Goal: Register for event/course

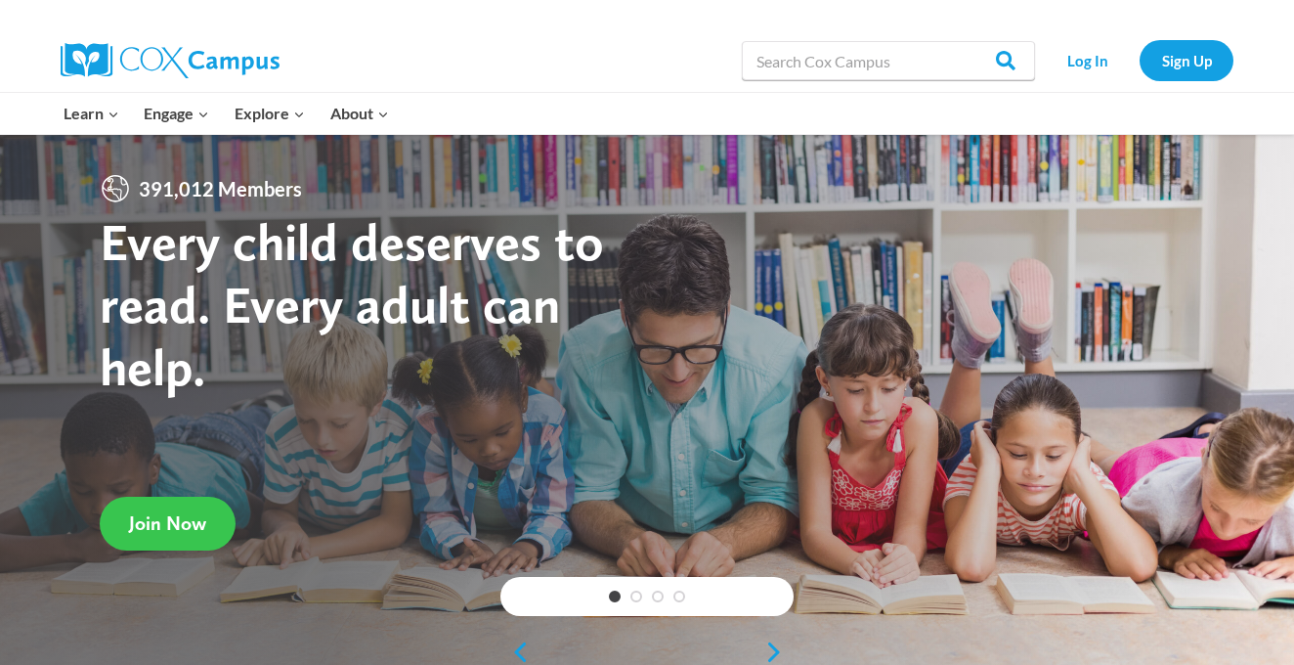
click at [142, 524] on span "Join Now" at bounding box center [167, 522] width 77 height 23
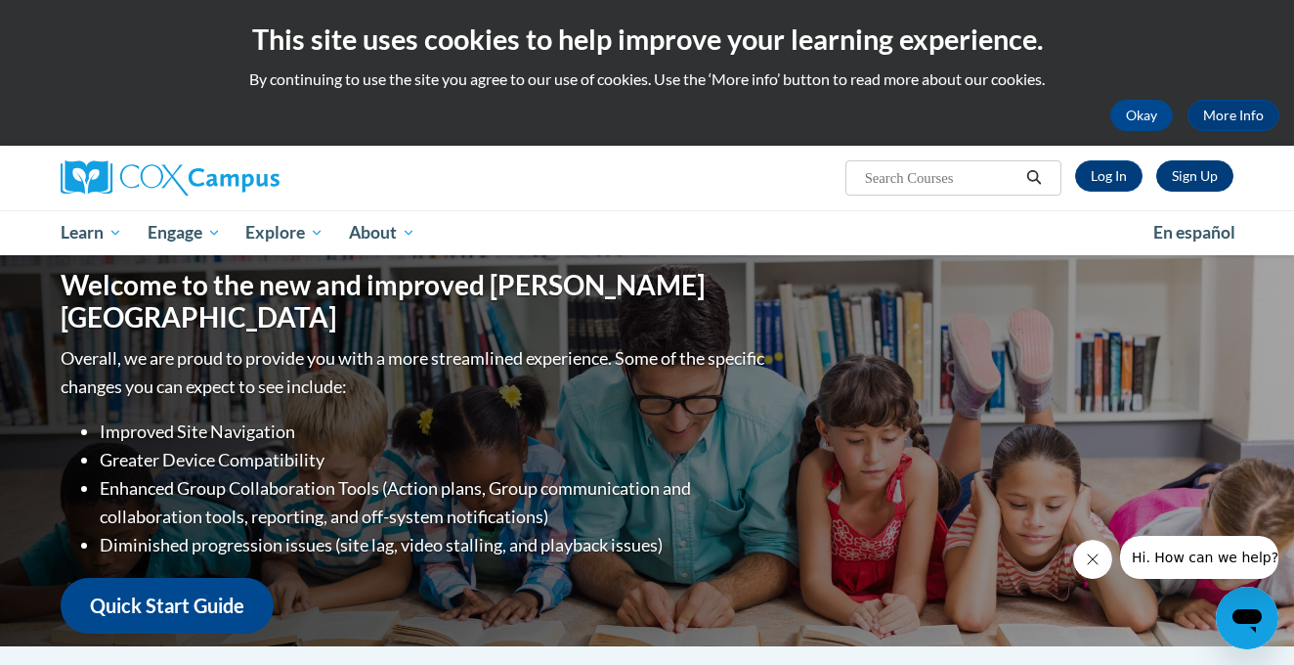
click at [1175, 185] on link "Sign Up" at bounding box center [1194, 175] width 77 height 31
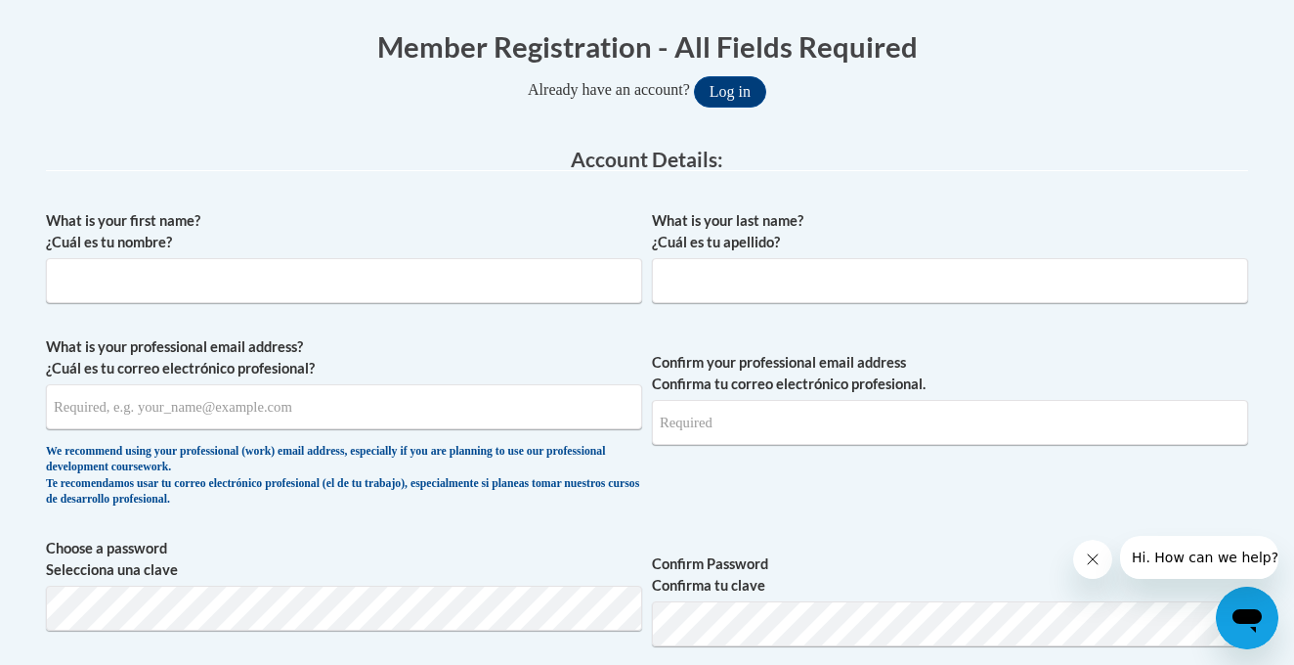
scroll to position [392, 0]
type input "Kayla"
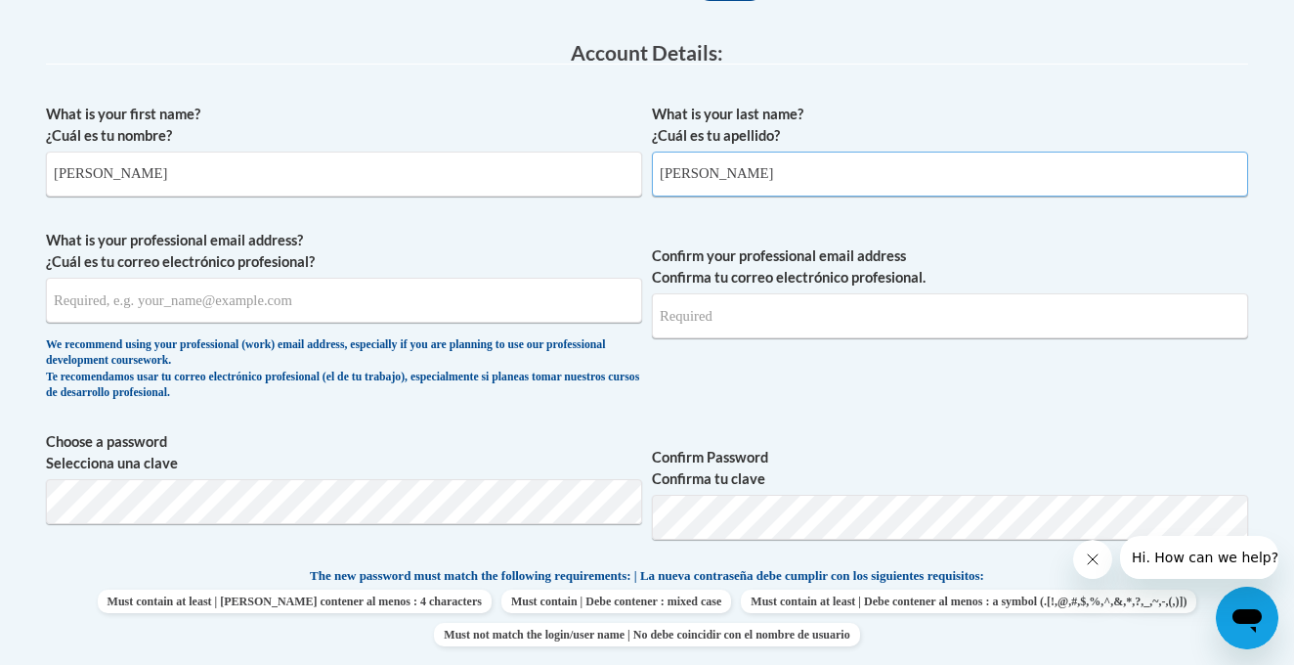
scroll to position [516, 0]
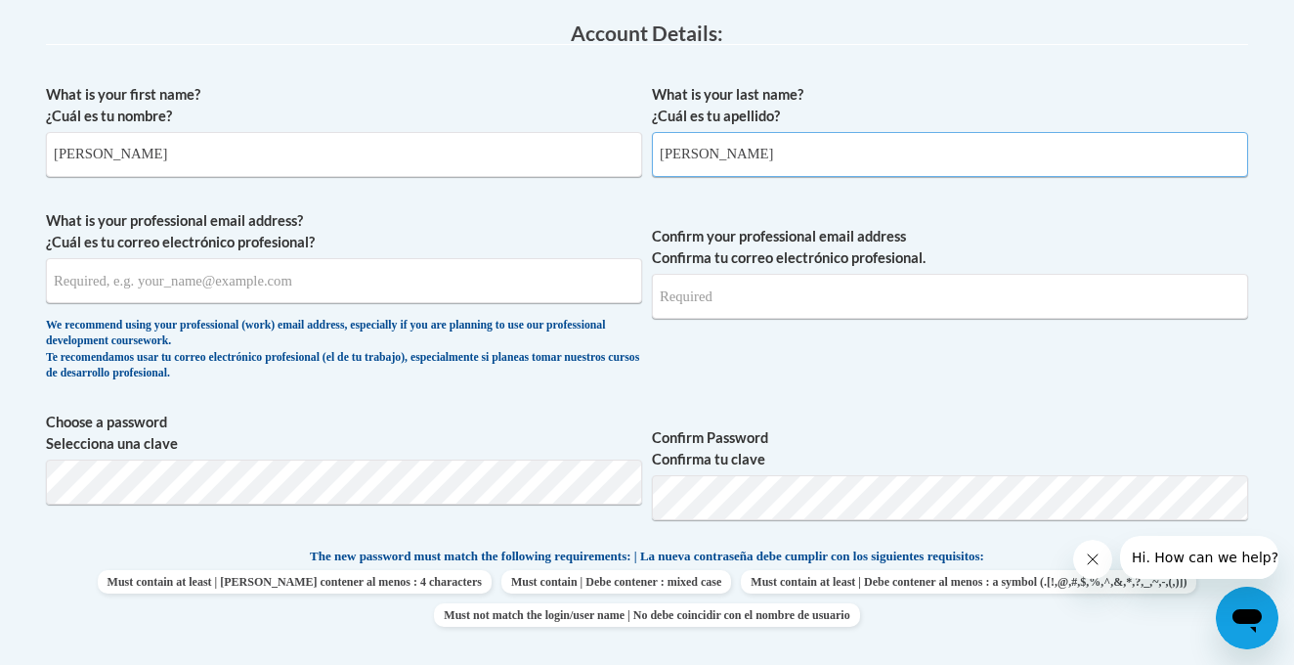
type input "Truesdell"
type input "ktruesdell@kbocc.edu"
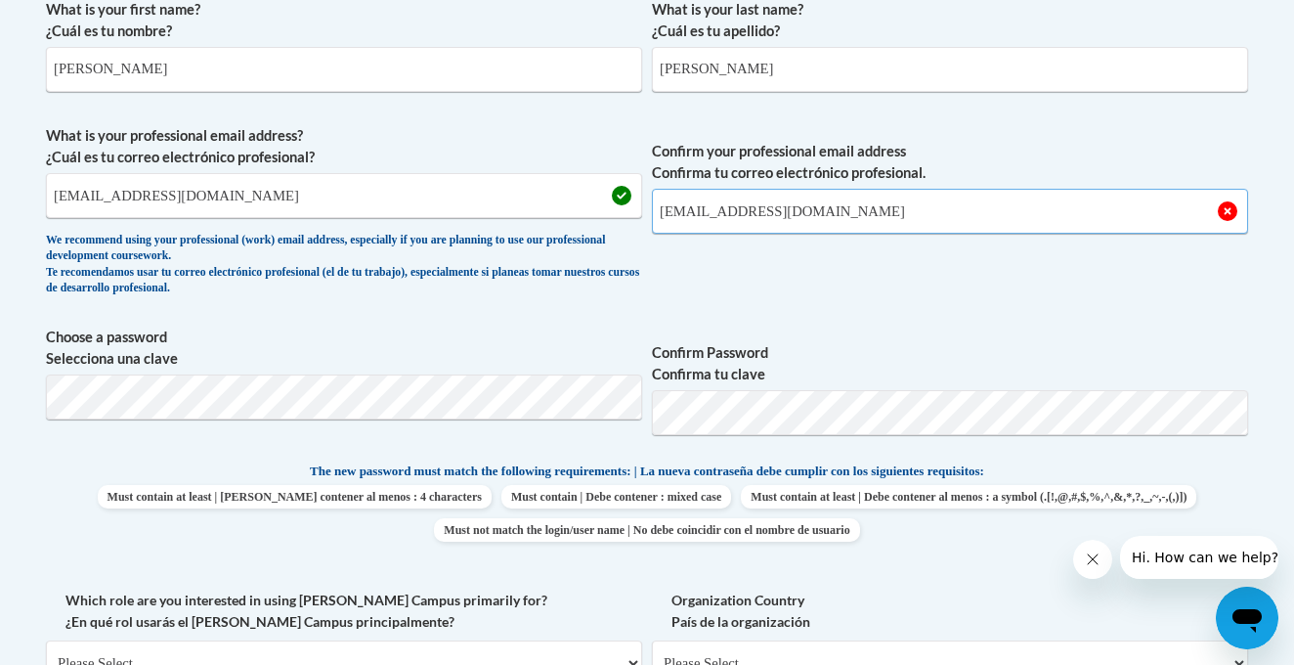
scroll to position [629, 0]
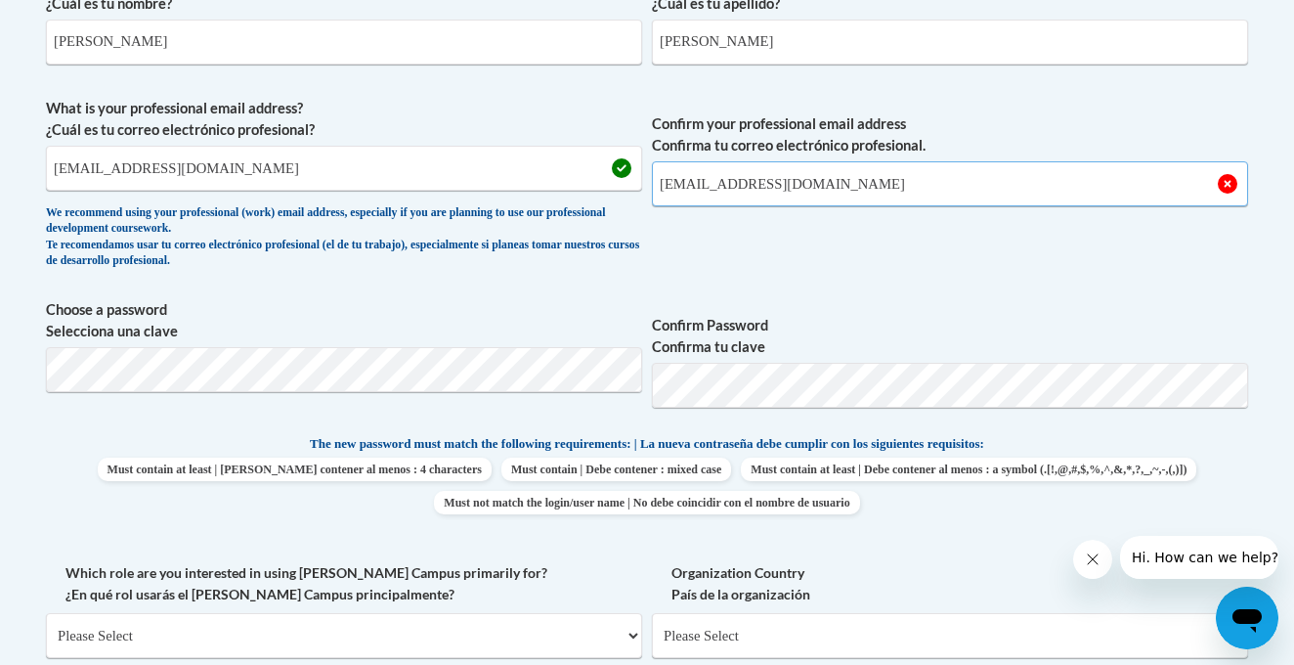
type input "Ktruesdell@kbocc.edu"
click at [455, 380] on body "This site uses cookies to help improve your learning experience. By continuing …" at bounding box center [647, 564] width 1294 height 2386
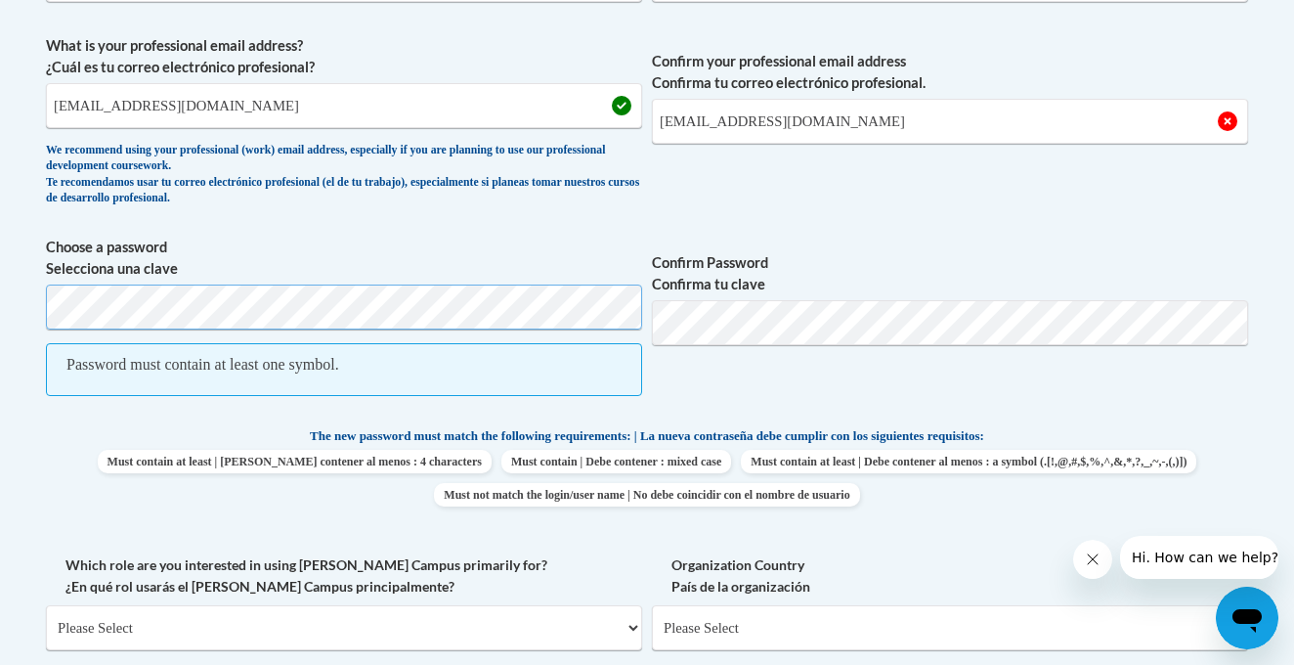
scroll to position [691, 0]
click at [443, 276] on label "Choose a password Selecciona una clave" at bounding box center [344, 258] width 596 height 43
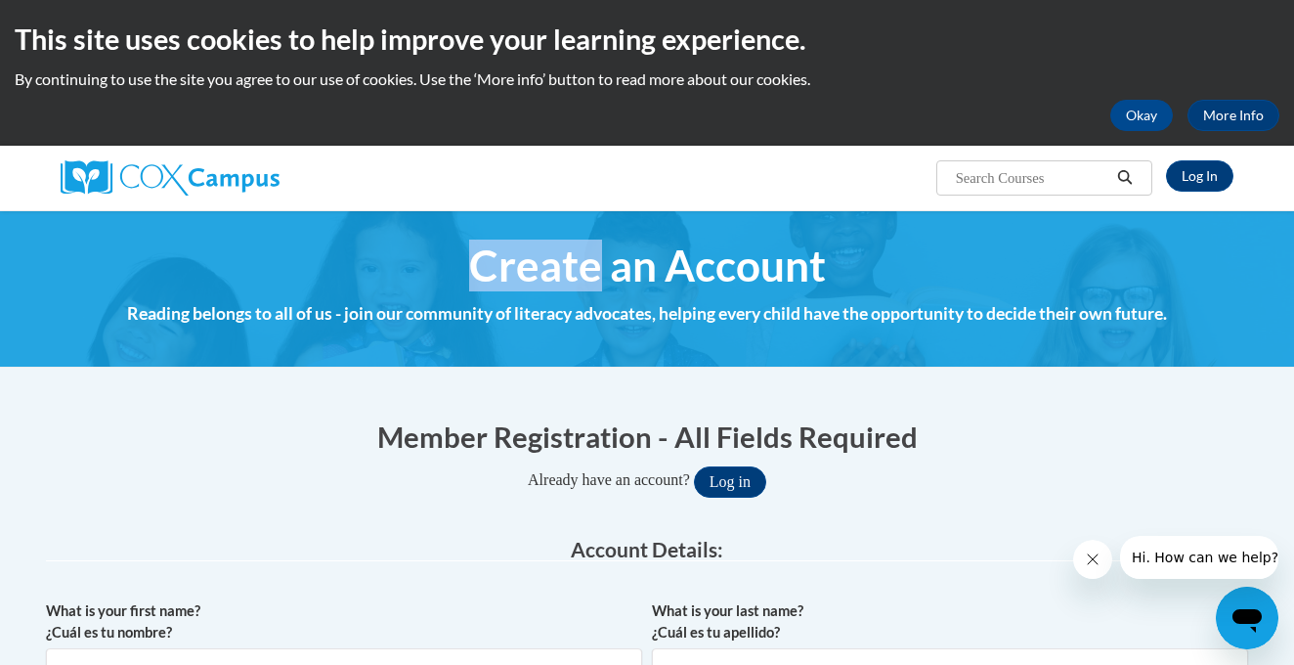
click at [443, 276] on h1 "Create an Account" at bounding box center [647, 265] width 1187 height 52
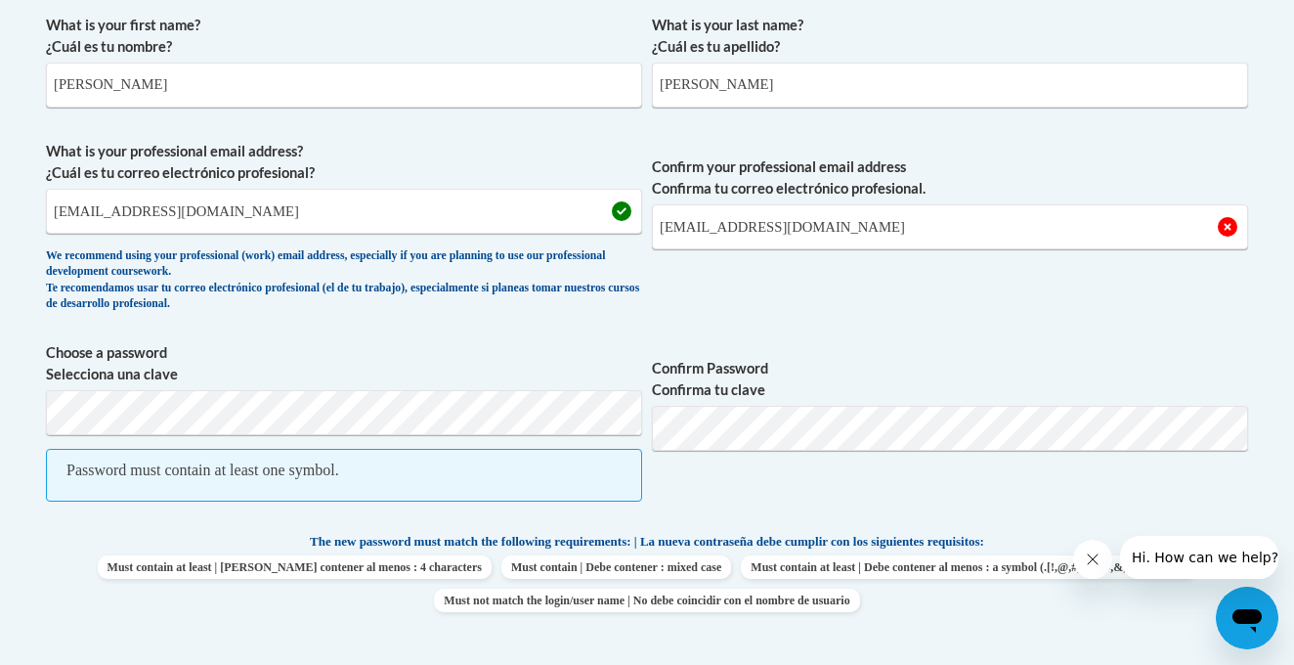
scroll to position [788, 0]
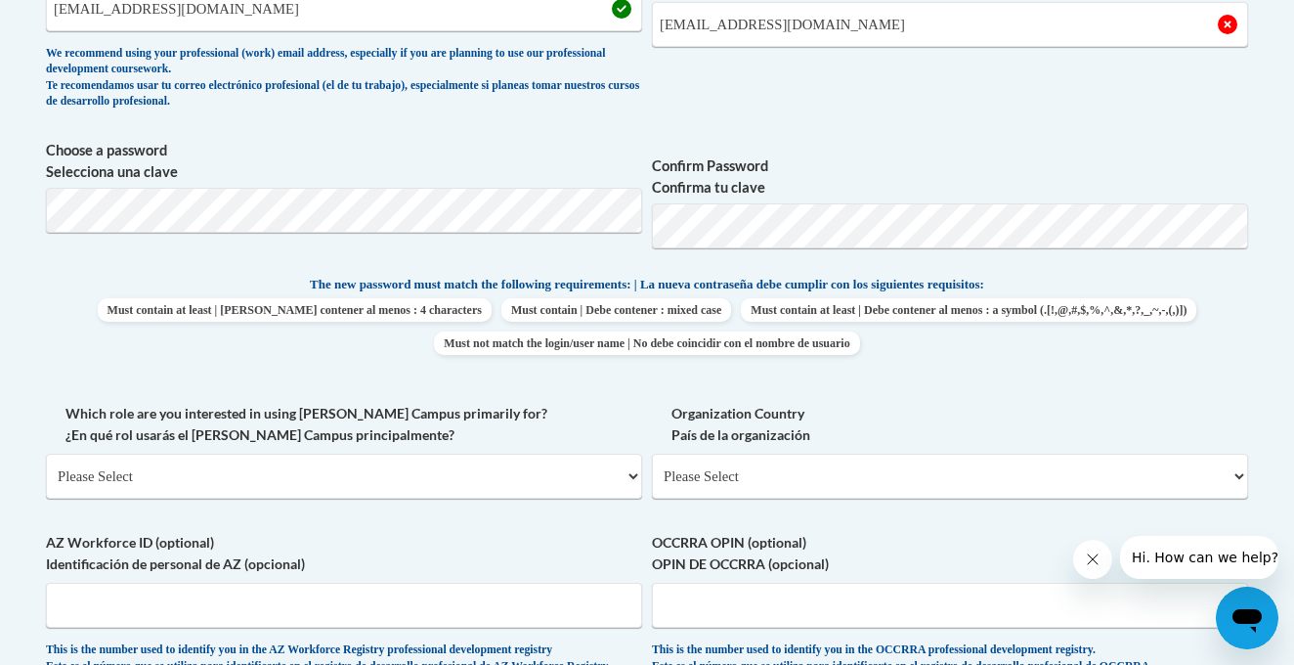
click at [899, 129] on div "What is your first name? ¿Cuál es tu nombre? Kayla What is your last name? ¿Cuá…" at bounding box center [647, 248] width 1202 height 891
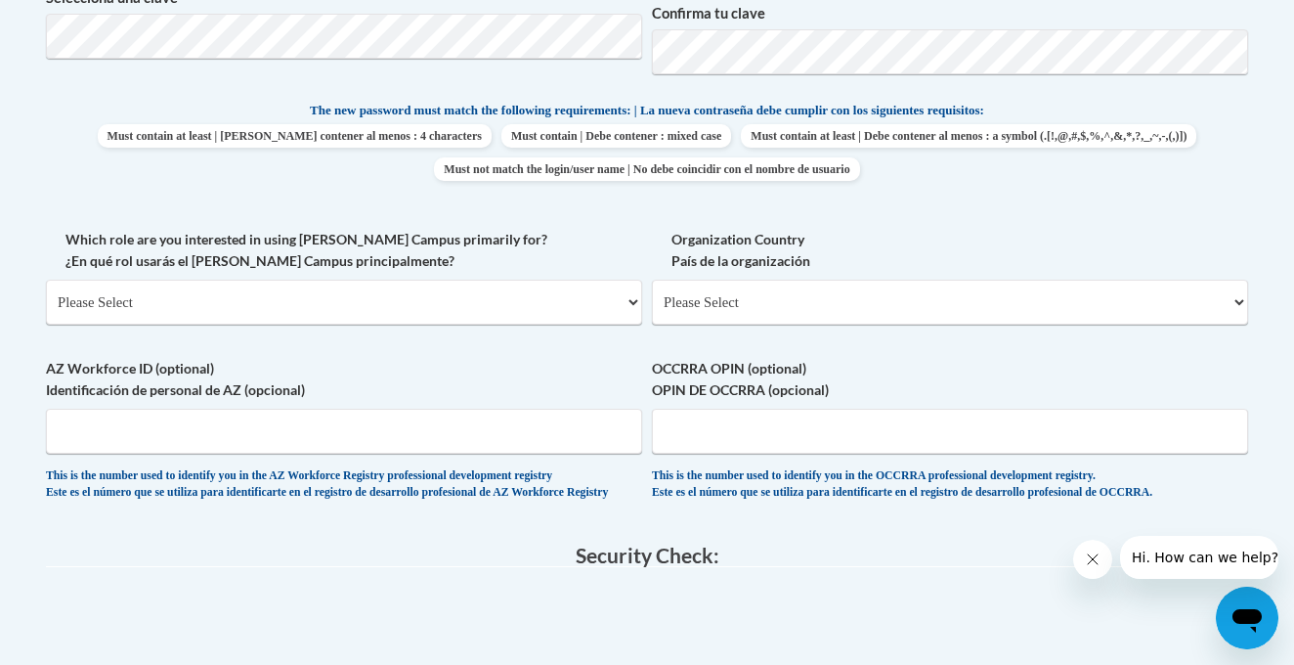
scroll to position [963, 0]
select select "5a18ea06-2b54-4451-96f2-d152daf9eac5"
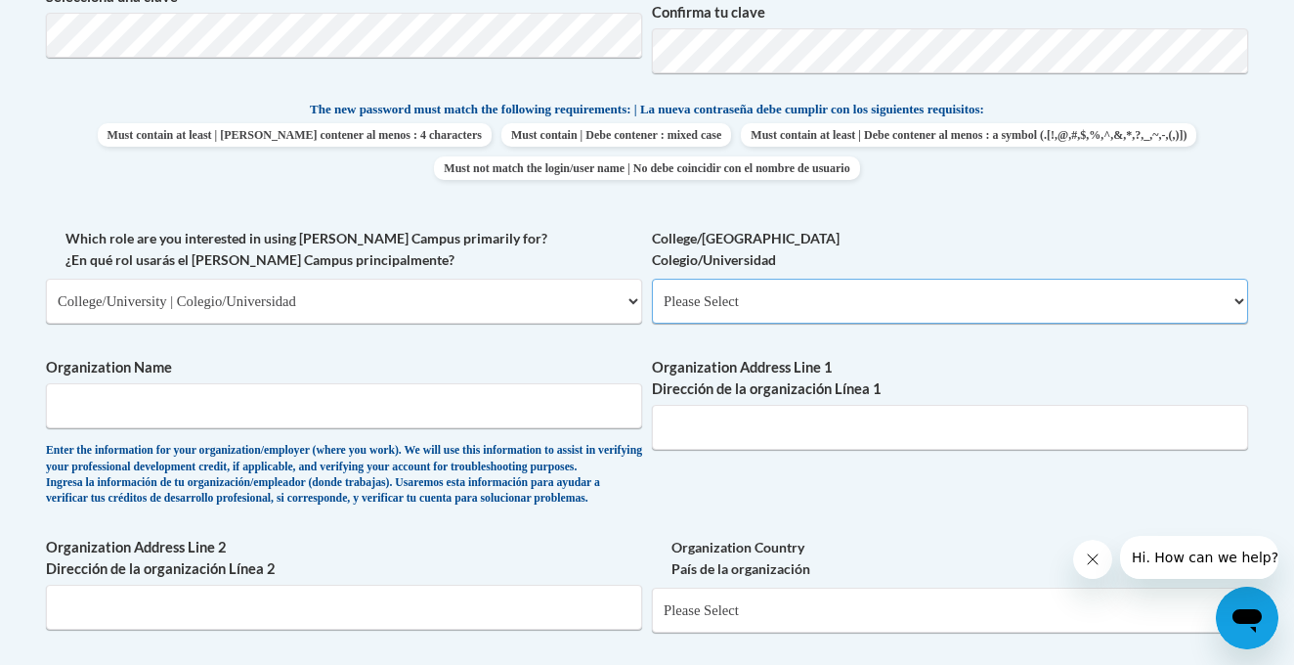
select select "99b32b07-cffc-426c-8bf6-0cd77760d84b"
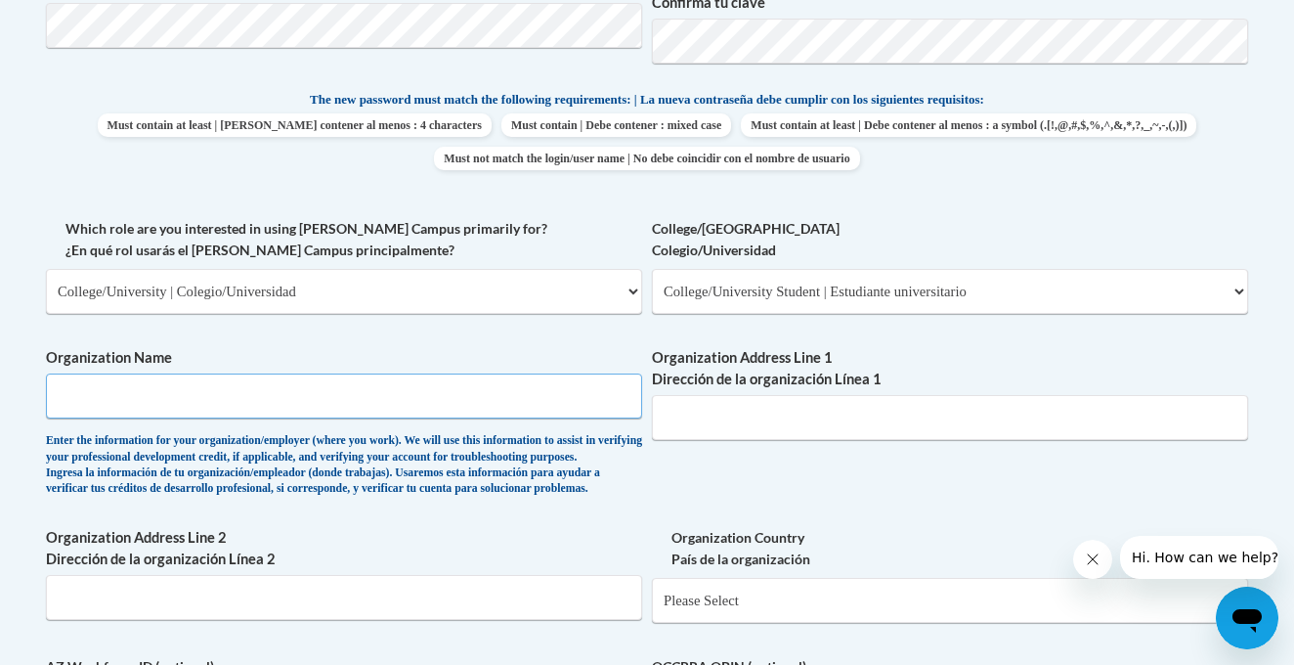
scroll to position [977, 0]
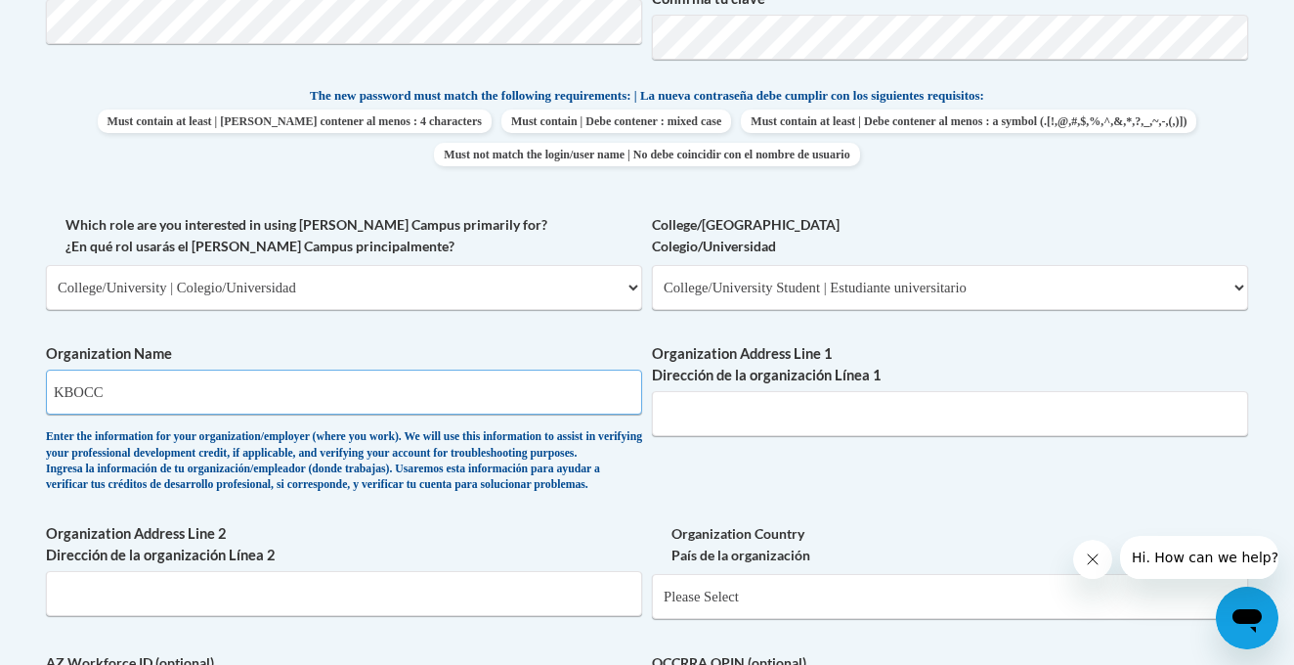
type input "KBOCC"
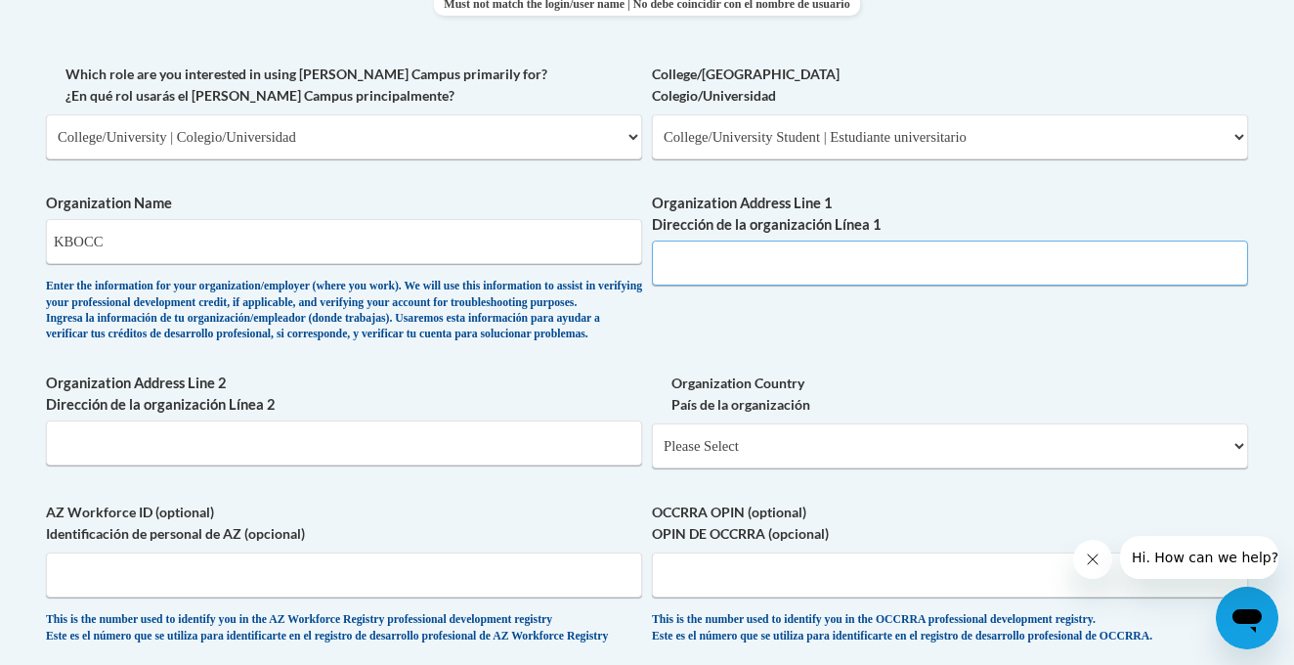
scroll to position [1138, 0]
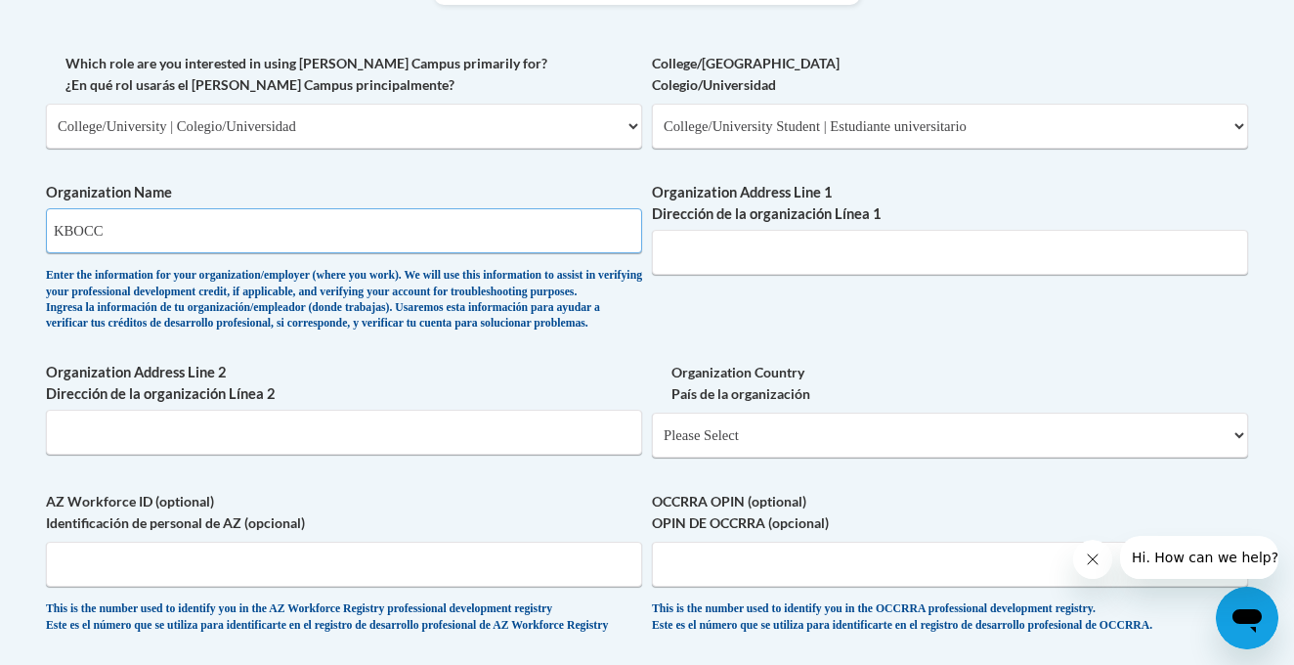
click at [425, 210] on input "KBOCC" at bounding box center [344, 230] width 596 height 45
click at [733, 230] on input "Organization Address Line 1 Dirección de la organización Línea 1" at bounding box center [950, 252] width 596 height 45
click at [821, 239] on input "Organization Address Line 1 Dirección de la organización Línea 1" at bounding box center [950, 252] width 596 height 45
paste input "770 N Main St, L'Anse, MI 49946"
type input "770 N Main St, L'Anse, MI 49946"
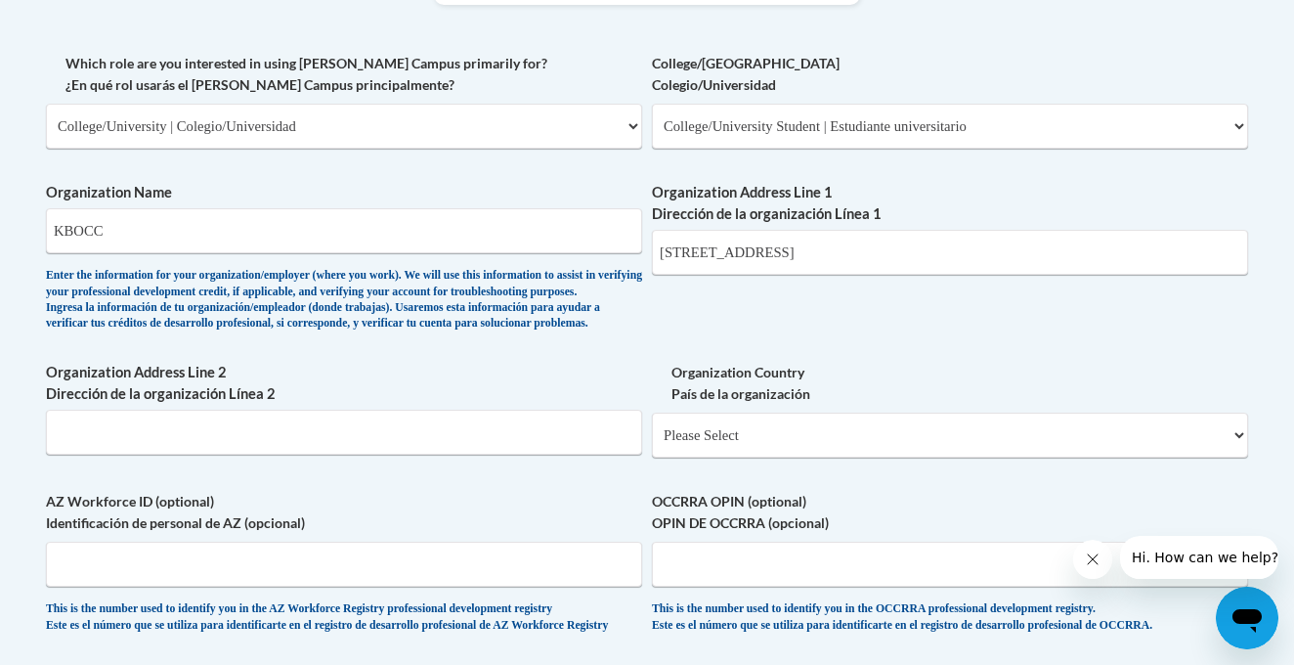
click at [930, 294] on div "What is your first name? ¿Cuál es tu nombre? Kayla What is your last name? ¿Cuá…" at bounding box center [647, 53] width 1202 height 1200
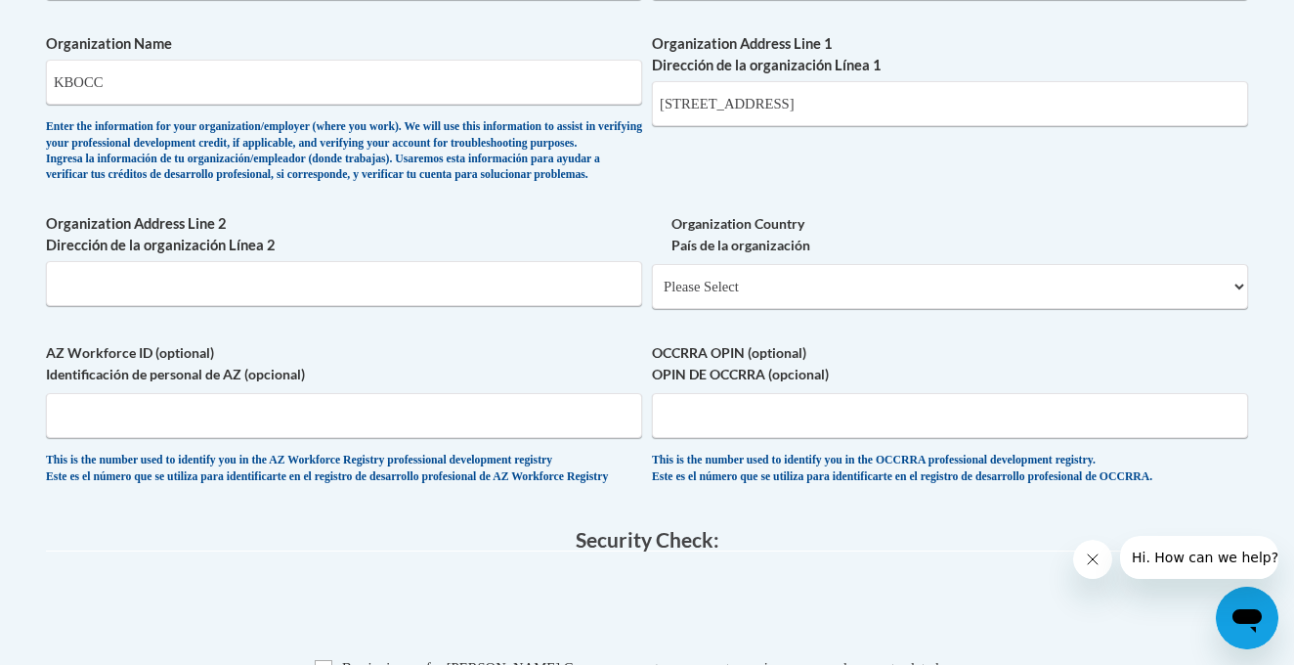
scroll to position [1294, 0]
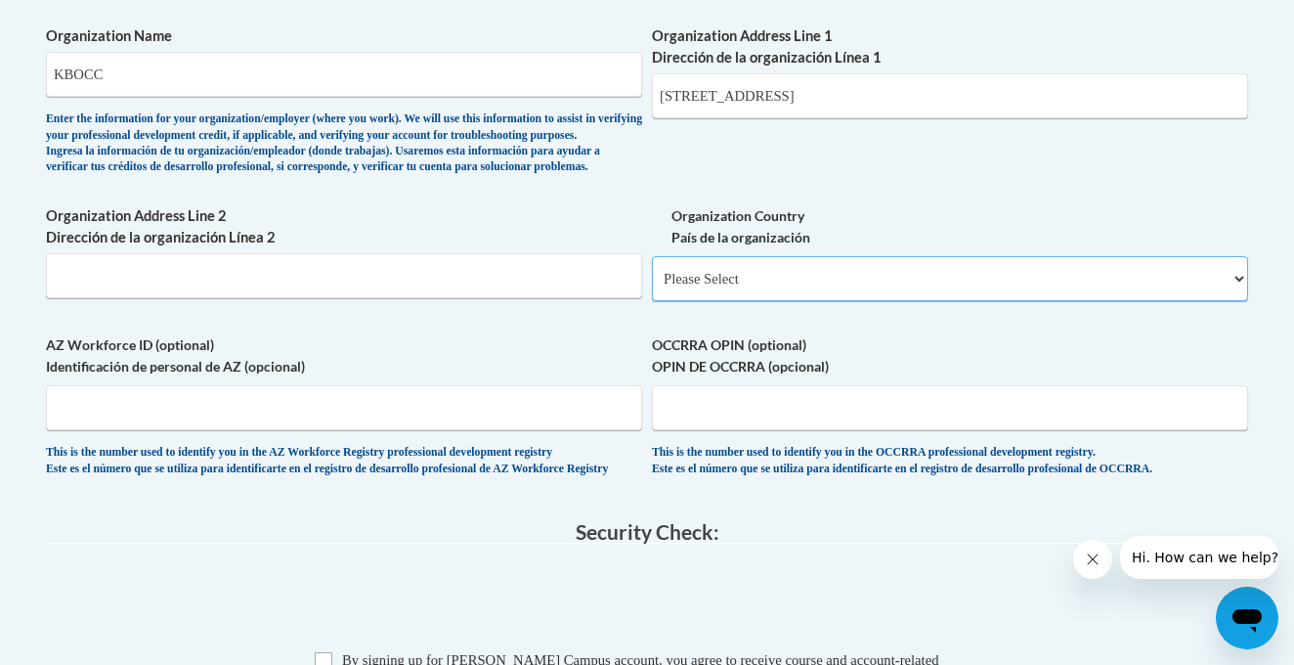
select select "ad49bcad-a171-4b2e-b99c-48b446064914"
select select
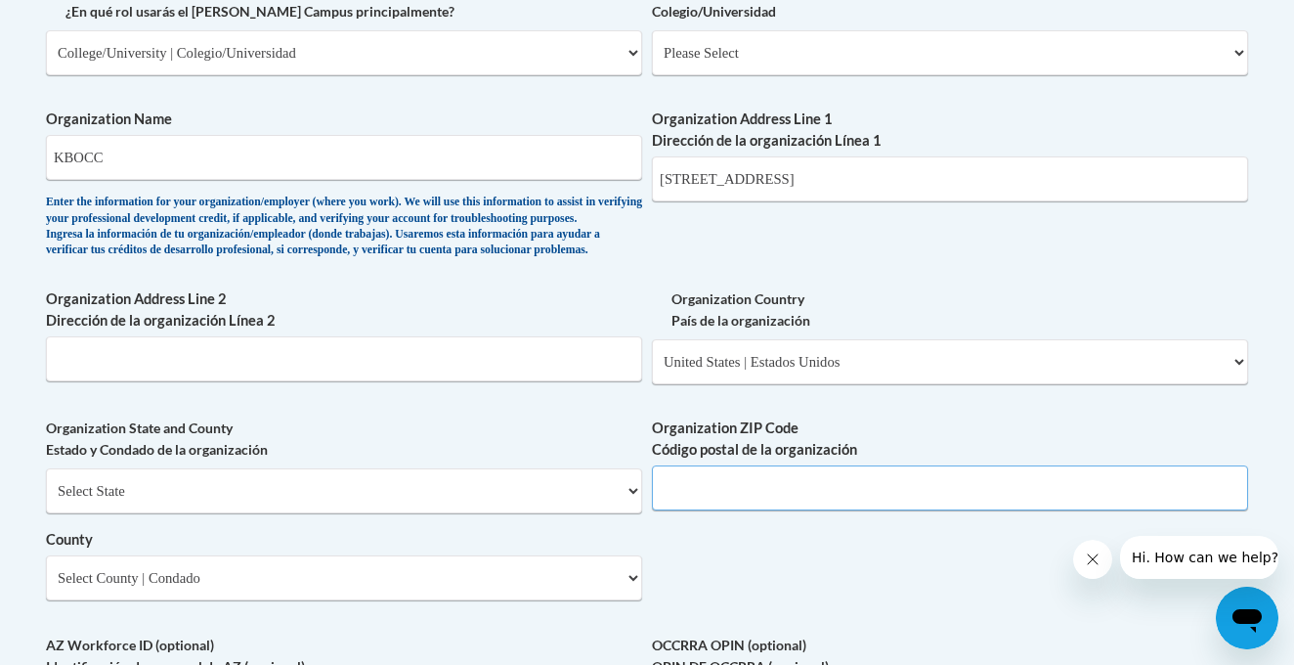
scroll to position [1242, 0]
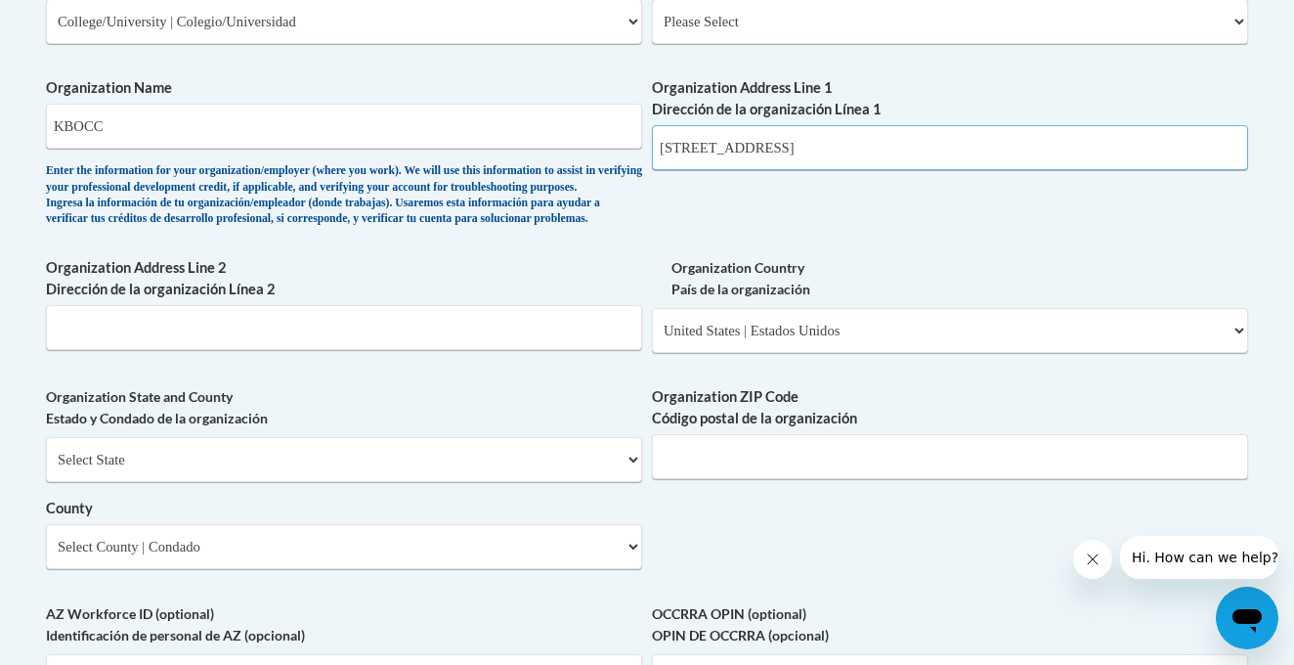
click at [903, 133] on input "770 N Main St, L'Anse, MI 49946" at bounding box center [950, 147] width 596 height 45
type input "770 N Main St, L'Anse, MI"
click at [741, 479] on input "Organization ZIP Code Código postal de la organización" at bounding box center [950, 456] width 596 height 45
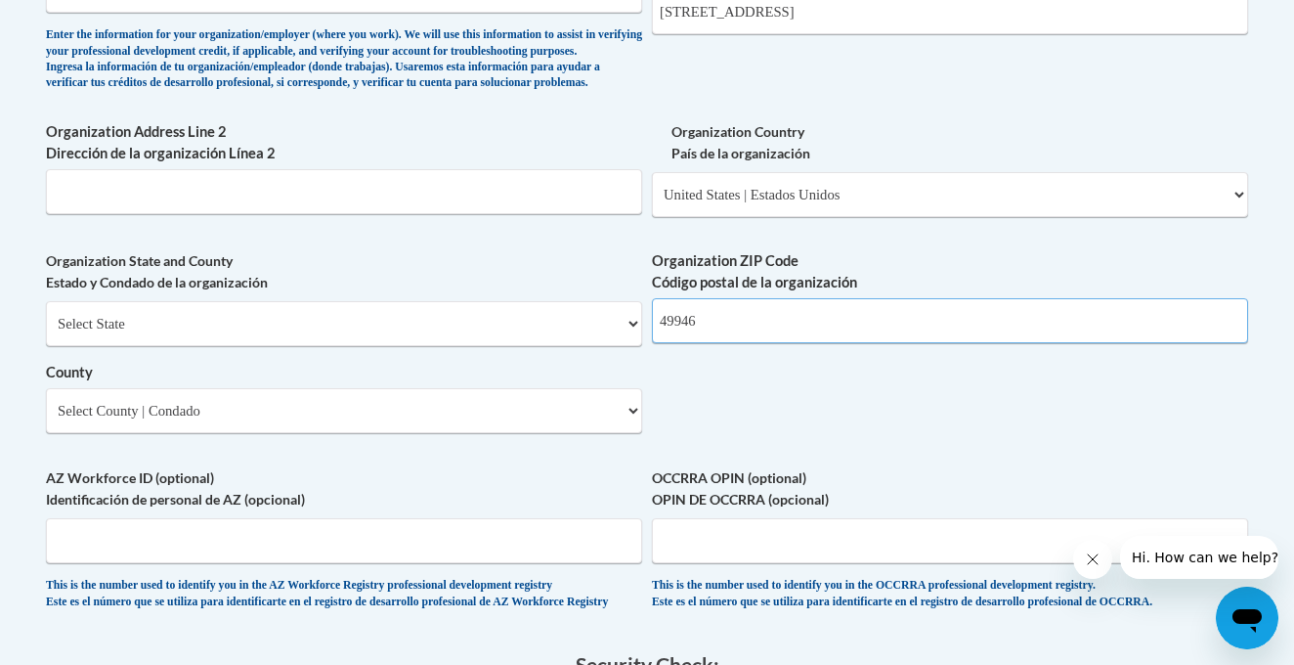
scroll to position [1391, 0]
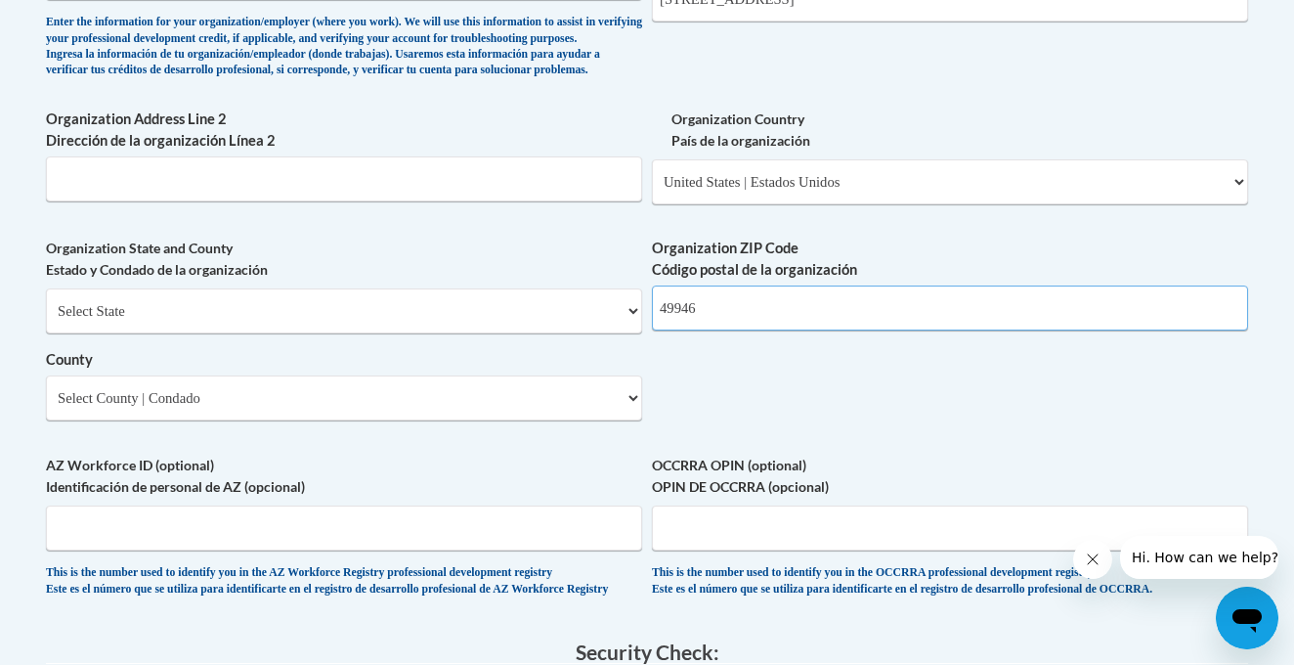
type input "49946"
select select "Michigan"
click at [253, 395] on select "County" at bounding box center [344, 397] width 596 height 45
select select "Baraga"
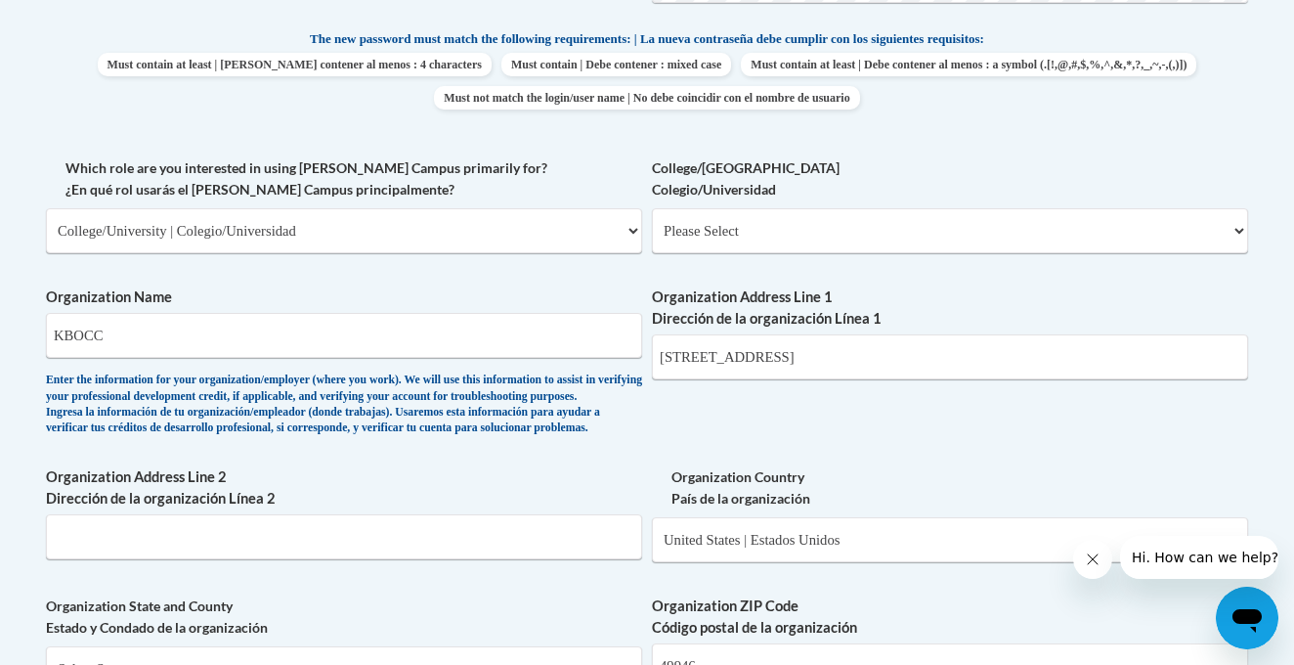
scroll to position [1011, 0]
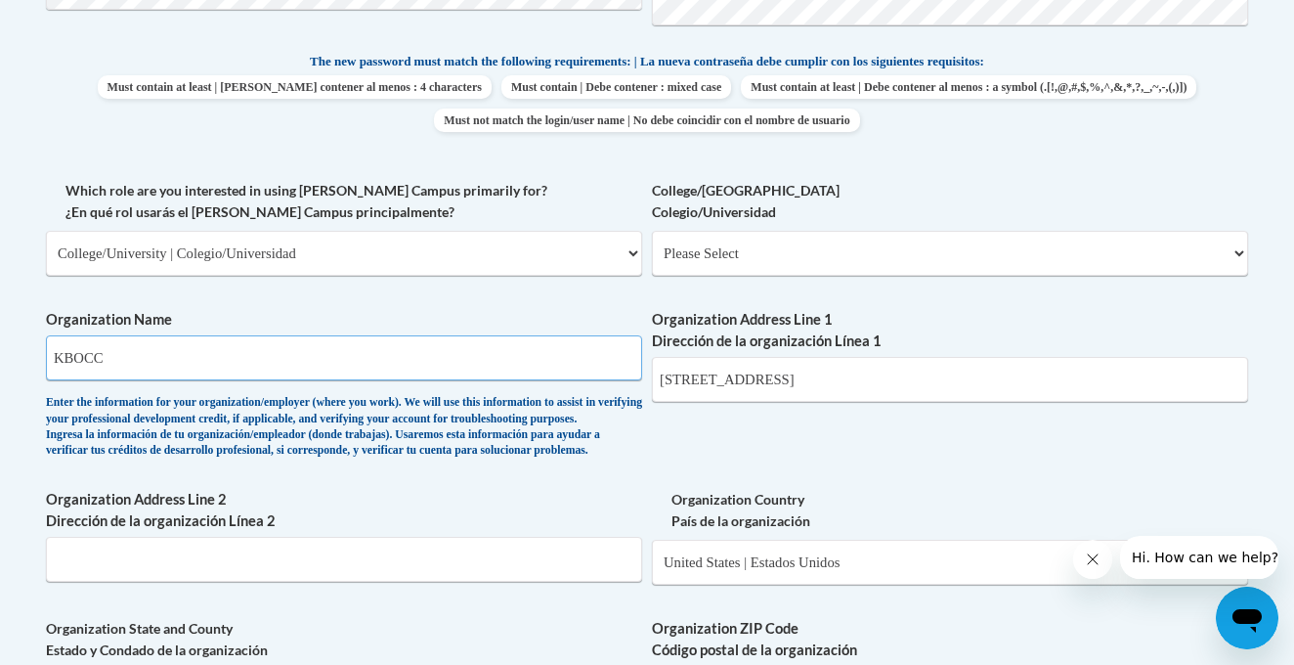
click at [557, 335] on input "KBOCC" at bounding box center [344, 357] width 596 height 45
click at [552, 335] on input "KBOCC" at bounding box center [344, 357] width 596 height 45
click at [533, 342] on input "KBOCC" at bounding box center [344, 357] width 596 height 45
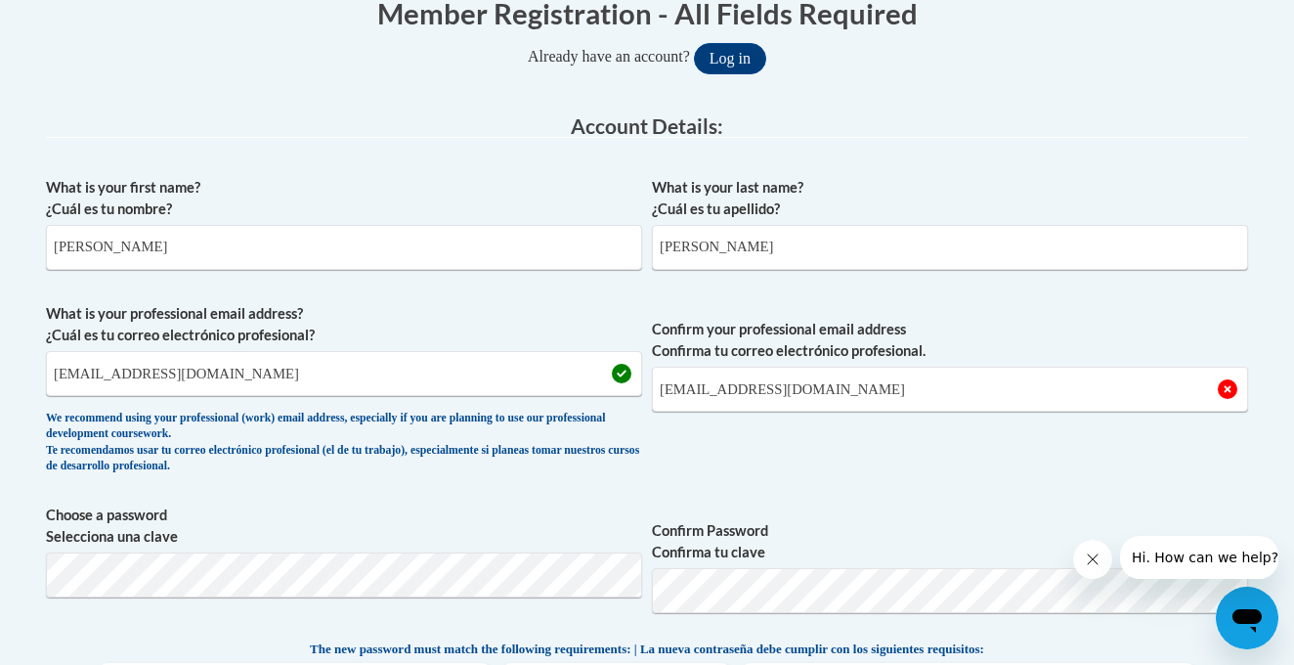
scroll to position [412, 0]
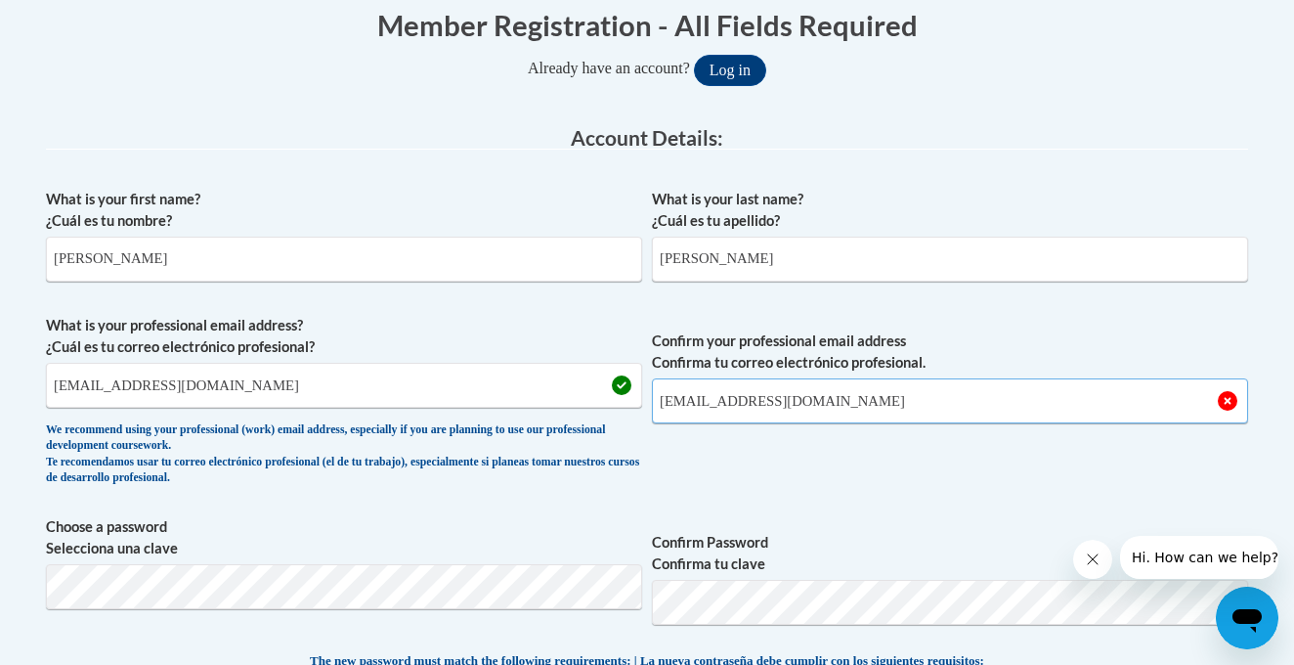
click at [846, 403] on input "Ktruesdell@kbocc.edu" at bounding box center [950, 400] width 596 height 45
click at [1212, 400] on input "Ktruesdell@kbocc.edu" at bounding box center [950, 400] width 596 height 45
click at [1195, 327] on span "Confirm your professional email address Confirma tu correo electrónico profesio…" at bounding box center [950, 405] width 596 height 181
click at [1067, 413] on input "Ktruesdell@kbocc.edu" at bounding box center [950, 400] width 596 height 45
type input "K"
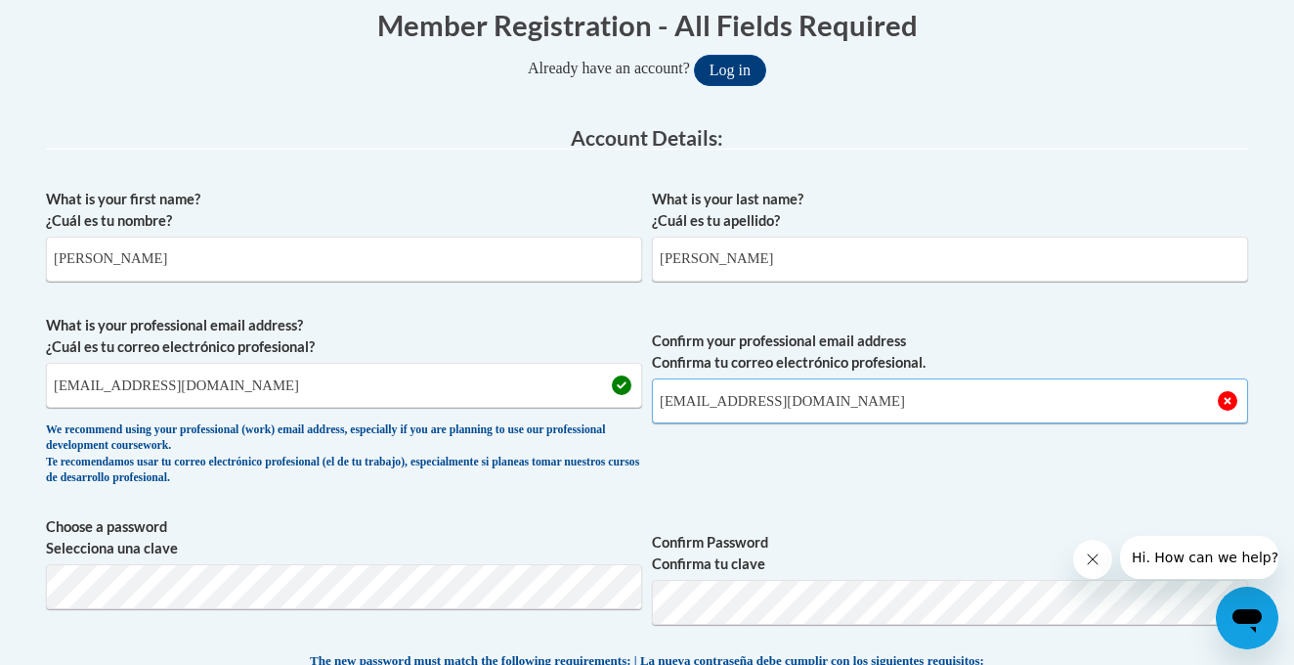
type input "ktruesdell@kbocc.edu"
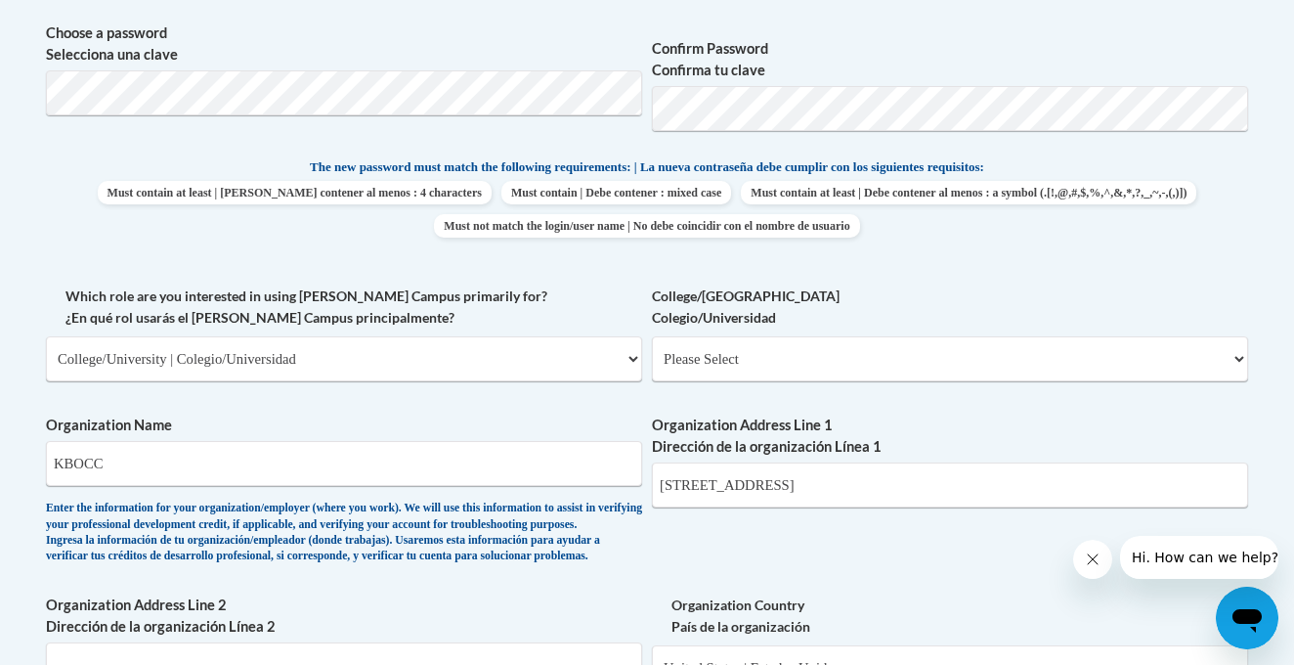
scroll to position [917, 0]
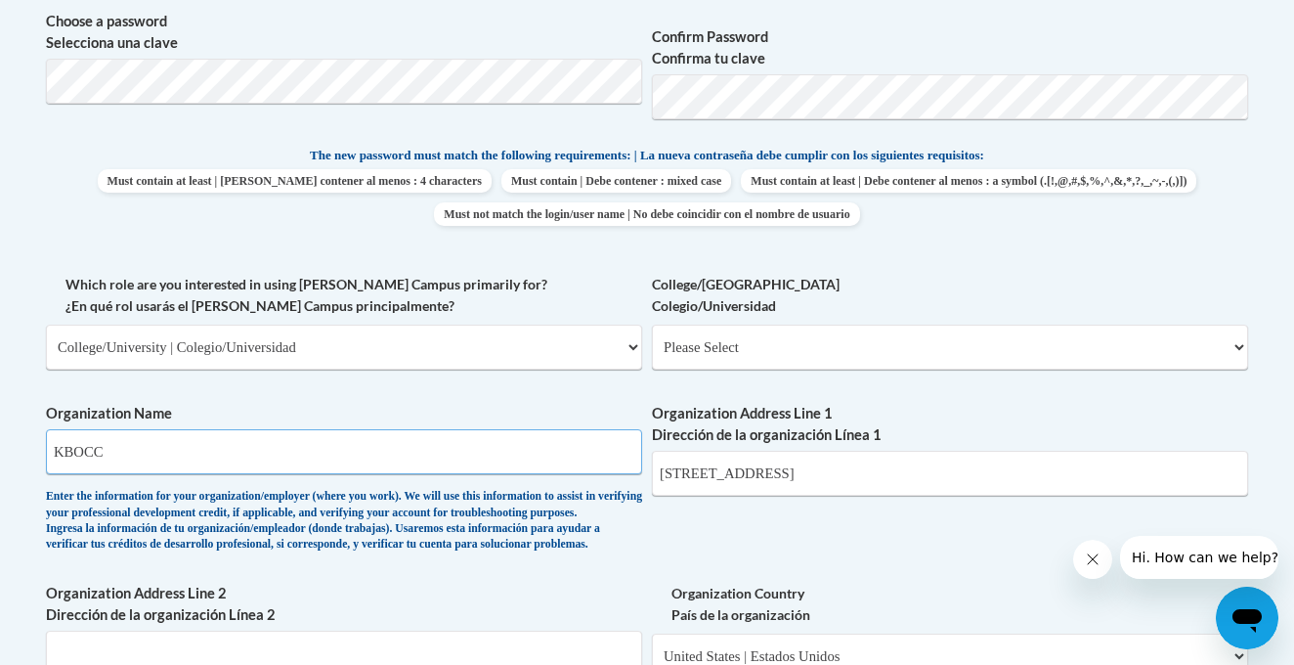
click at [387, 437] on input "KBOCC" at bounding box center [344, 451] width 596 height 45
click at [1066, 2] on div "What is your first name? ¿Cuál es tu nombre? Kayla What is your last name? ¿Cuá…" at bounding box center [647, 382] width 1202 height 1417
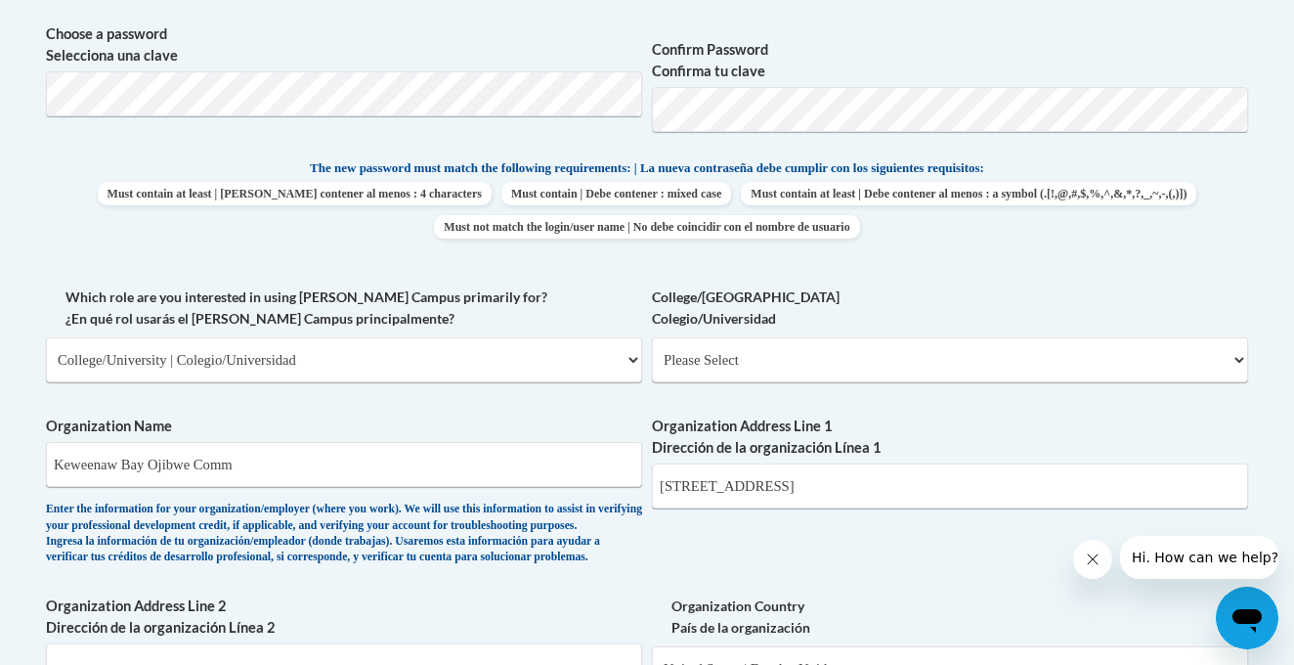
scroll to position [900, 0]
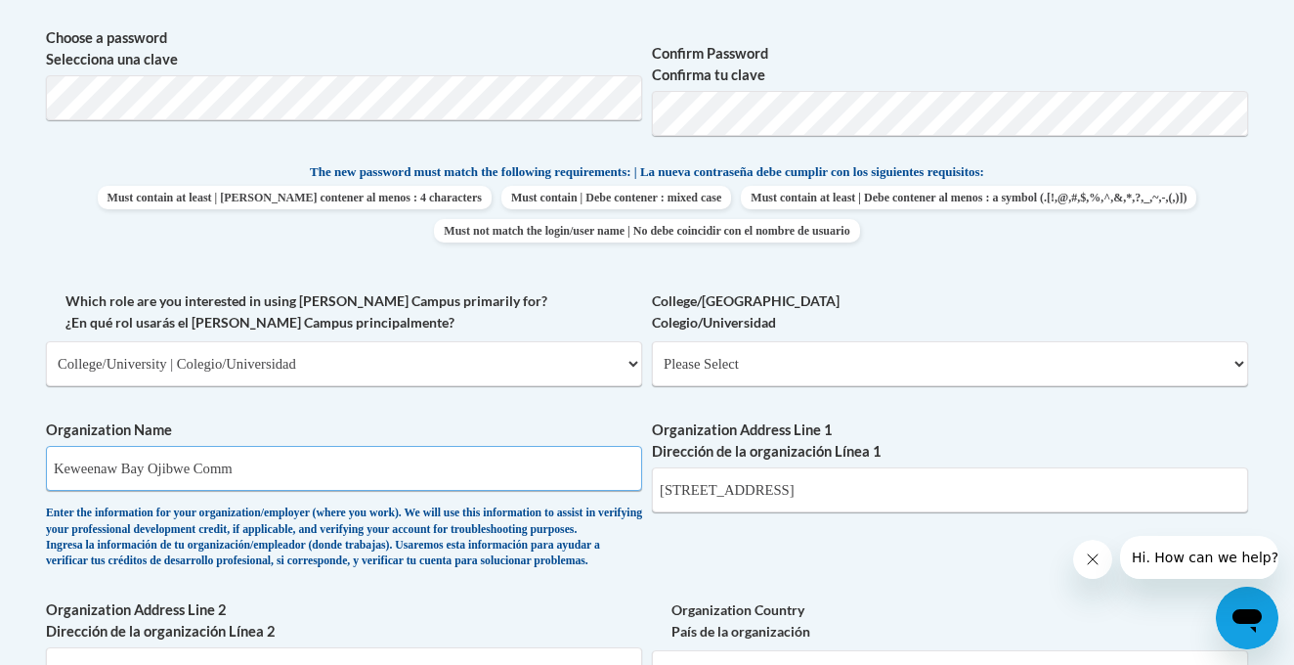
click at [417, 456] on input "Keweenaw Bay Ojibwe Comm" at bounding box center [344, 468] width 596 height 45
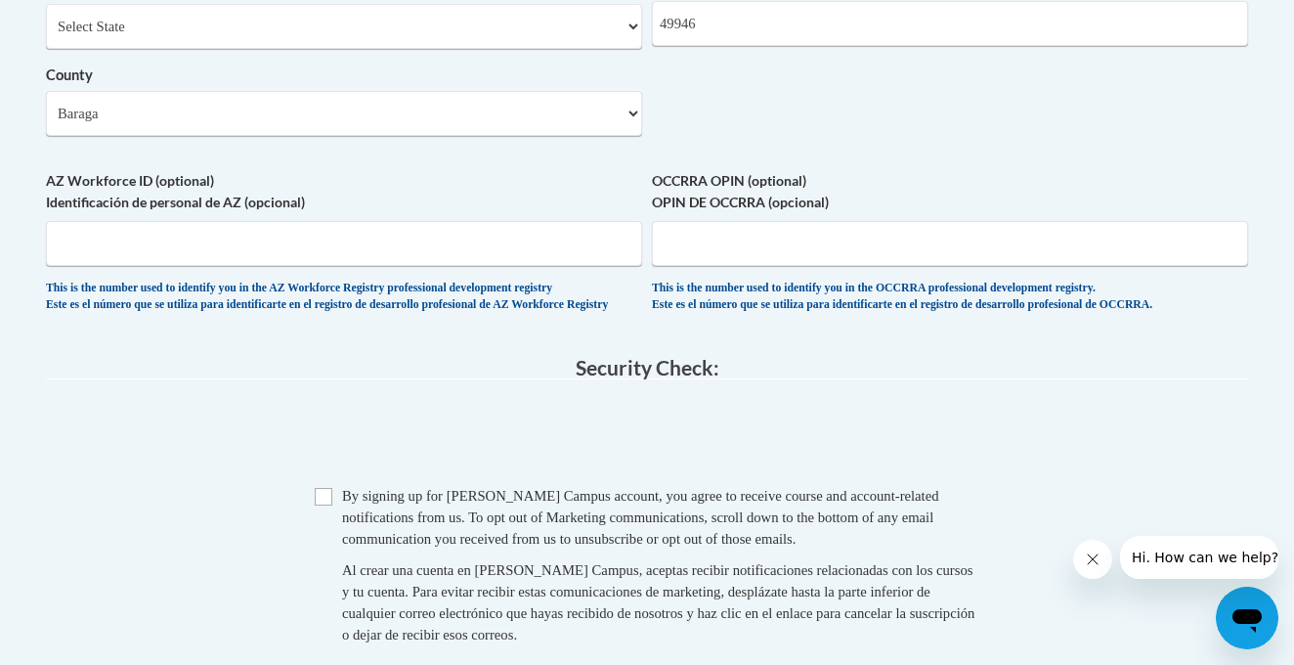
scroll to position [1681, 0]
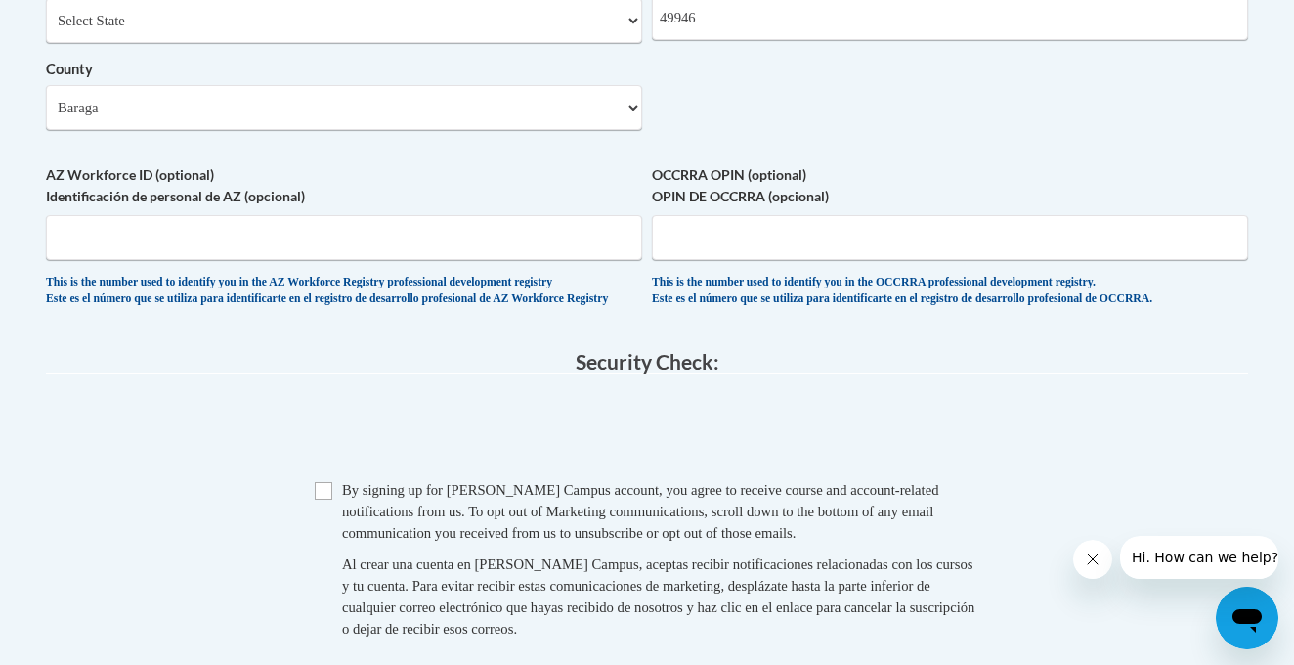
type input "Keweenaw Bay Ojibwe Community College"
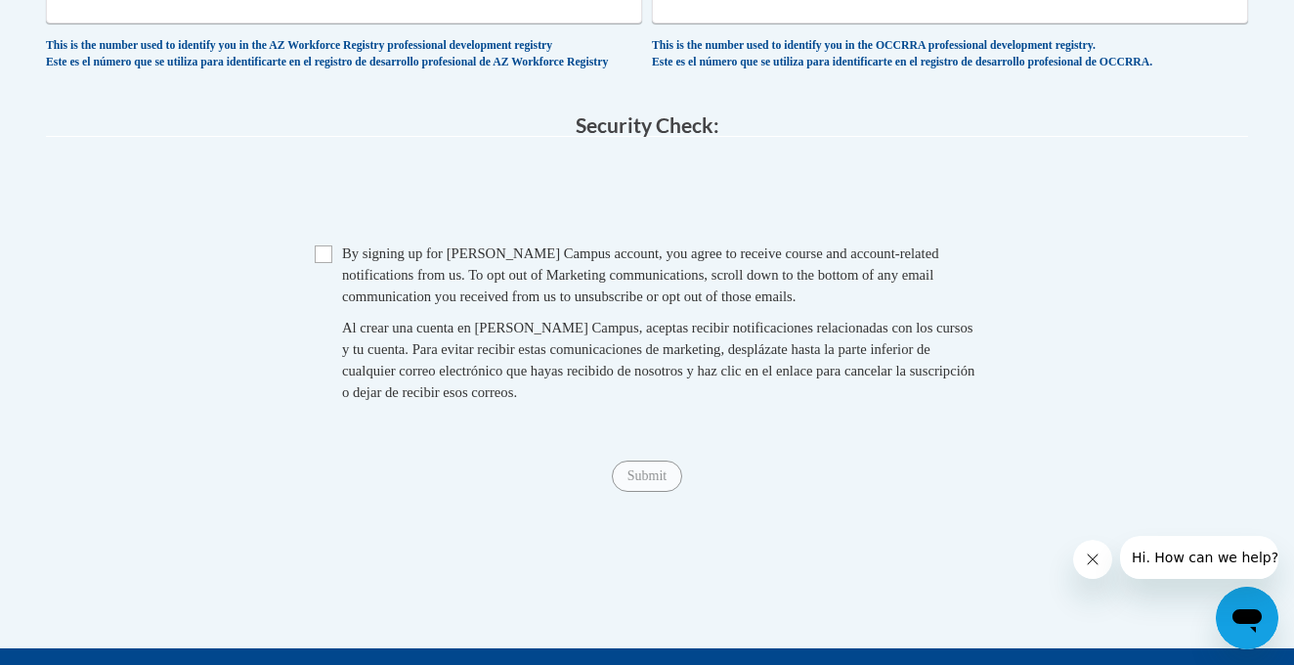
scroll to position [1937, 0]
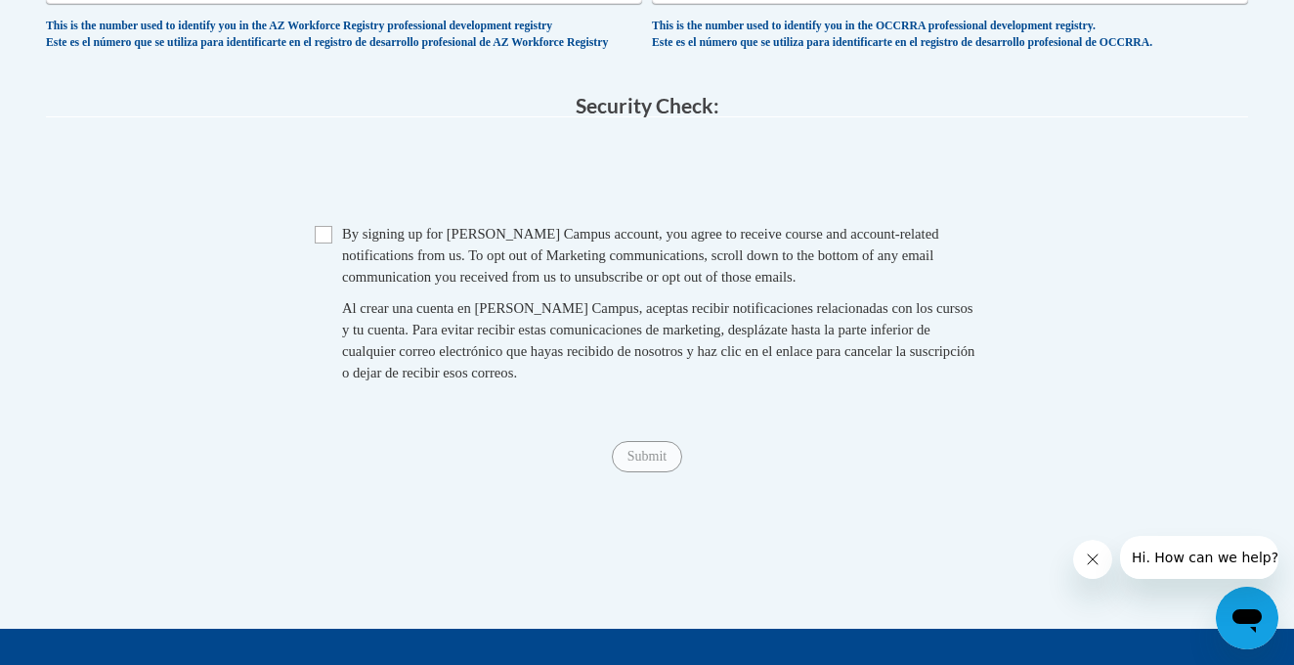
click at [317, 236] on input "Checkbox" at bounding box center [324, 235] width 18 height 18
checkbox input "true"
click at [657, 458] on input "Submit" at bounding box center [647, 456] width 70 height 31
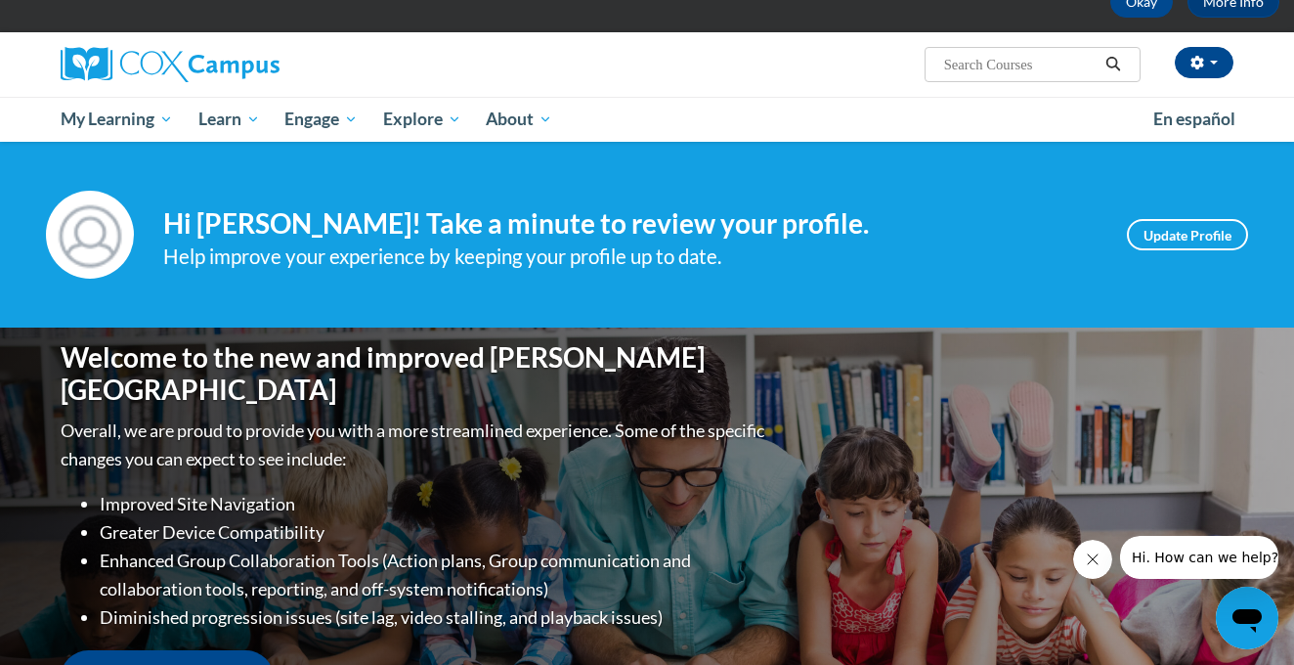
scroll to position [109, 0]
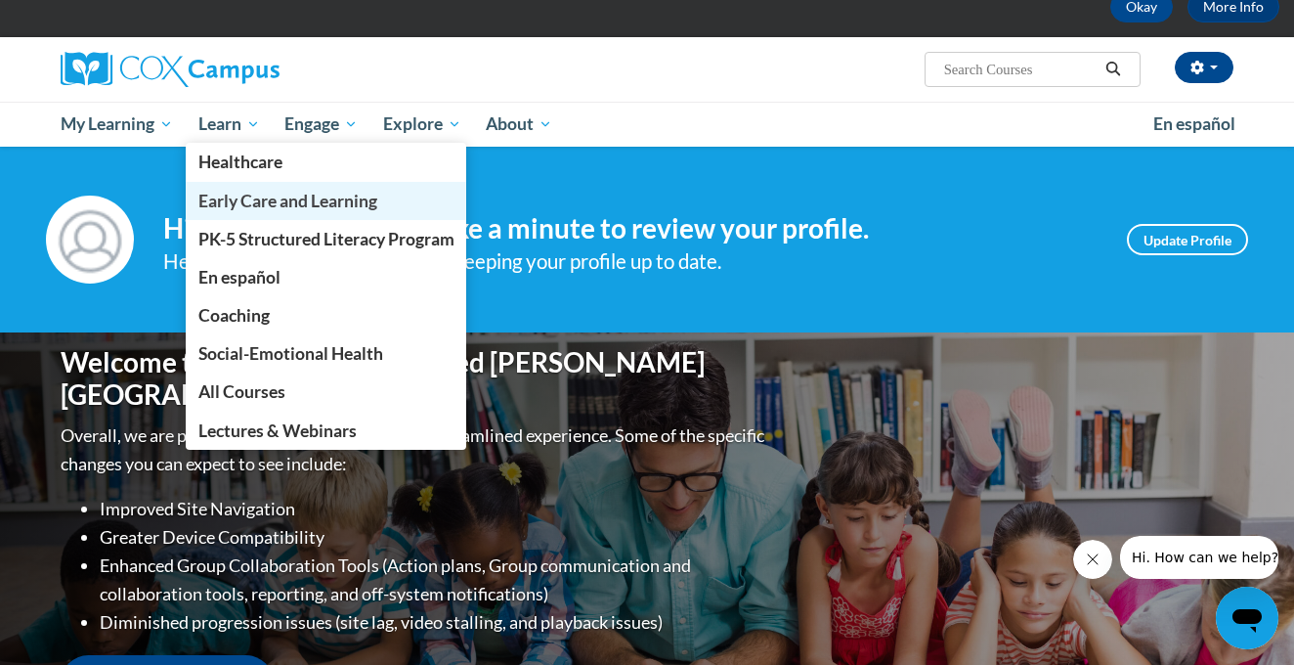
click at [253, 197] on span "Early Care and Learning" at bounding box center [287, 201] width 179 height 21
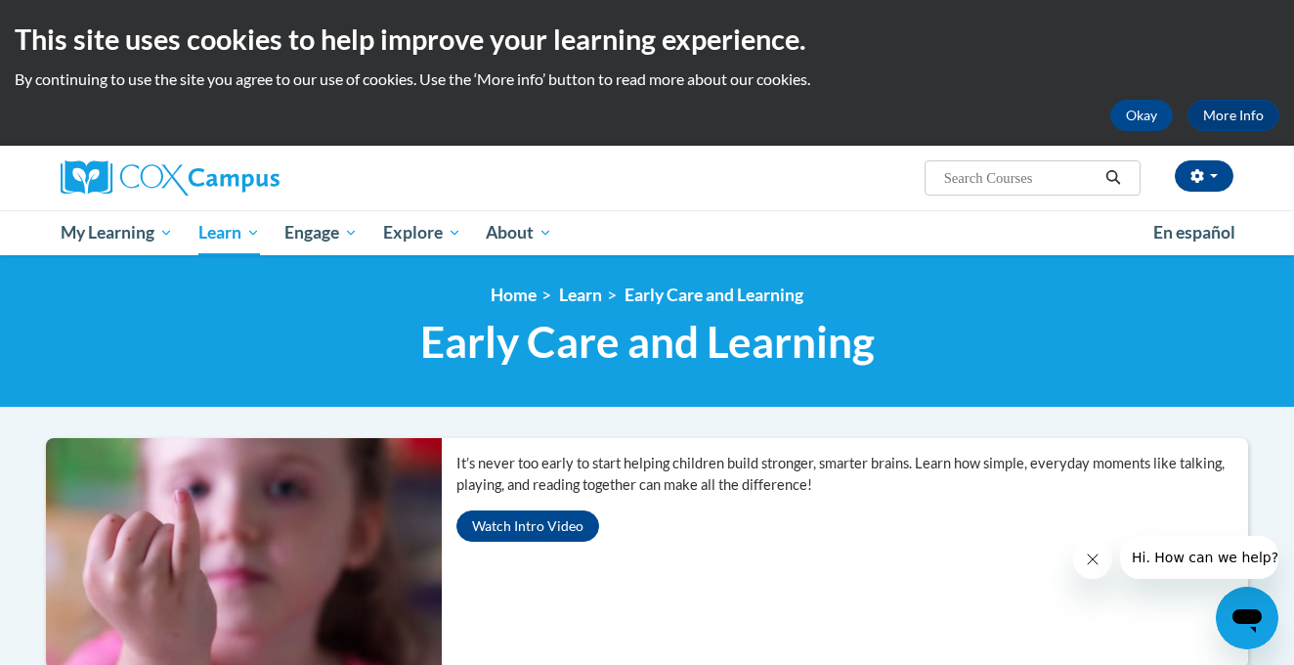
click at [977, 175] on input "Search..." at bounding box center [1020, 177] width 156 height 23
type input "the power of language"
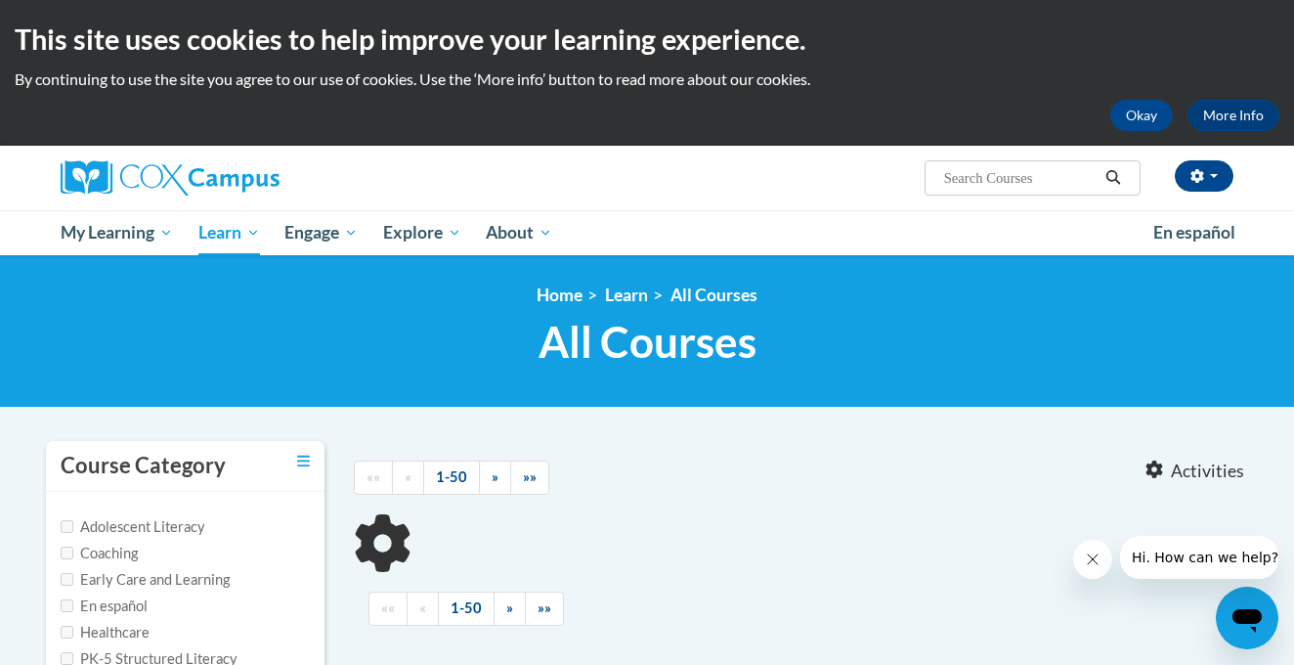
type input "the power of language"
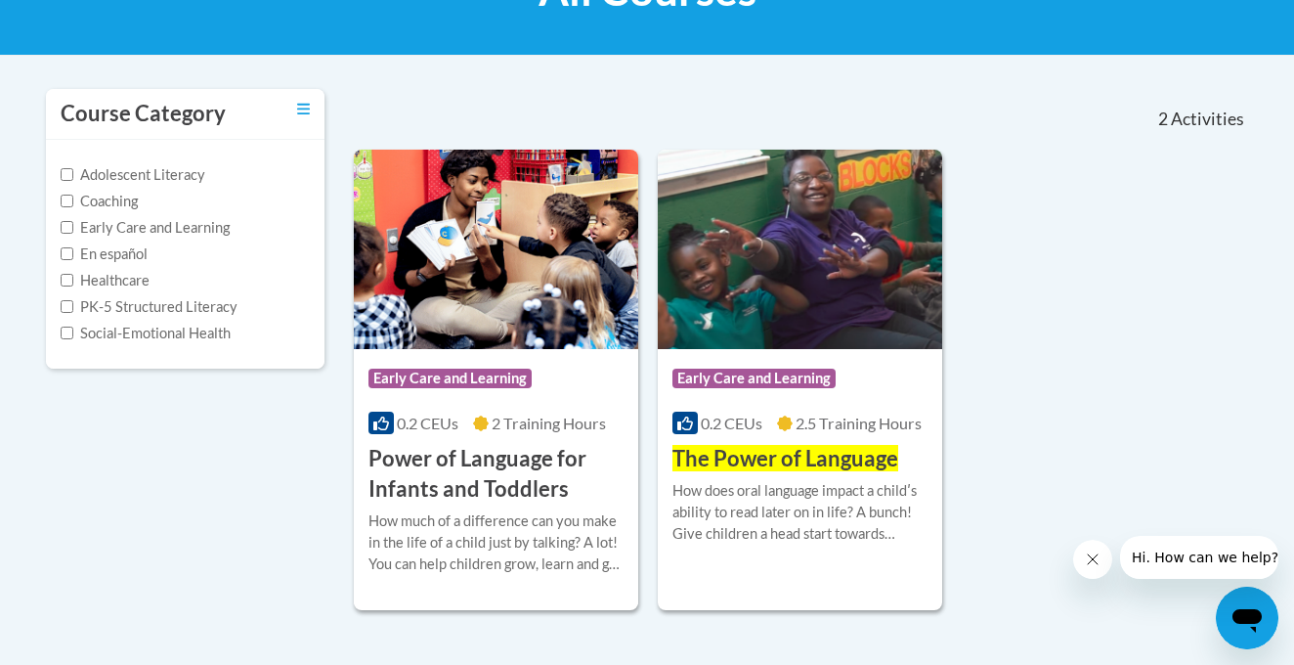
scroll to position [436, 0]
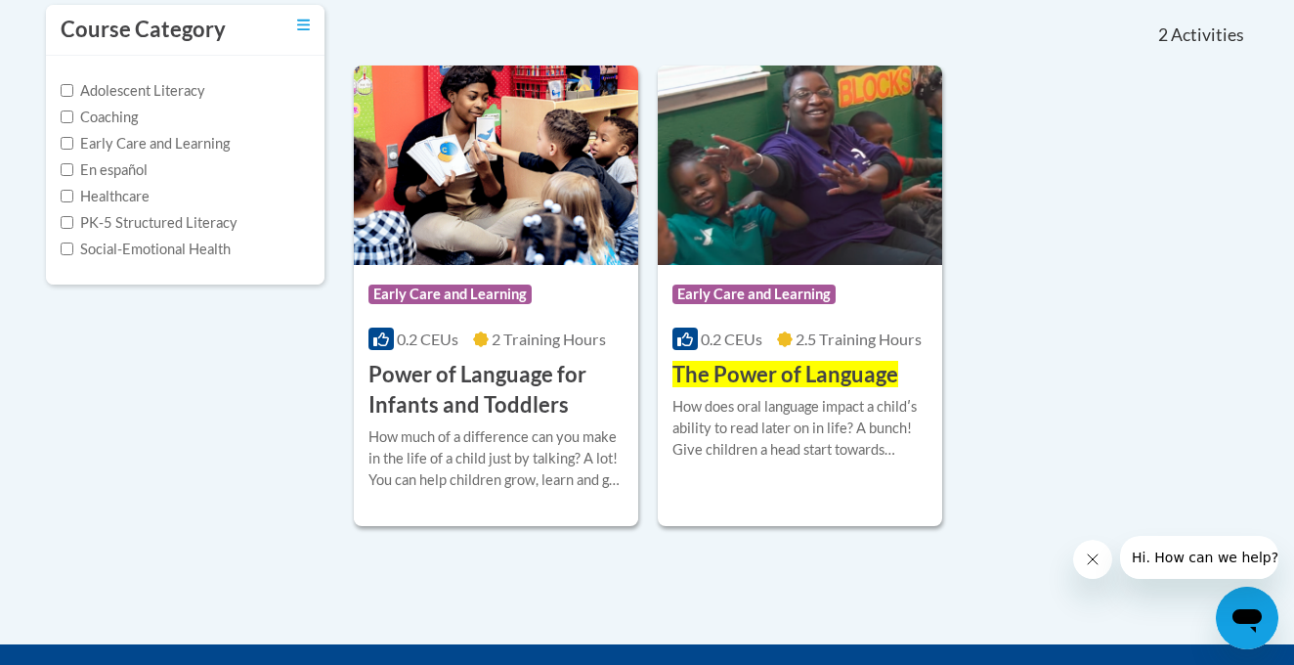
click at [543, 374] on h3 "Power of Language for Infants and Toddlers" at bounding box center [496, 390] width 255 height 61
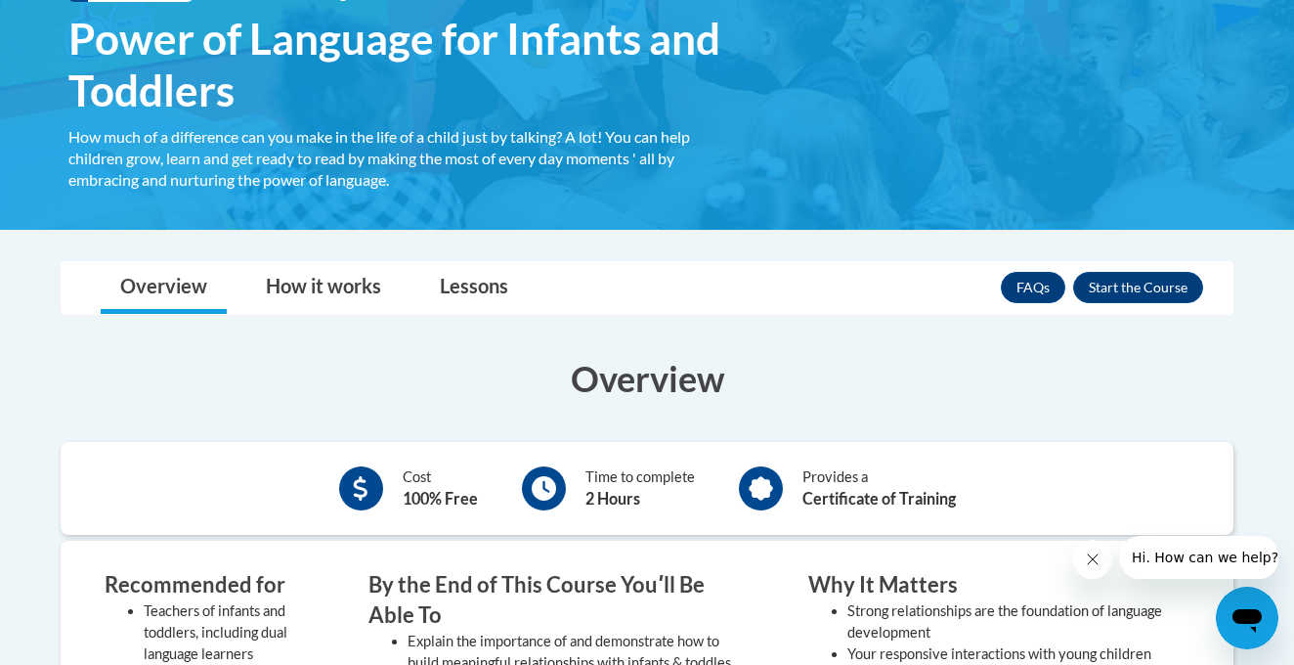
scroll to position [315, 0]
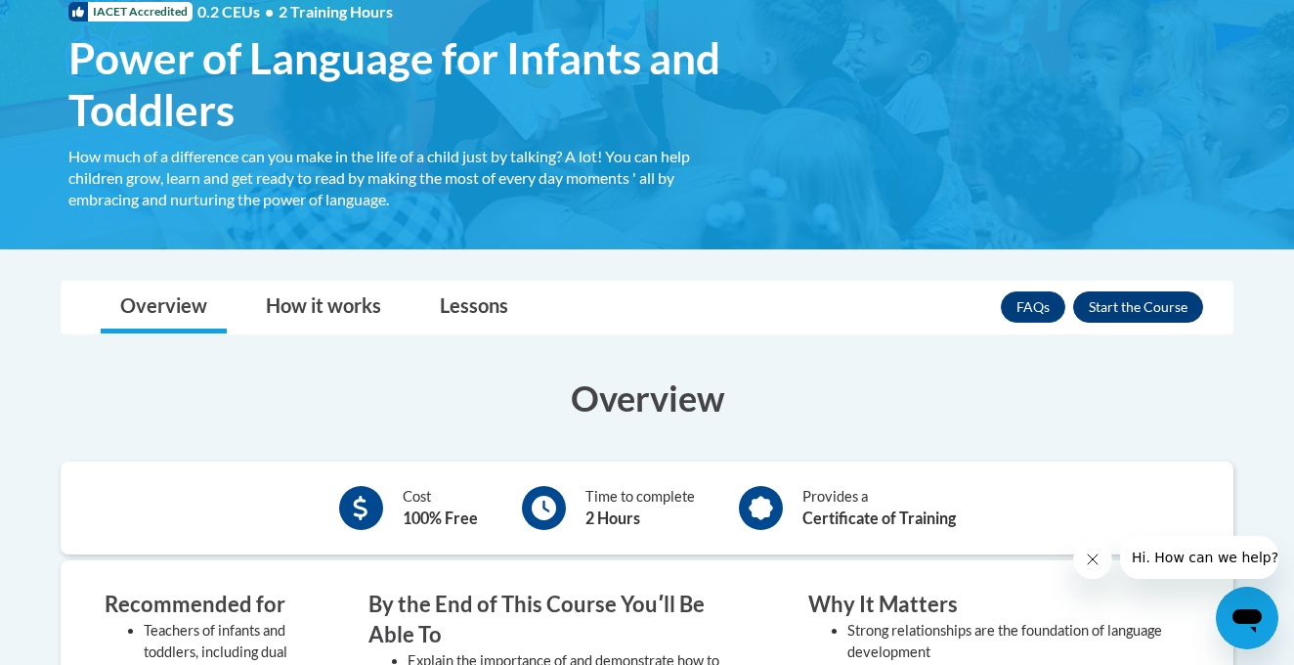
click at [1146, 304] on button "Enroll" at bounding box center [1138, 306] width 130 height 31
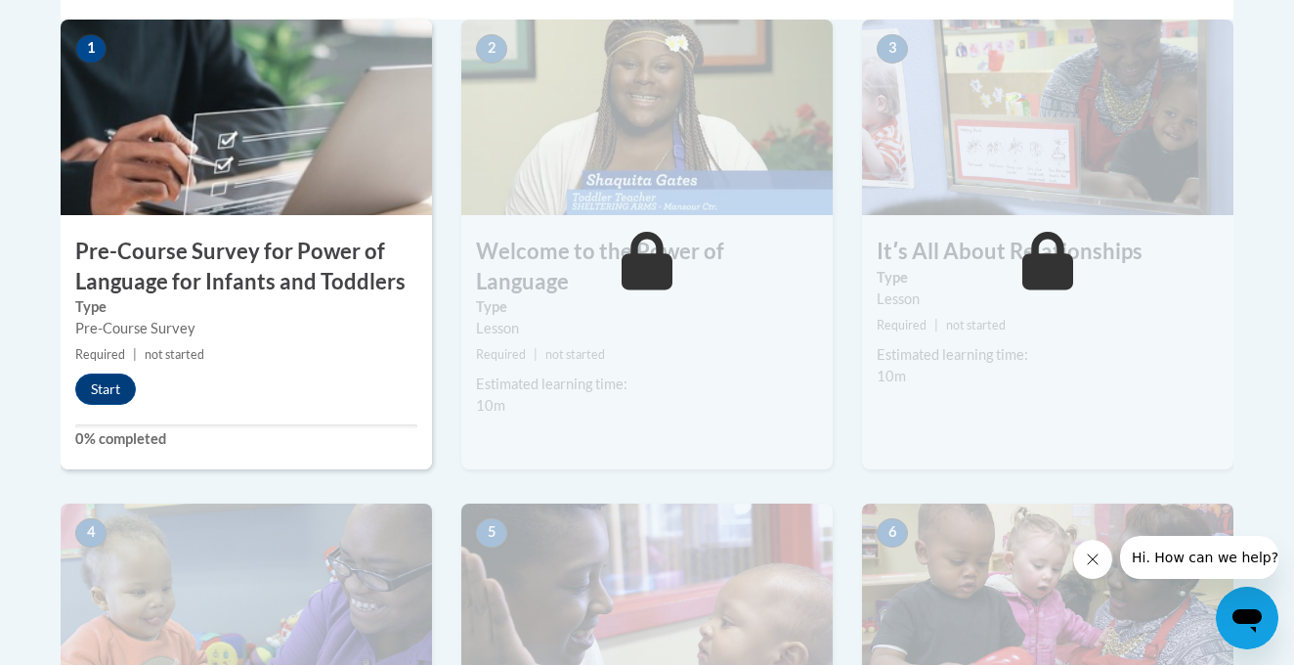
scroll to position [628, 0]
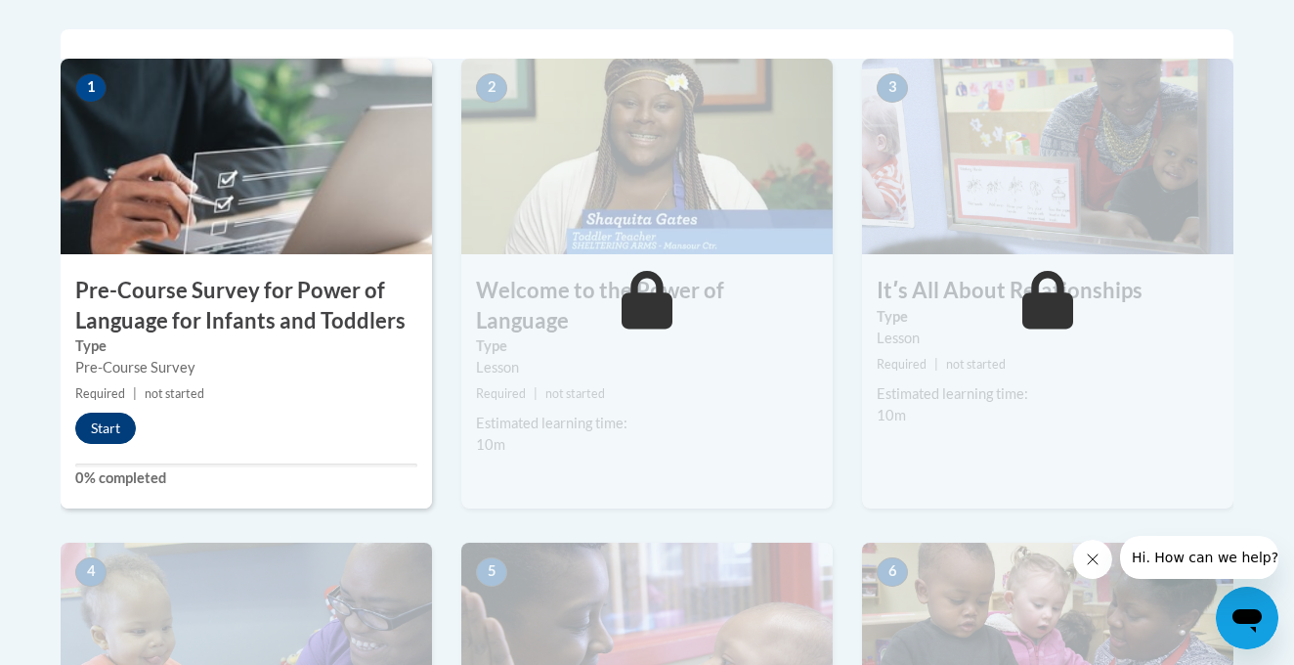
click at [110, 417] on button "Start" at bounding box center [105, 428] width 61 height 31
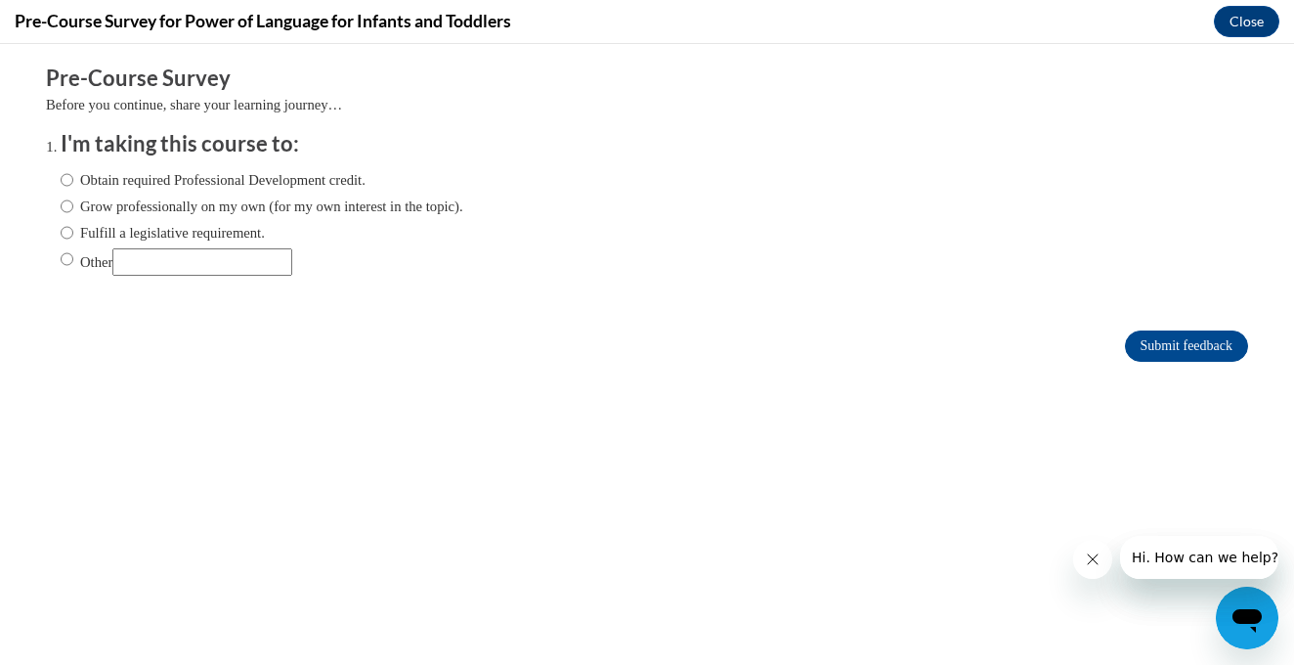
scroll to position [0, 0]
click at [63, 258] on input "Other" at bounding box center [67, 259] width 13 height 22
radio input "true"
click at [184, 257] on input "Other" at bounding box center [202, 261] width 180 height 27
type input "College"
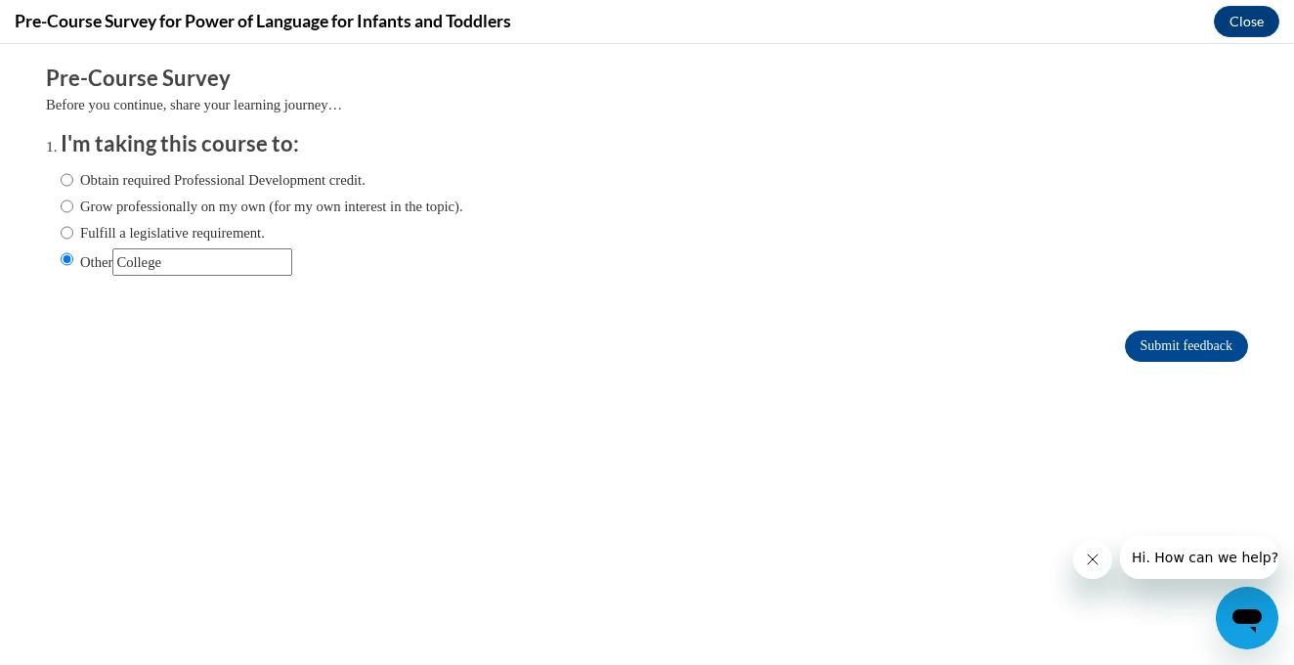
click at [523, 367] on form "Pre-Course Survey Before you continue, share your learning journey… I'm taking …" at bounding box center [647, 223] width 1202 height 319
click at [1169, 335] on input "Submit feedback" at bounding box center [1186, 345] width 123 height 31
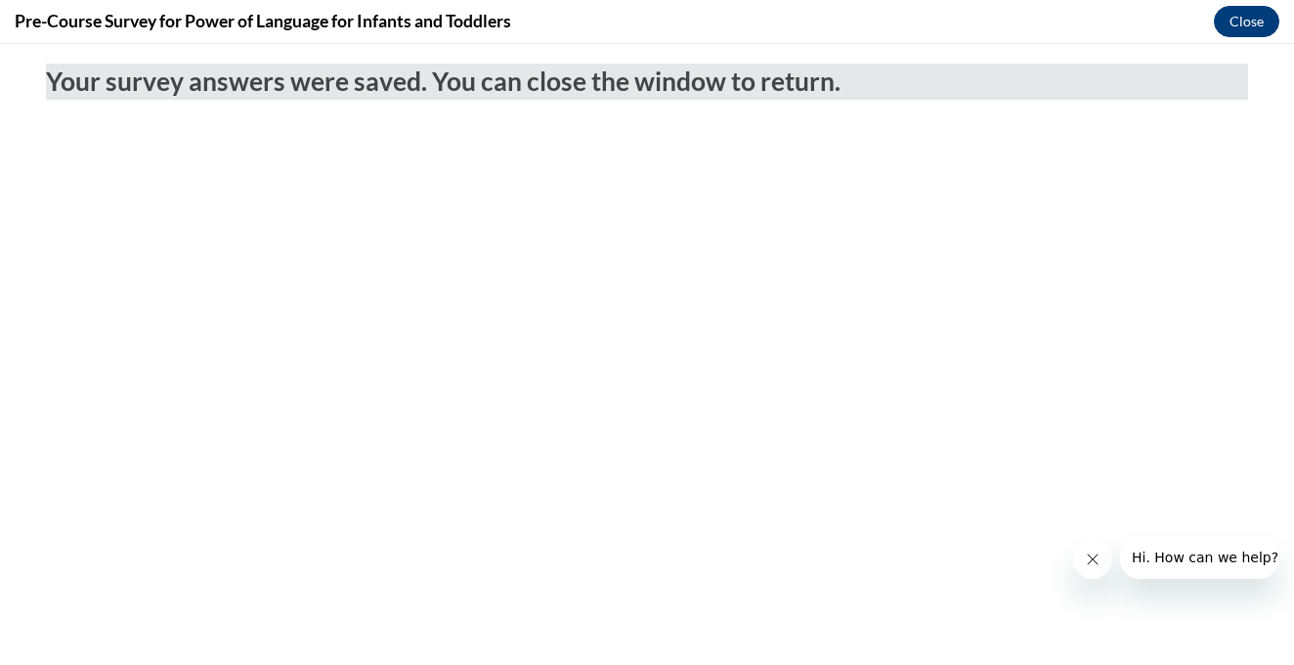
click at [1258, 21] on button "Close" at bounding box center [1246, 21] width 65 height 31
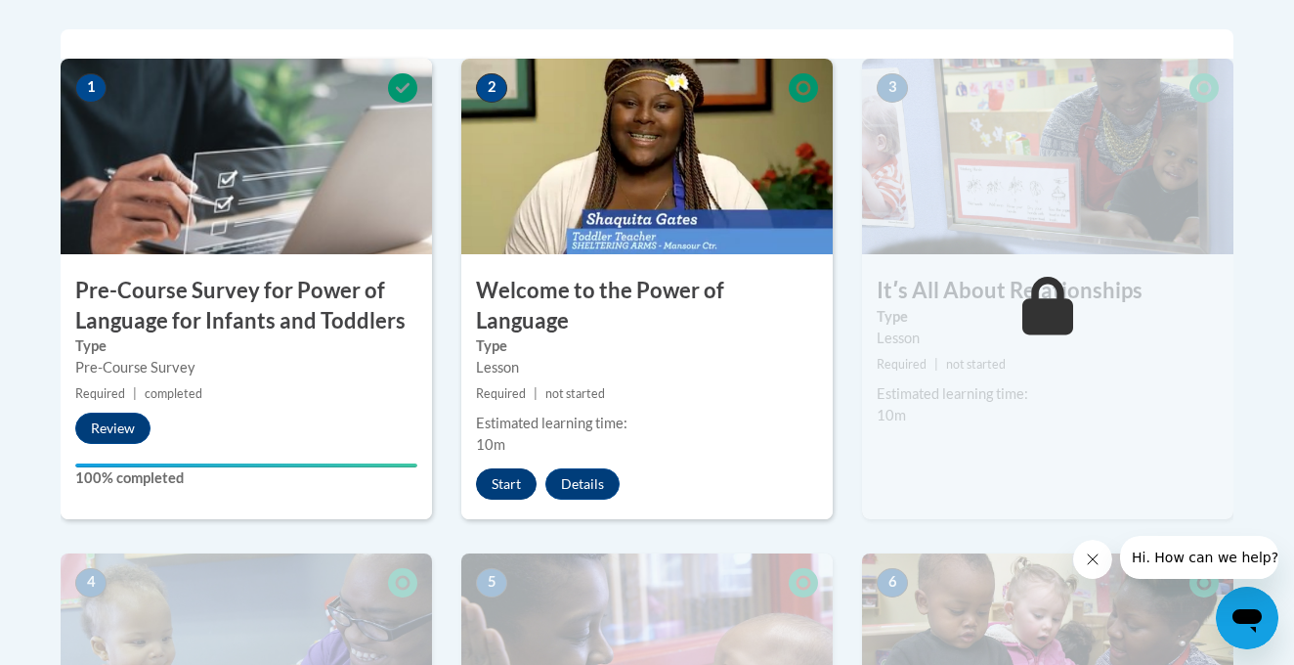
click at [507, 468] on button "Start" at bounding box center [506, 483] width 61 height 31
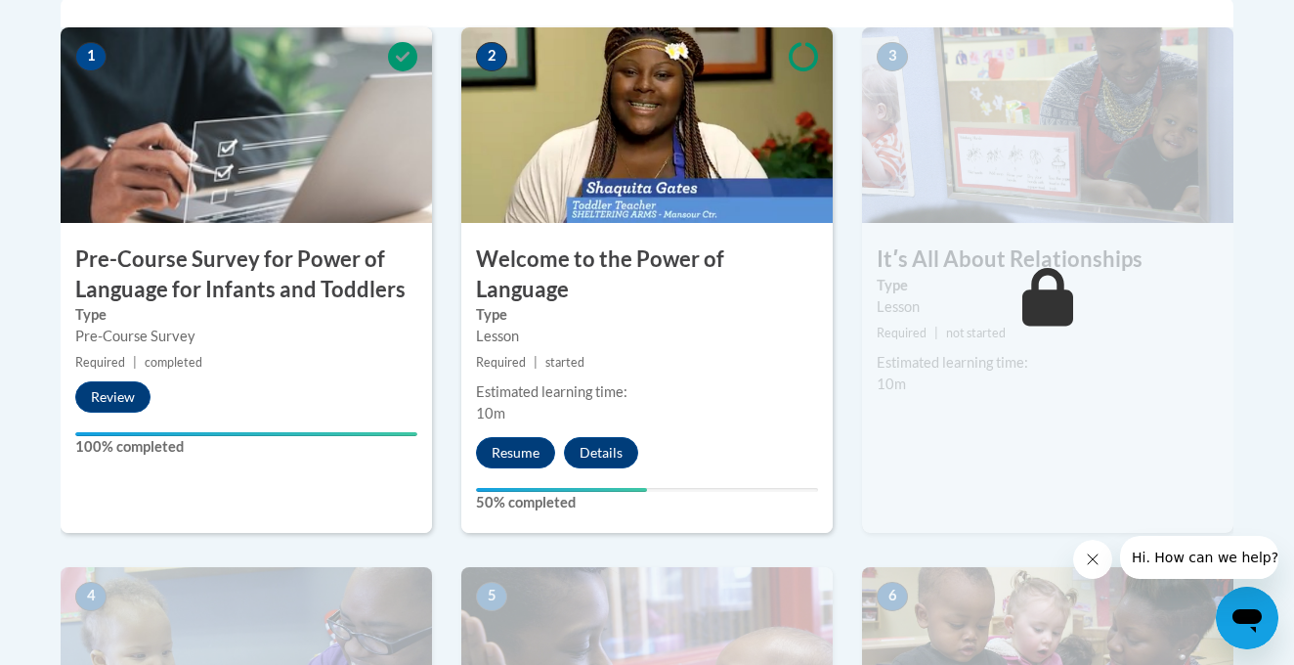
scroll to position [661, 0]
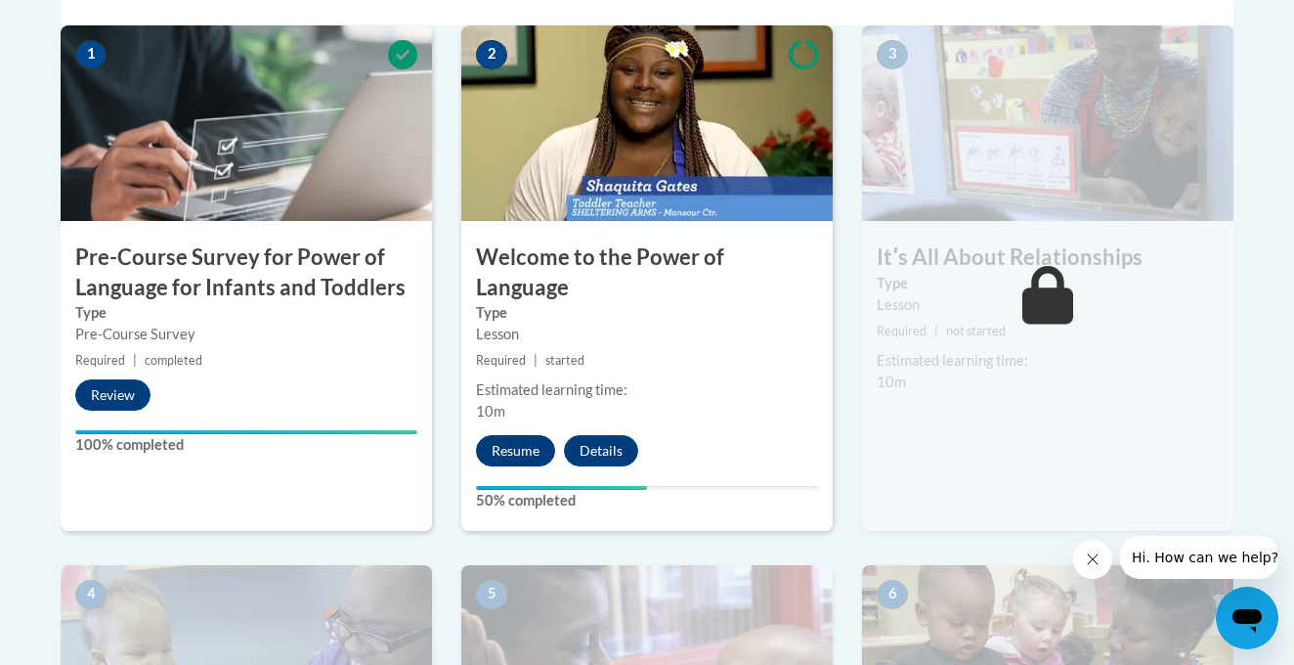
click at [517, 435] on button "Resume" at bounding box center [515, 450] width 79 height 31
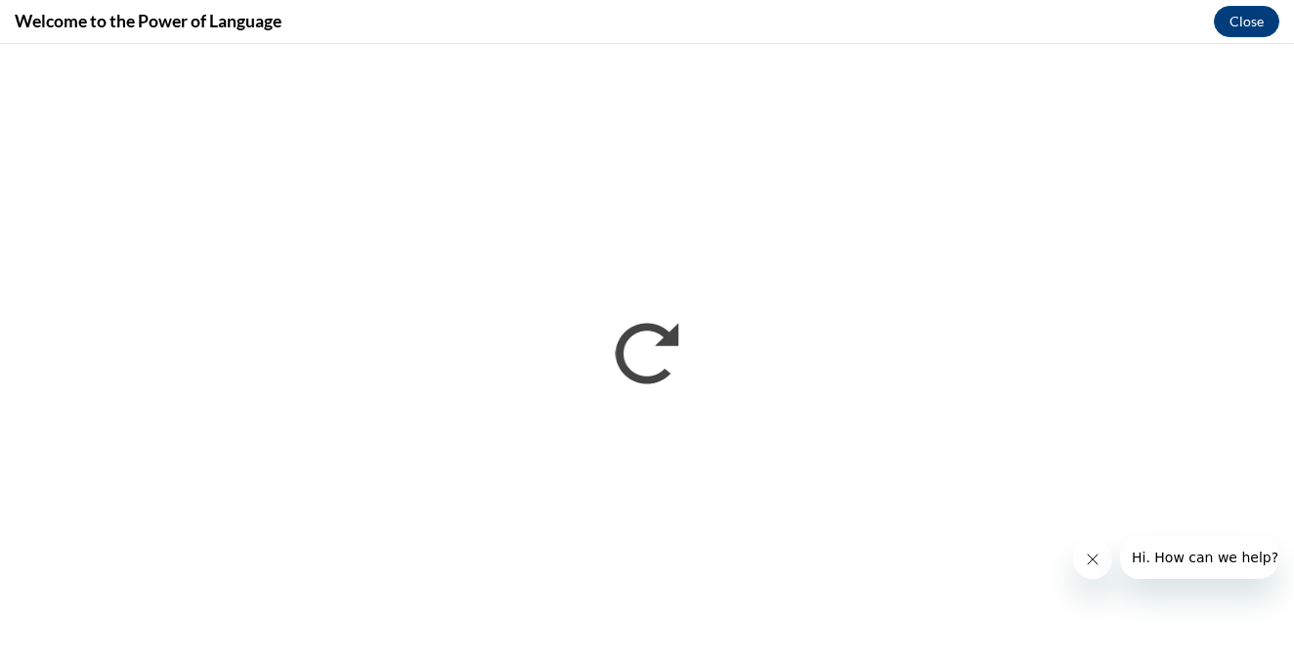
scroll to position [0, 0]
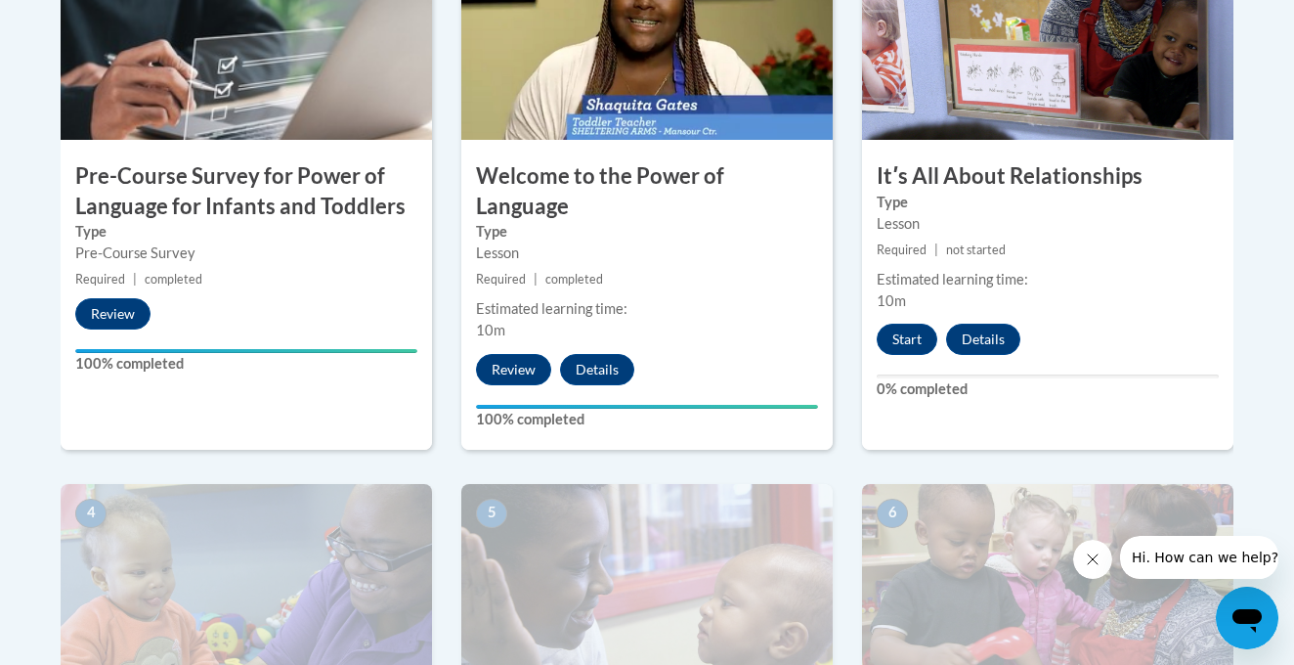
scroll to position [743, 0]
click at [900, 346] on button "Start" at bounding box center [907, 338] width 61 height 31
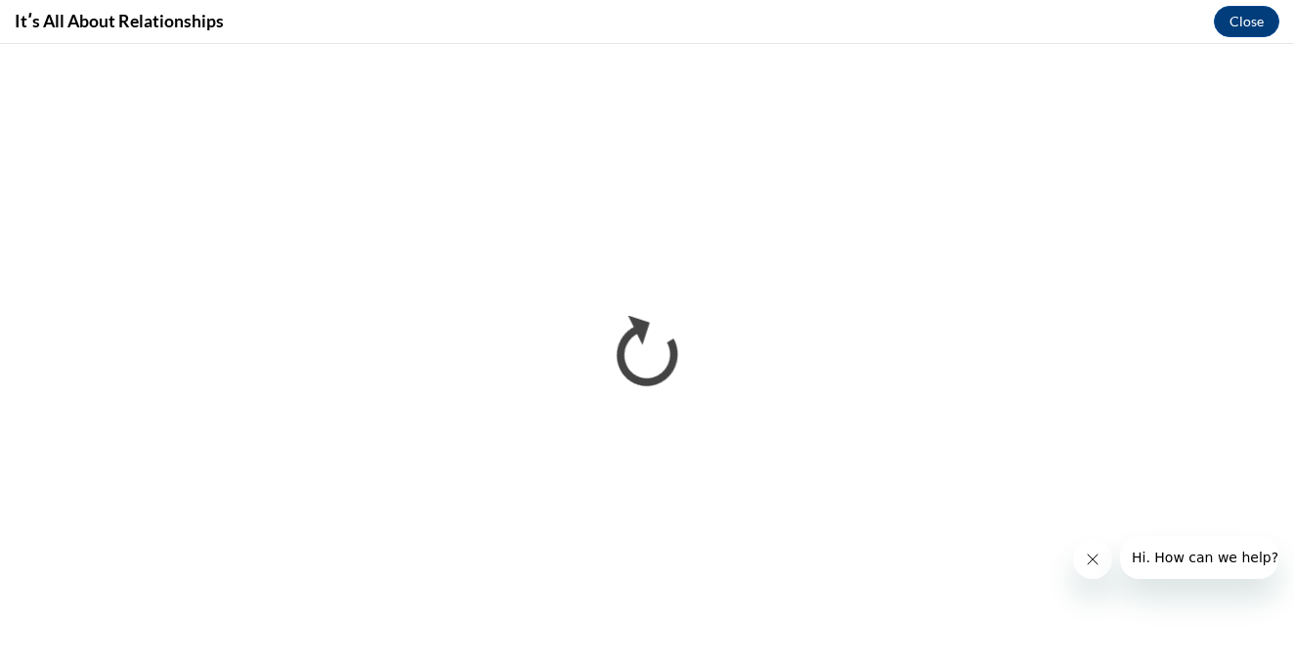
scroll to position [0, 0]
click at [1084, 558] on button "Close message from company" at bounding box center [1092, 559] width 39 height 39
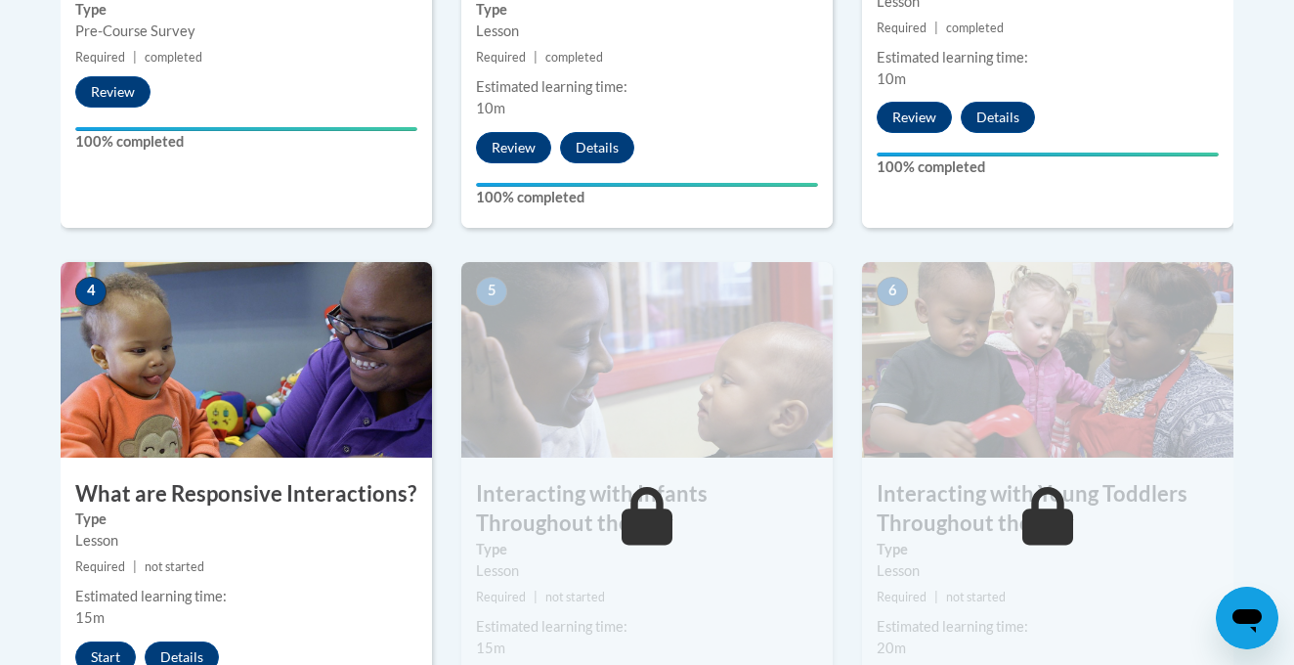
scroll to position [989, 0]
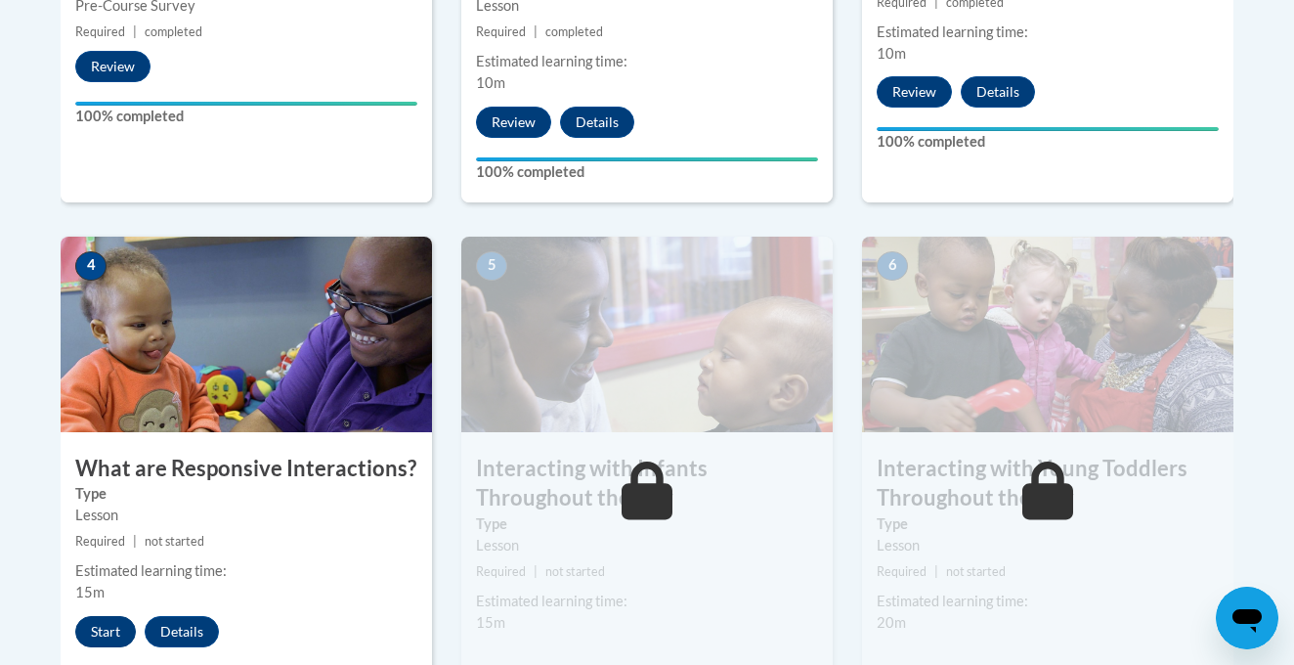
click at [96, 616] on button "Start" at bounding box center [105, 631] width 61 height 31
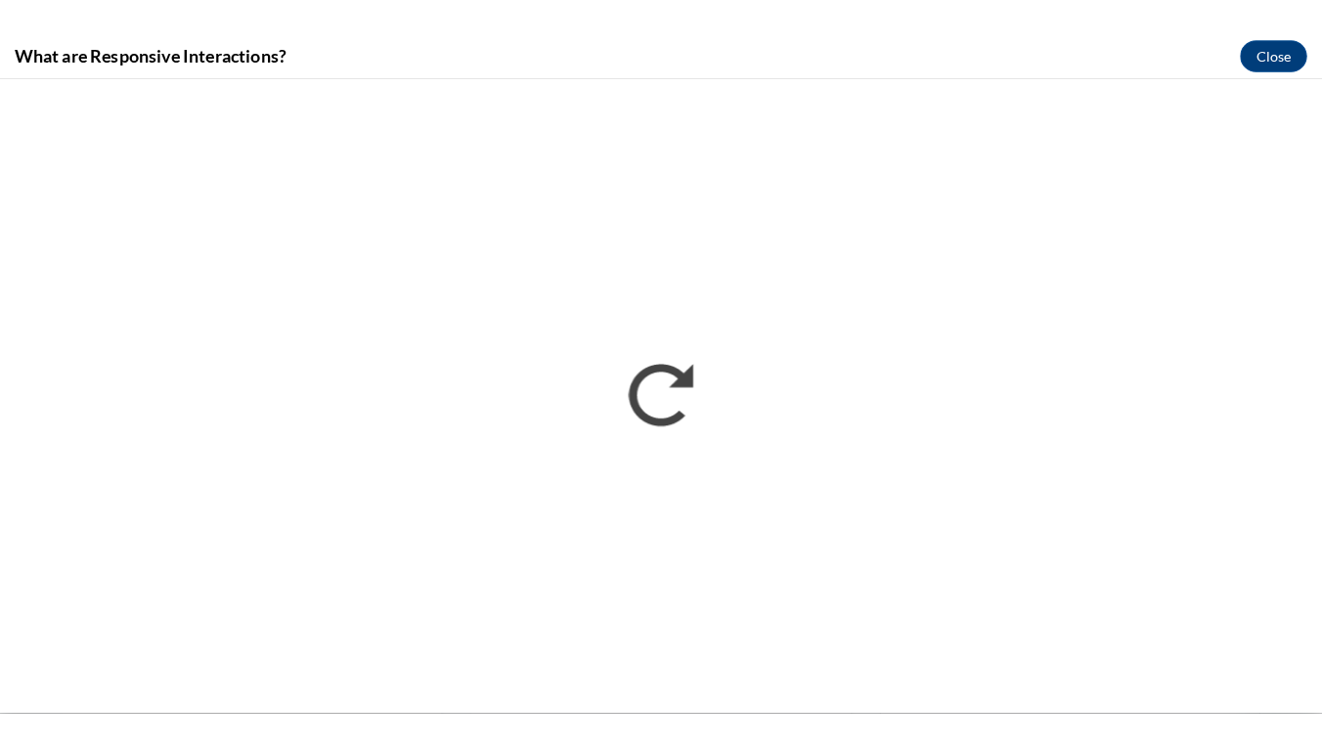
scroll to position [0, 0]
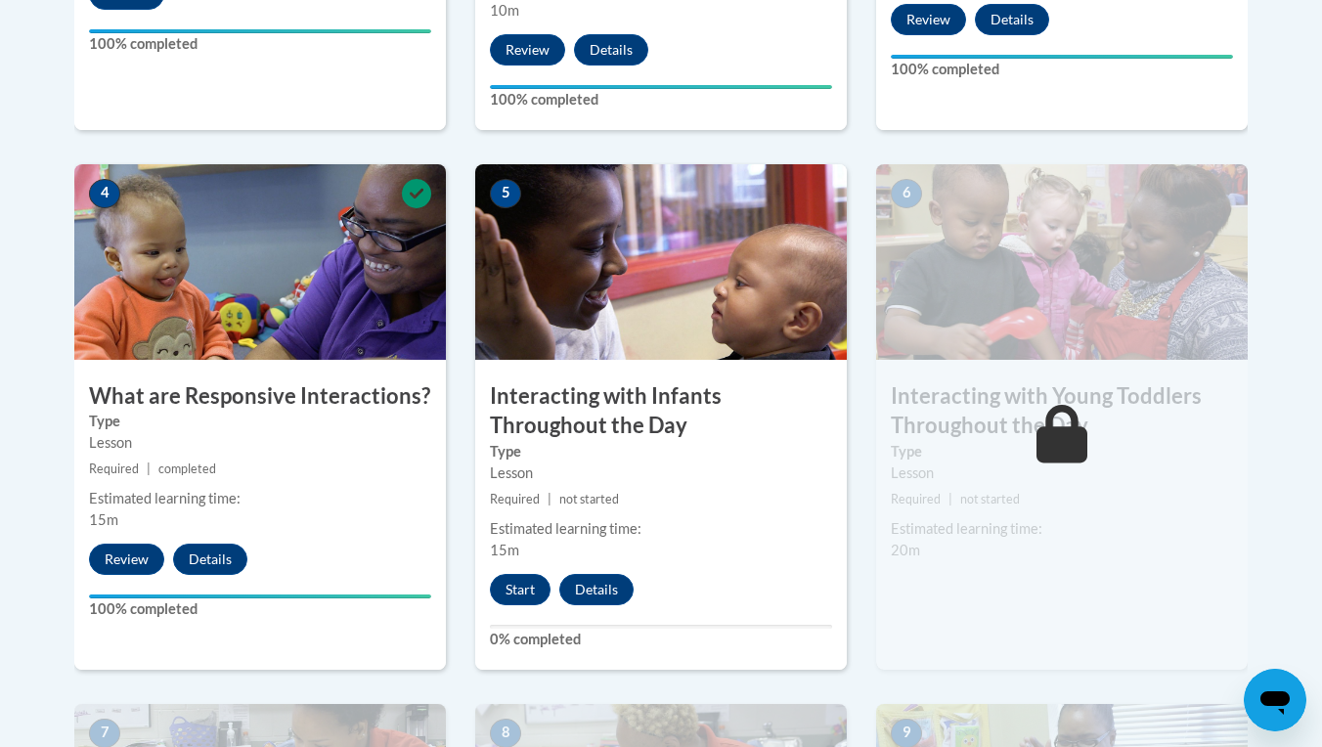
scroll to position [1080, 0]
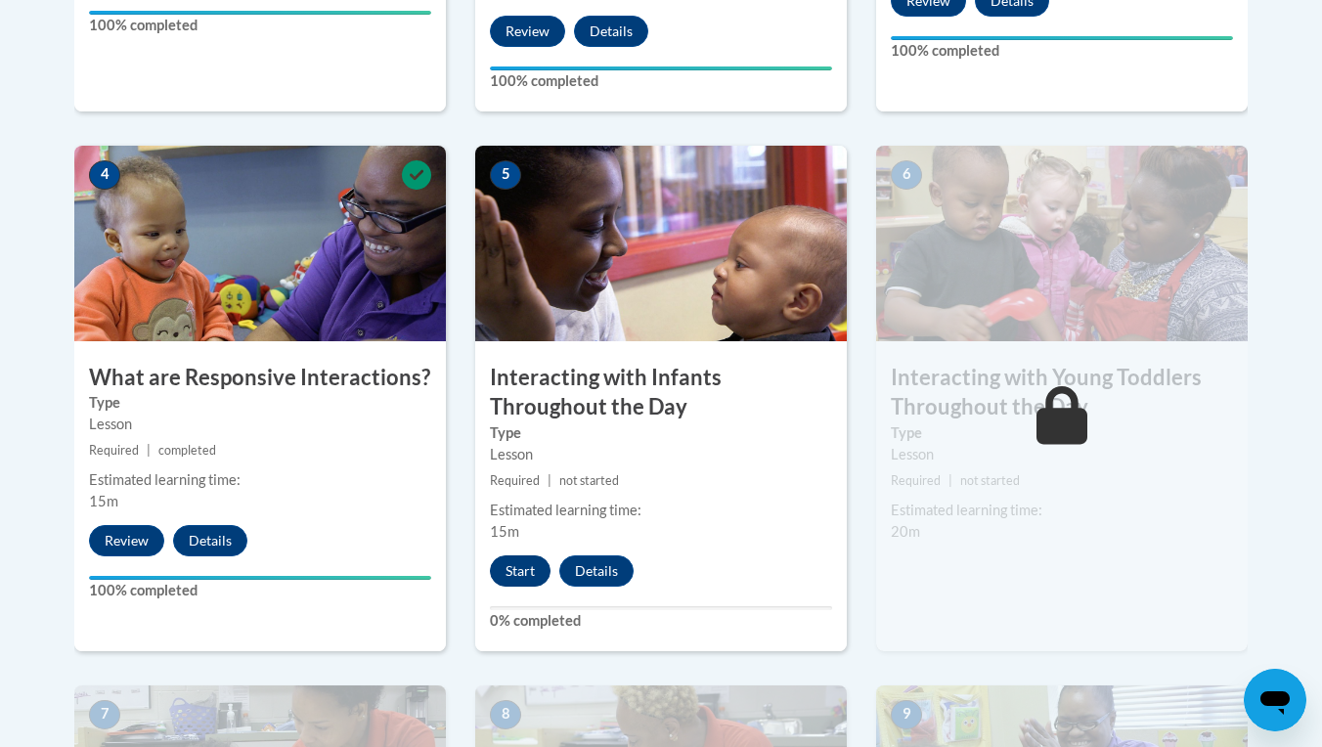
click at [517, 555] on button "Start" at bounding box center [520, 570] width 61 height 31
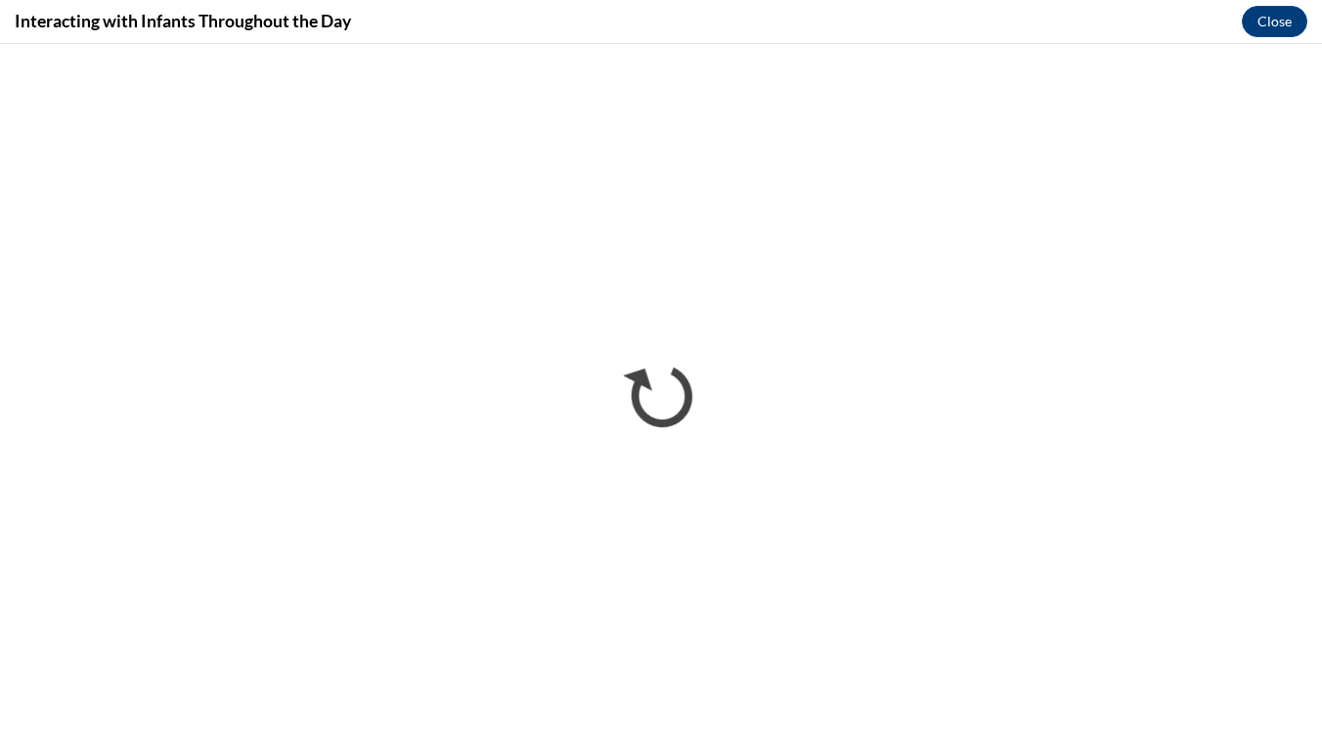
scroll to position [0, 0]
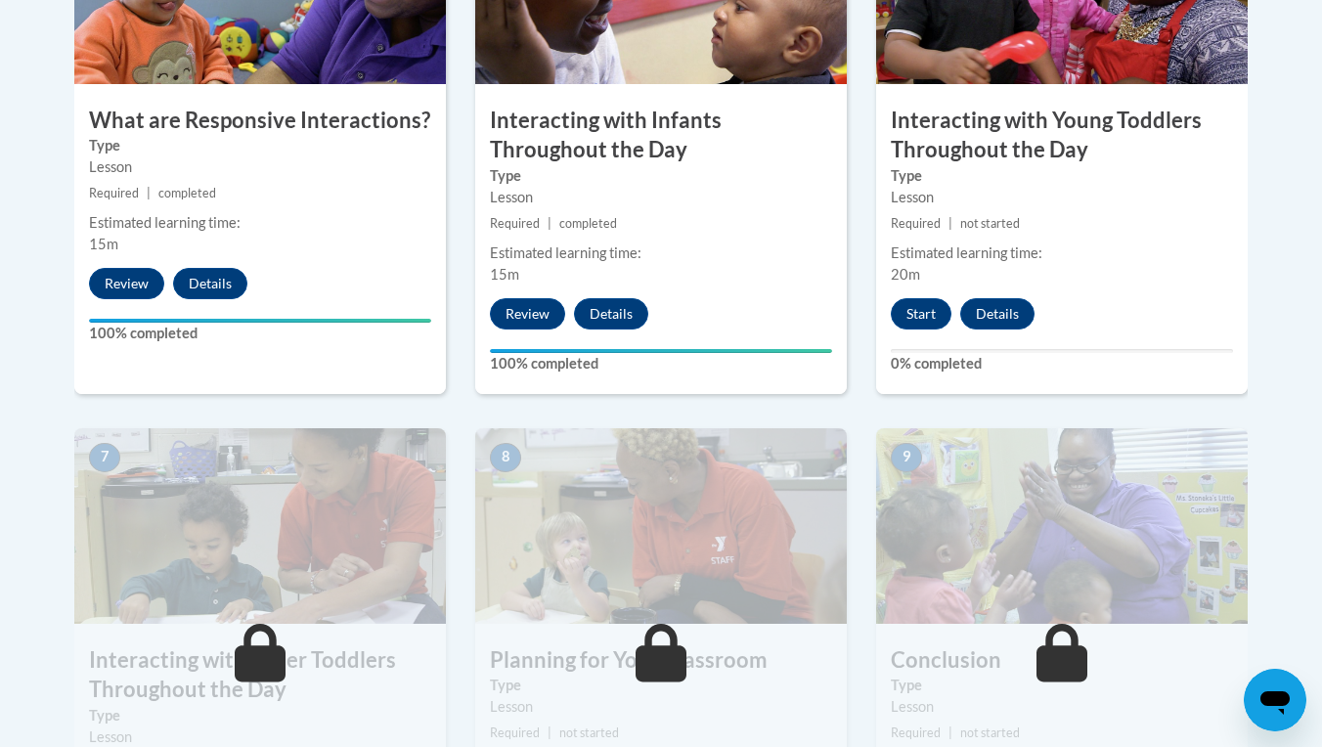
scroll to position [1323, 0]
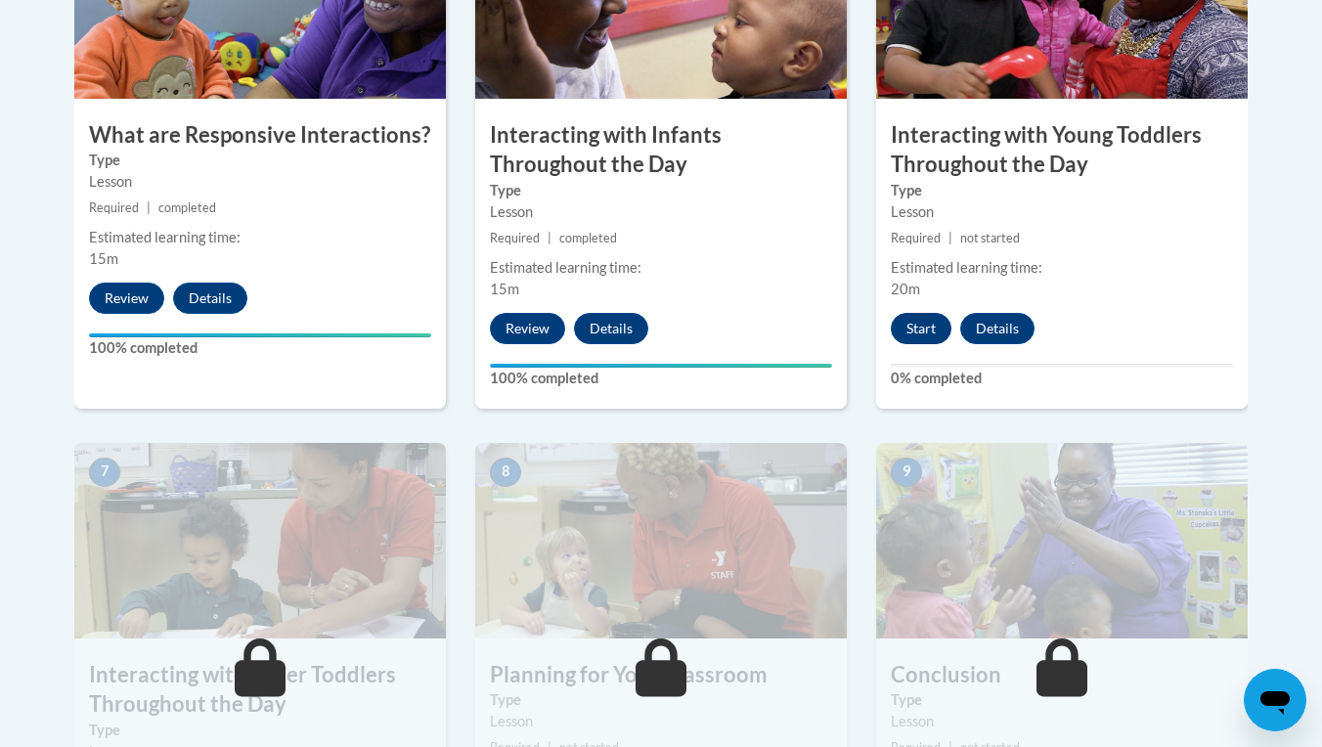
click at [921, 313] on button "Start" at bounding box center [921, 328] width 61 height 31
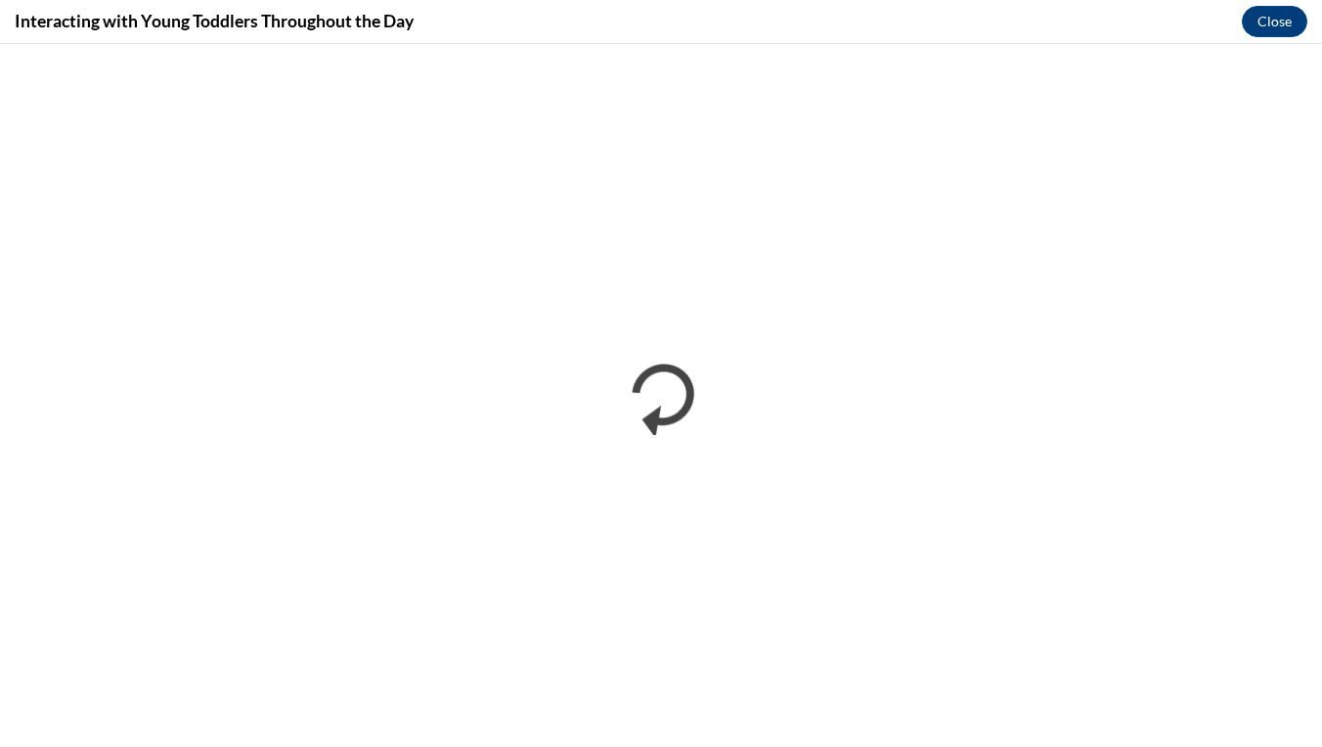
scroll to position [0, 0]
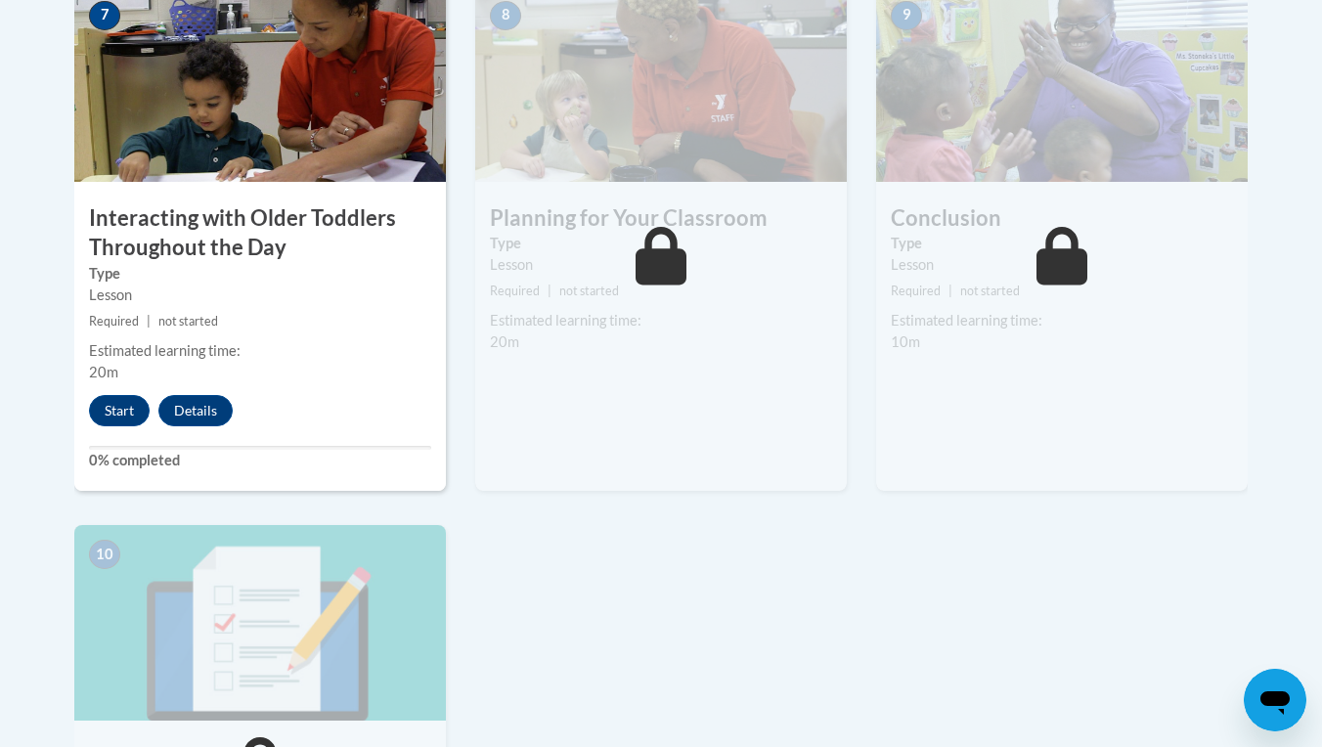
scroll to position [1812, 0]
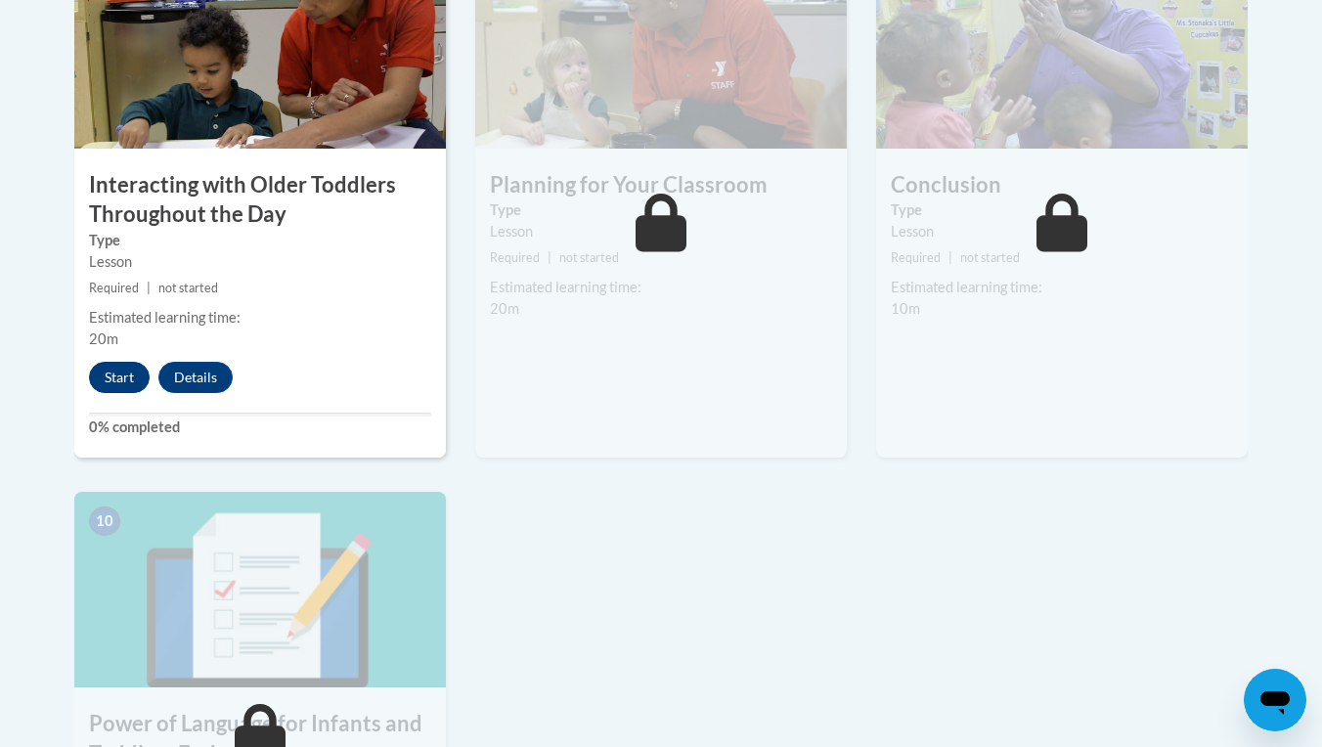
click at [128, 362] on button "Start" at bounding box center [119, 377] width 61 height 31
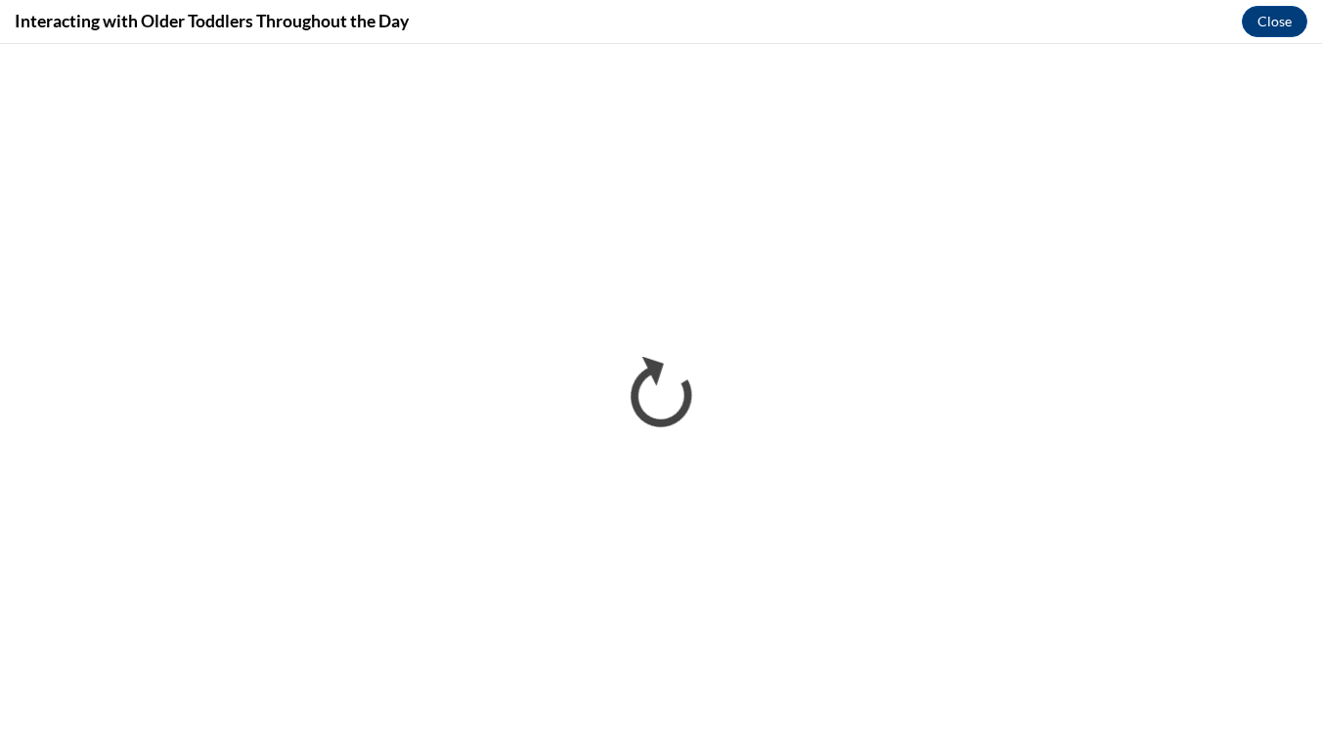
scroll to position [0, 0]
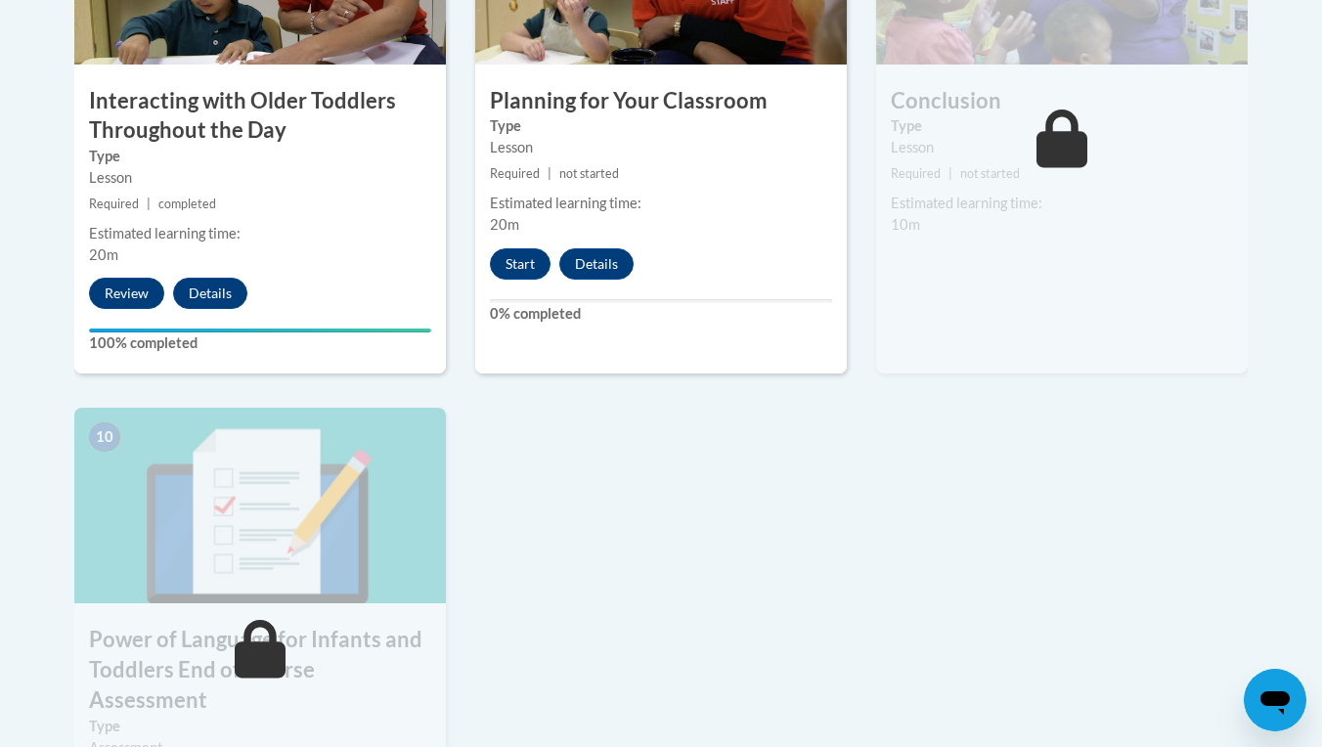
scroll to position [1840, 0]
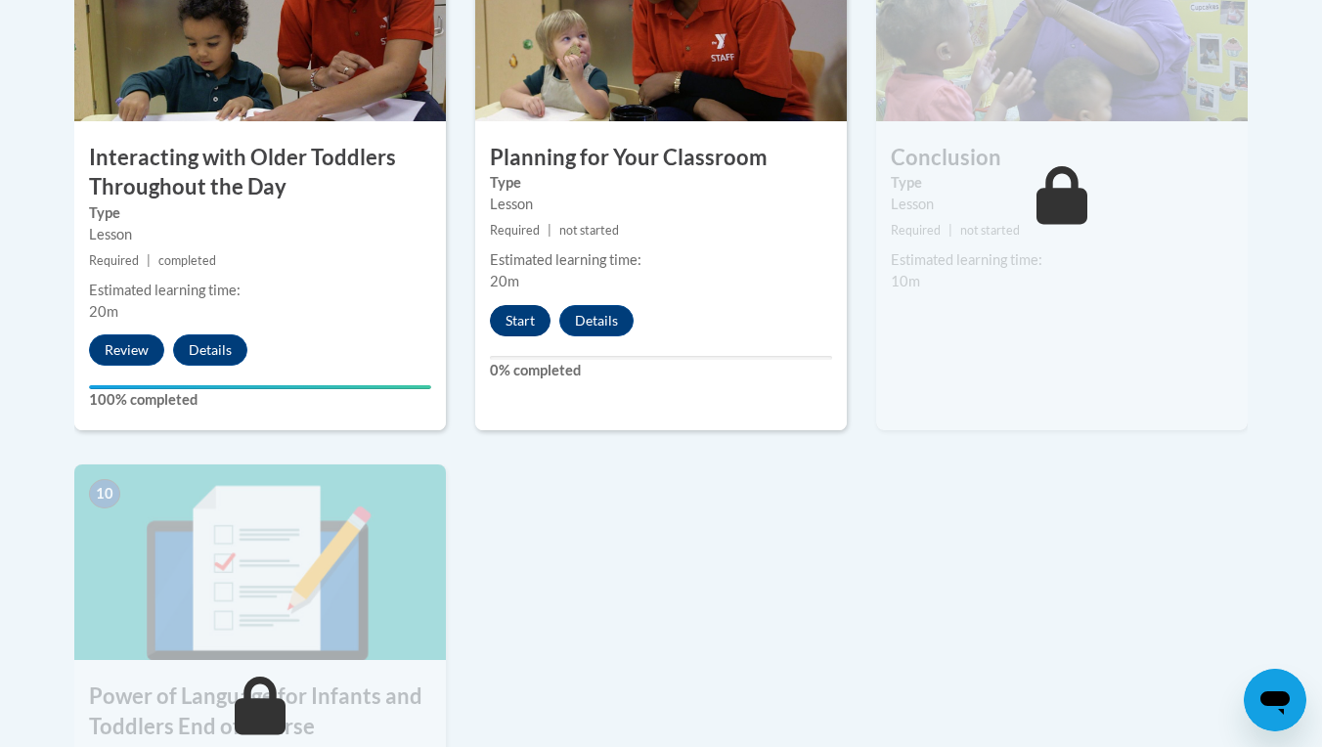
click at [524, 305] on button "Start" at bounding box center [520, 320] width 61 height 31
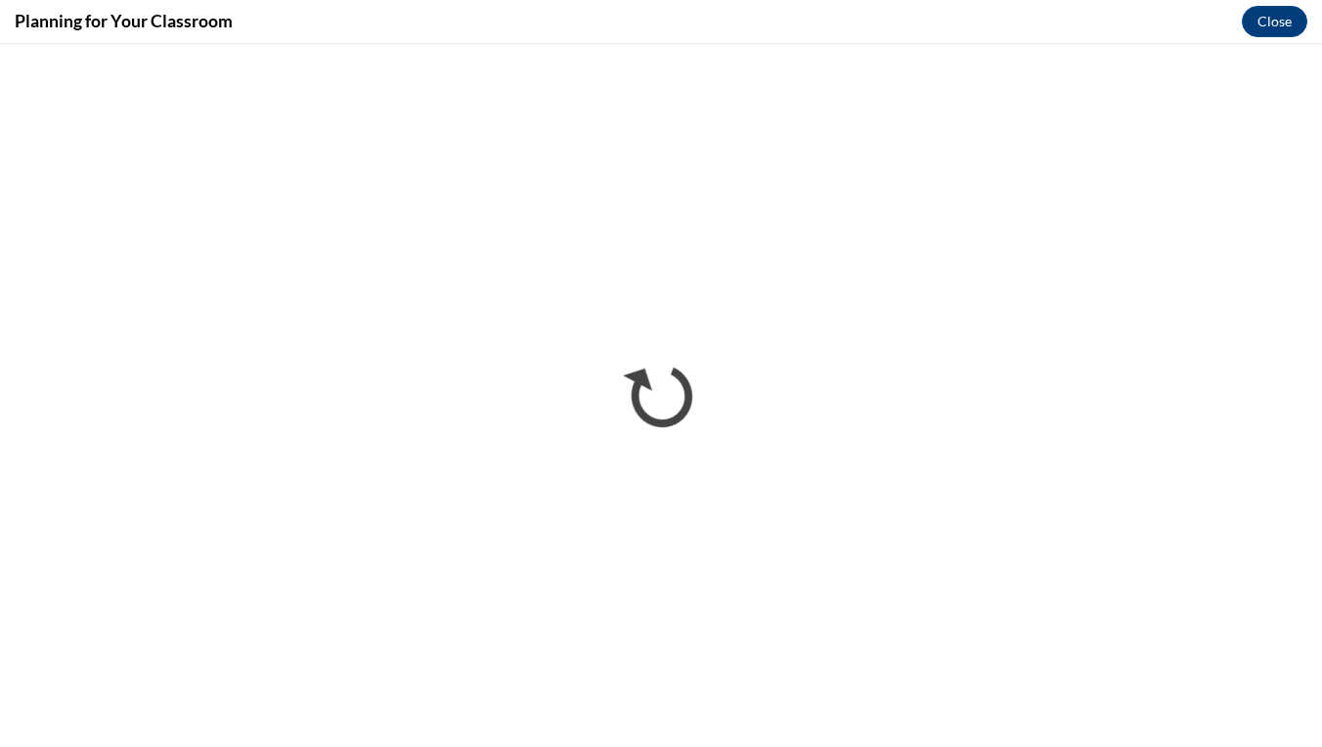
scroll to position [0, 0]
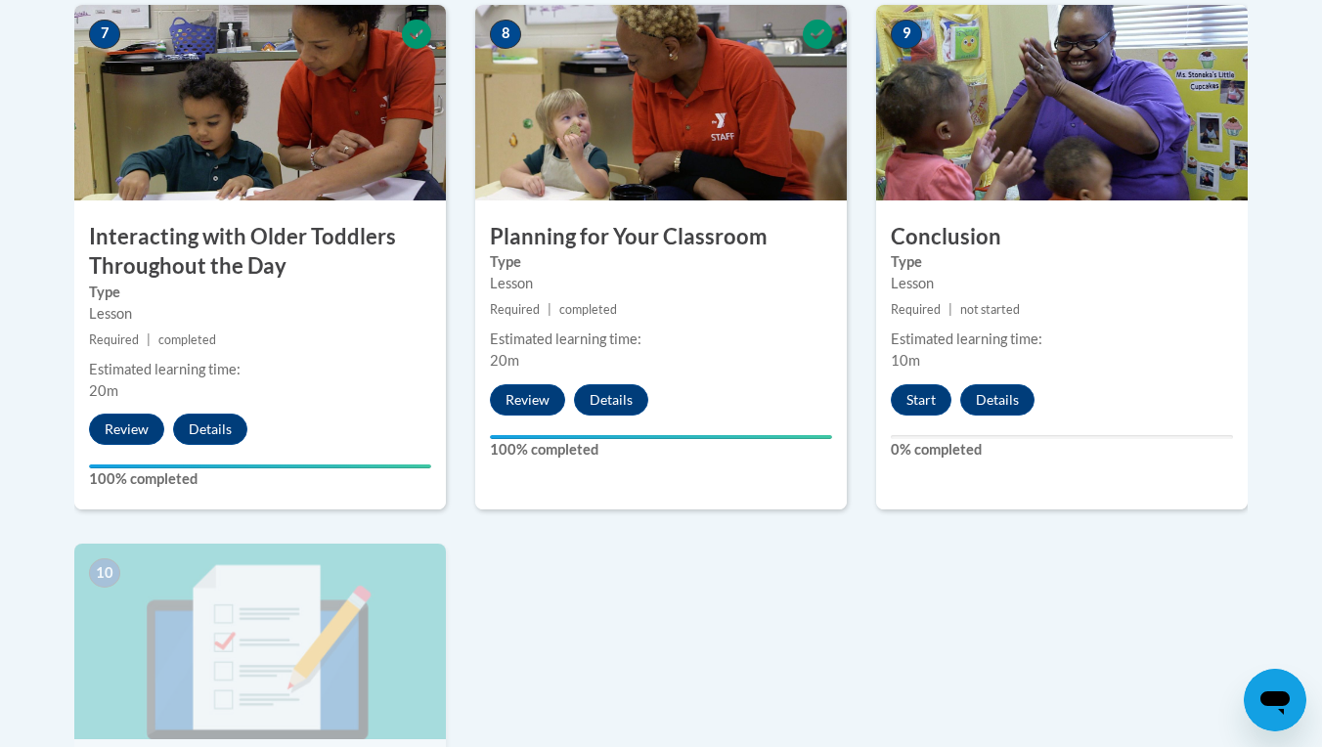
scroll to position [1761, 0]
click at [923, 384] on button "Start" at bounding box center [921, 399] width 61 height 31
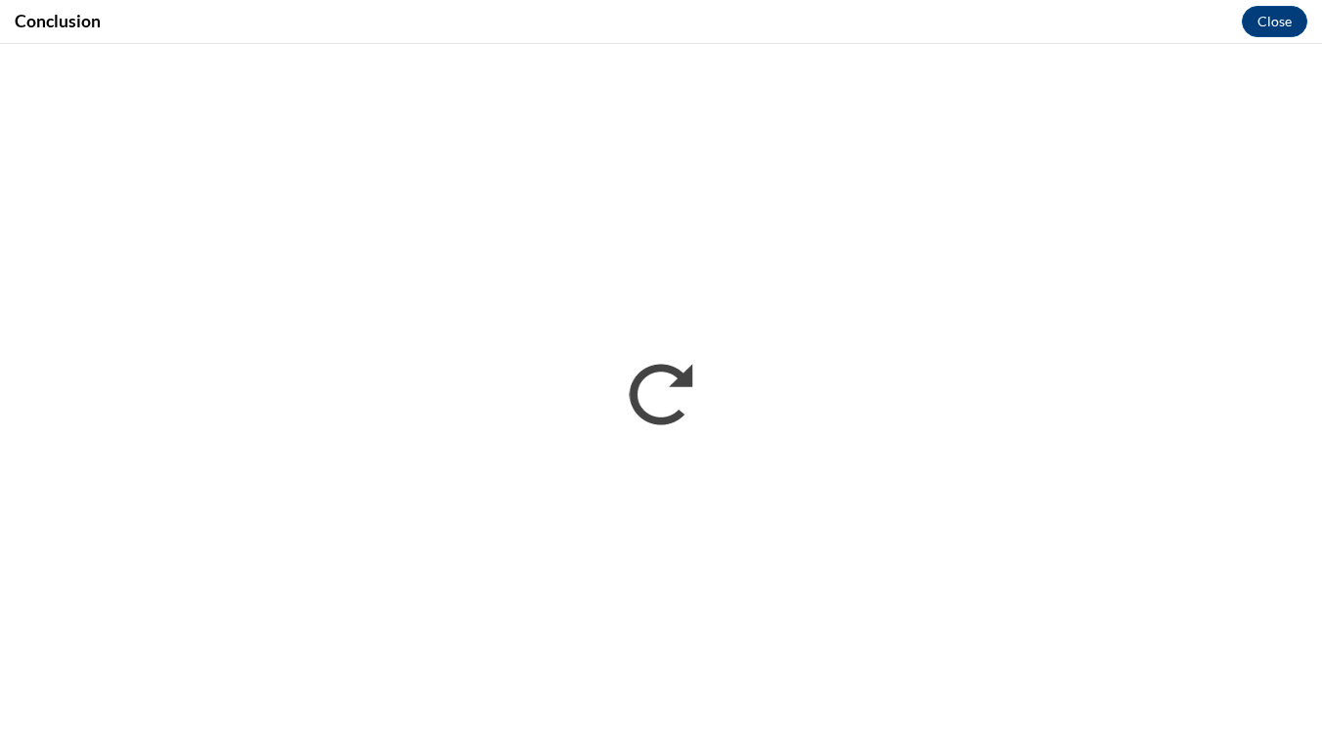
scroll to position [0, 0]
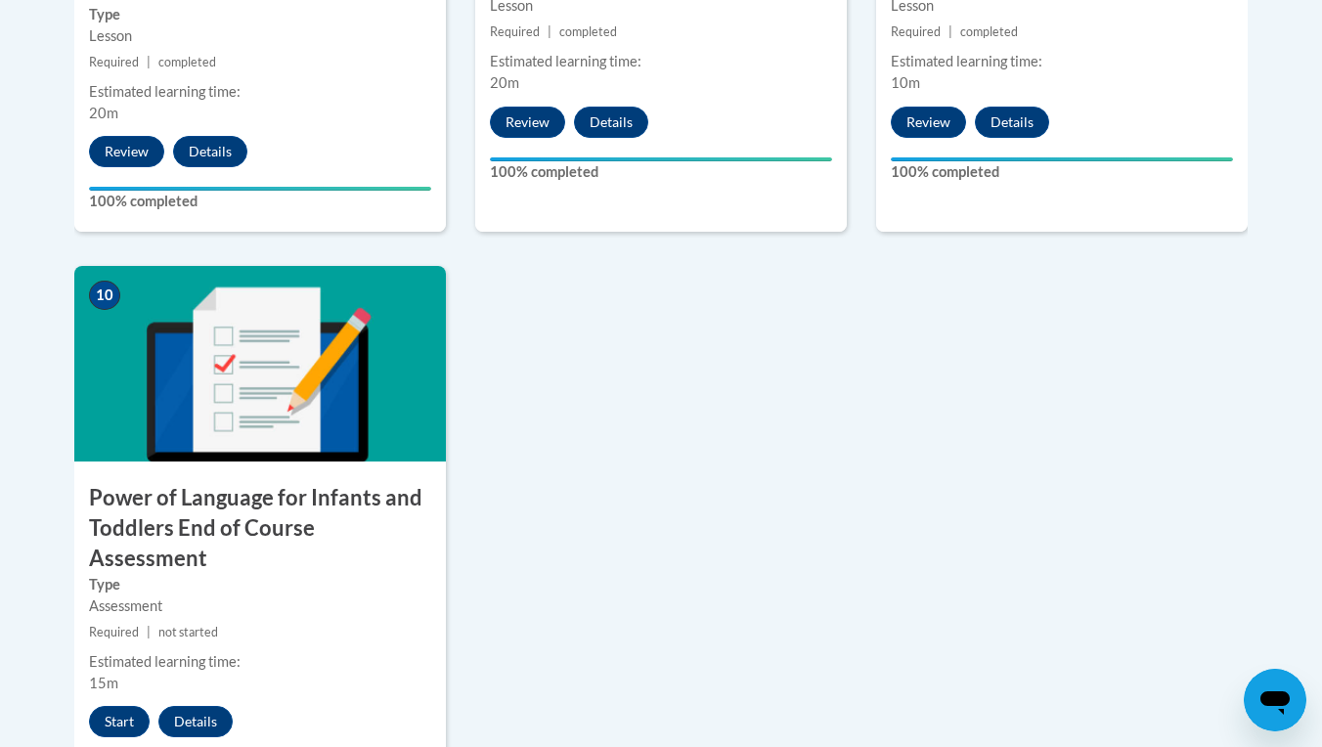
scroll to position [2040, 0]
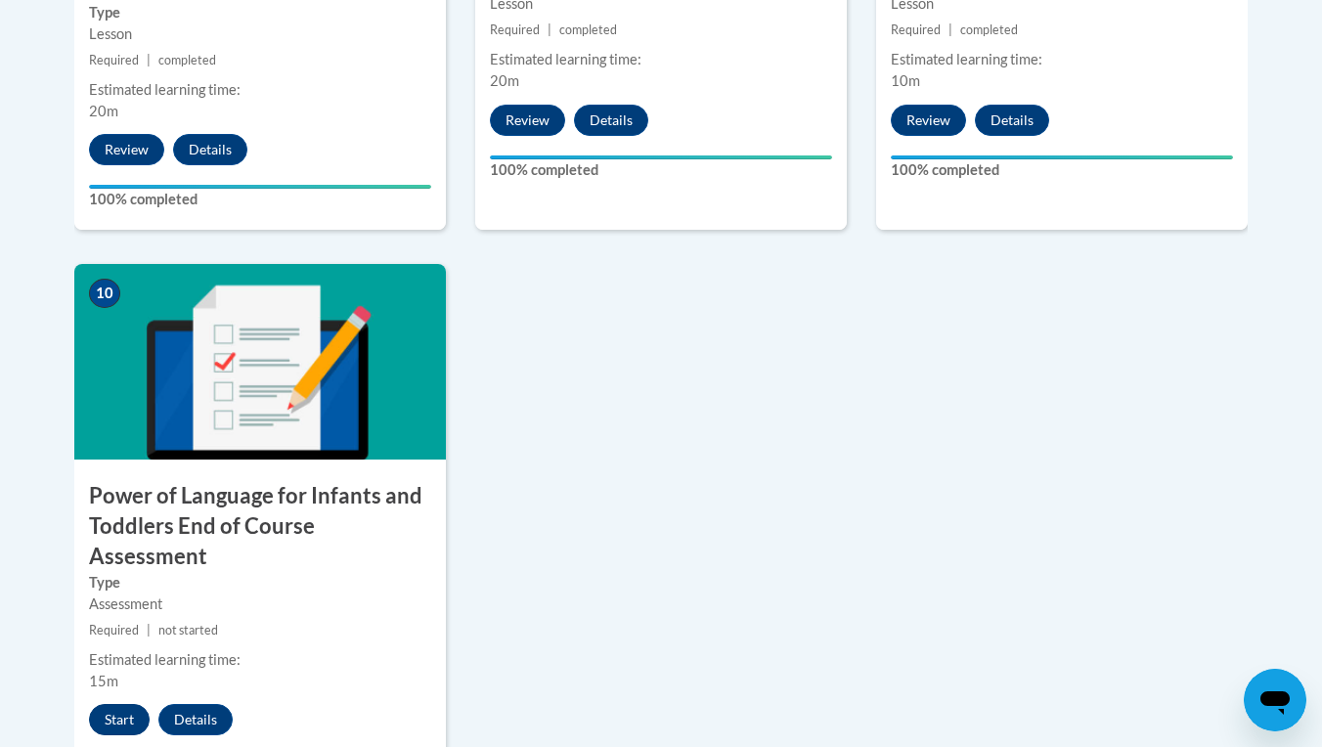
click at [109, 704] on button "Start" at bounding box center [119, 719] width 61 height 31
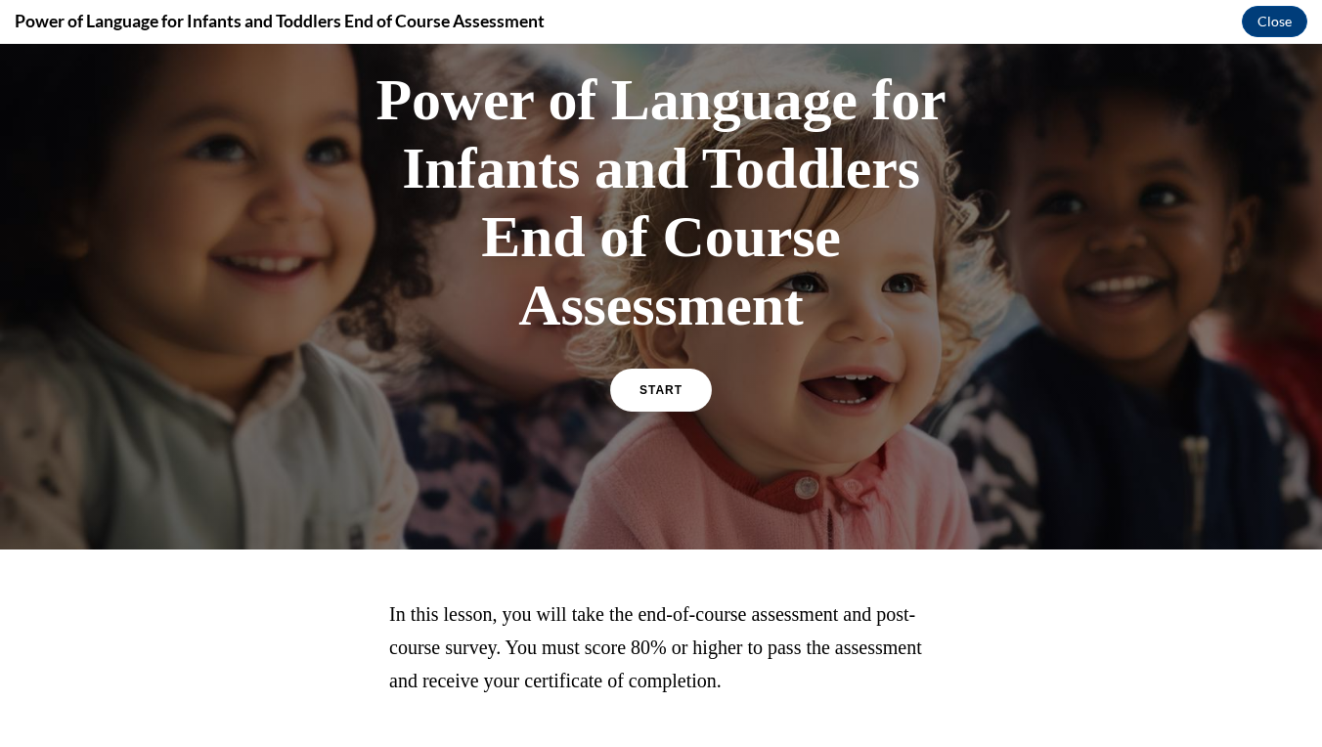
scroll to position [137, 0]
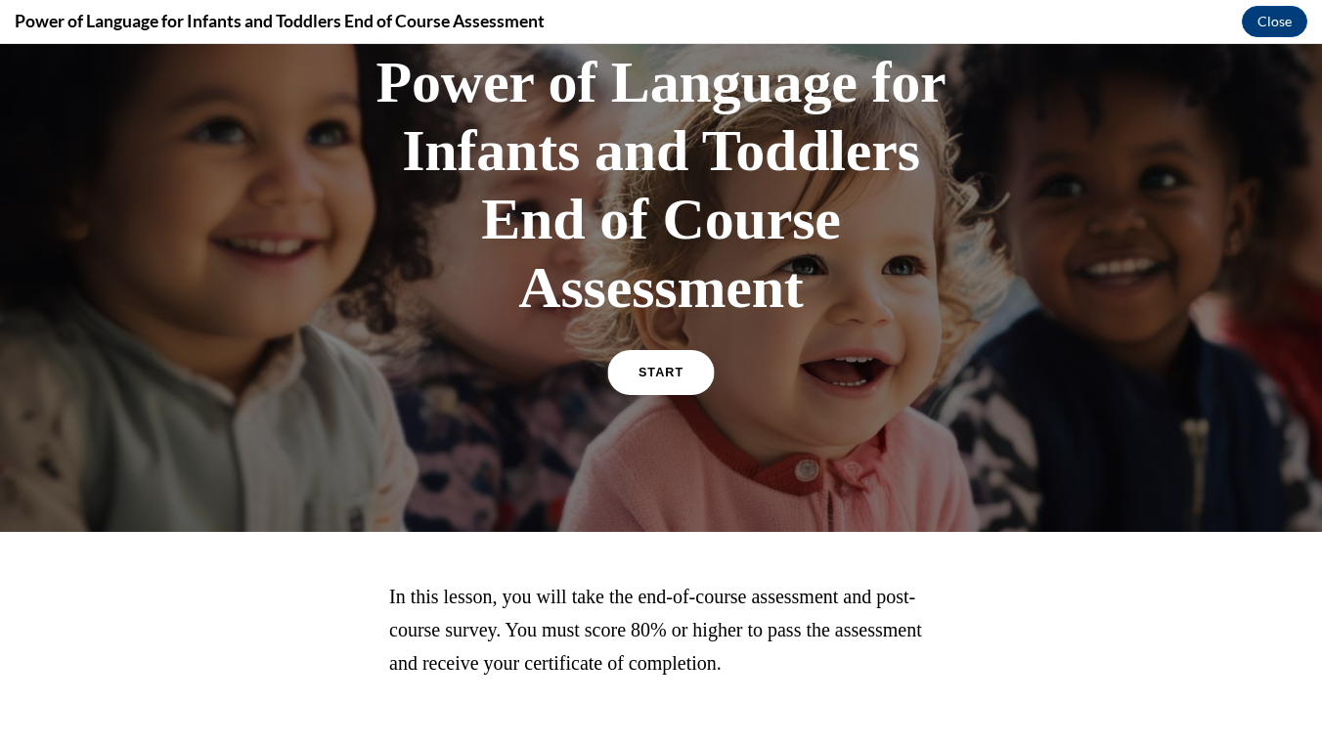
click at [676, 360] on link "START" at bounding box center [660, 372] width 107 height 45
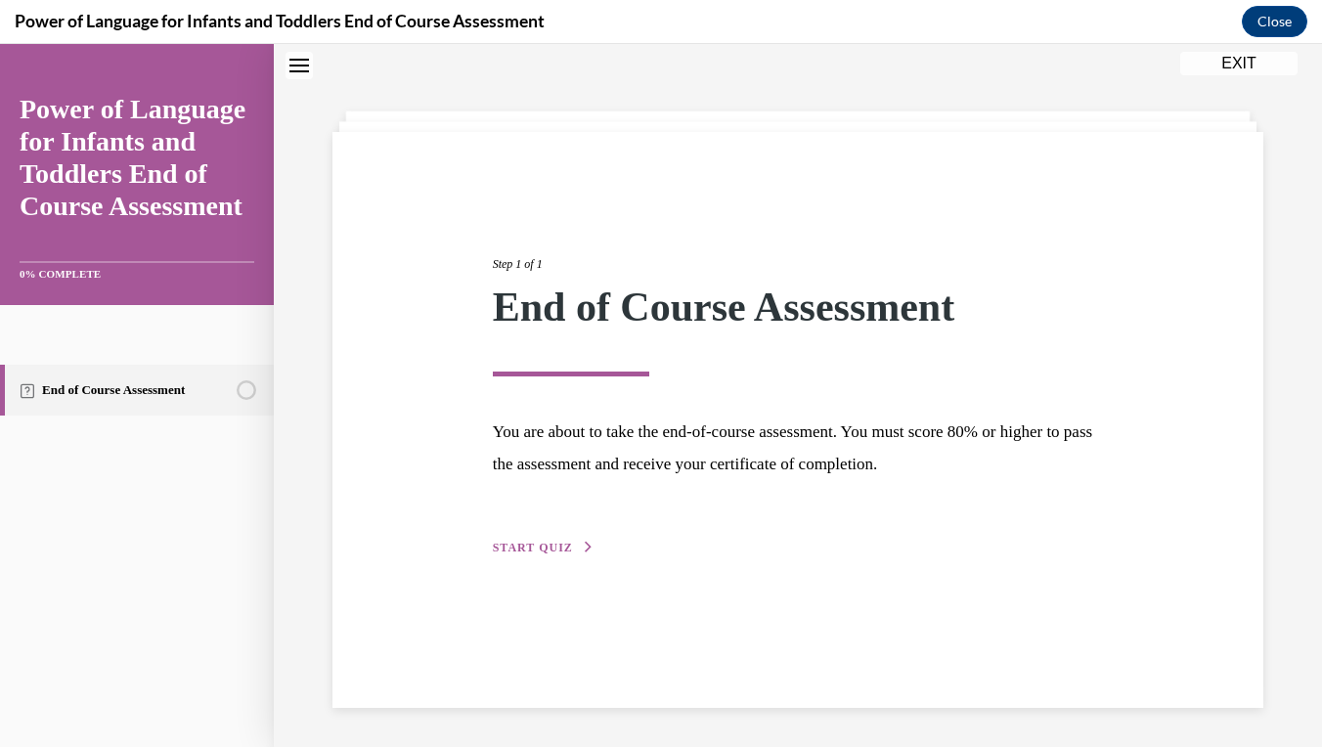
scroll to position [62, 0]
click at [537, 543] on span "START QUIZ" at bounding box center [533, 548] width 80 height 14
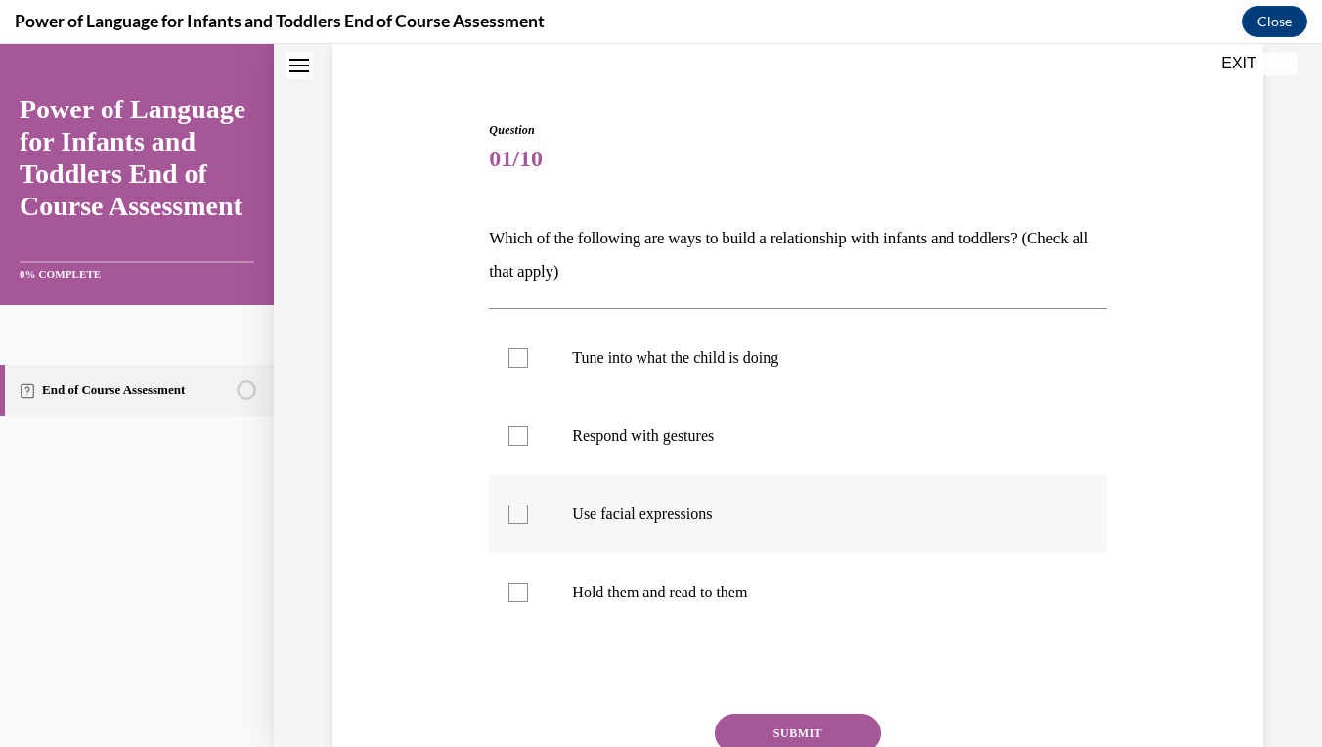
scroll to position [152, 0]
click at [625, 333] on label "Tune into what the child is doing" at bounding box center [797, 356] width 617 height 78
click at [528, 346] on input "Tune into what the child is doing" at bounding box center [518, 356] width 20 height 20
checkbox input "true"
click at [614, 420] on label "Respond with gestures" at bounding box center [797, 434] width 617 height 78
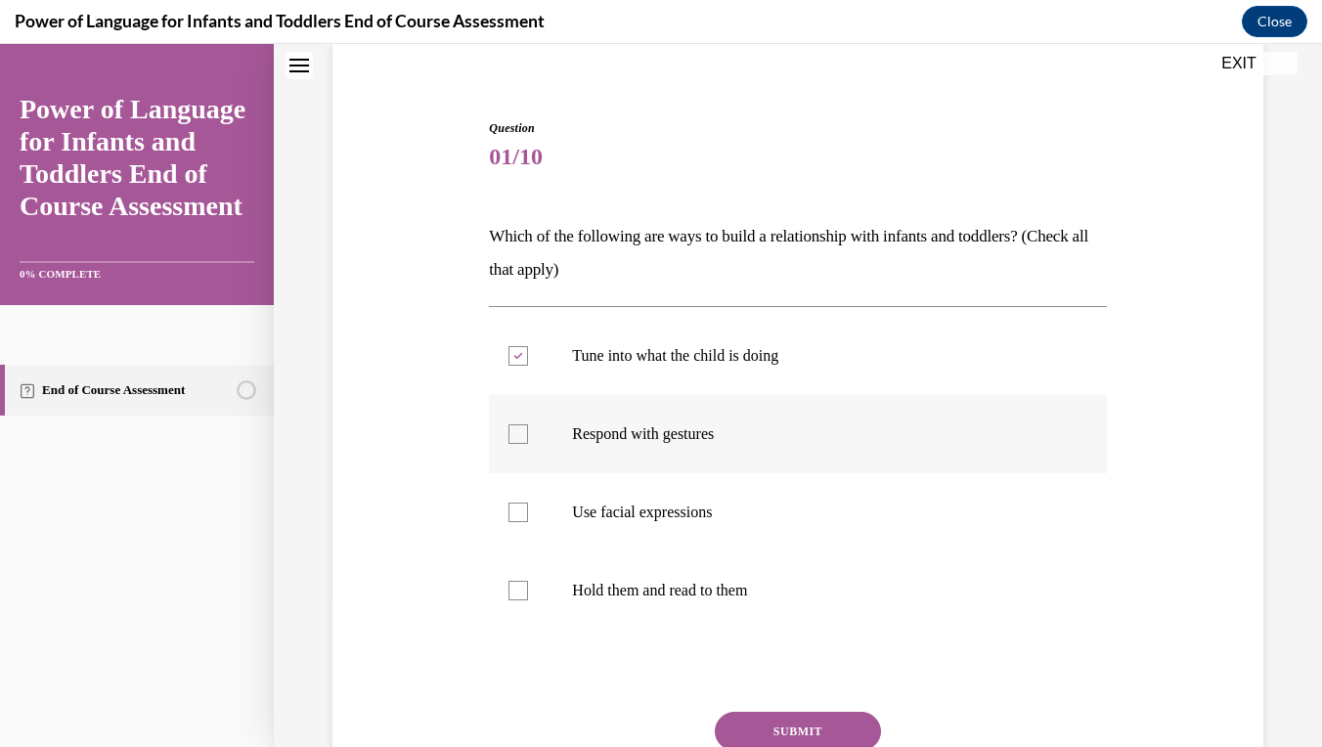
click at [528, 424] on input "Respond with gestures" at bounding box center [518, 434] width 20 height 20
checkbox input "true"
click at [613, 493] on label "Use facial expressions" at bounding box center [797, 512] width 617 height 78
click at [528, 502] on input "Use facial expressions" at bounding box center [518, 512] width 20 height 20
checkbox input "true"
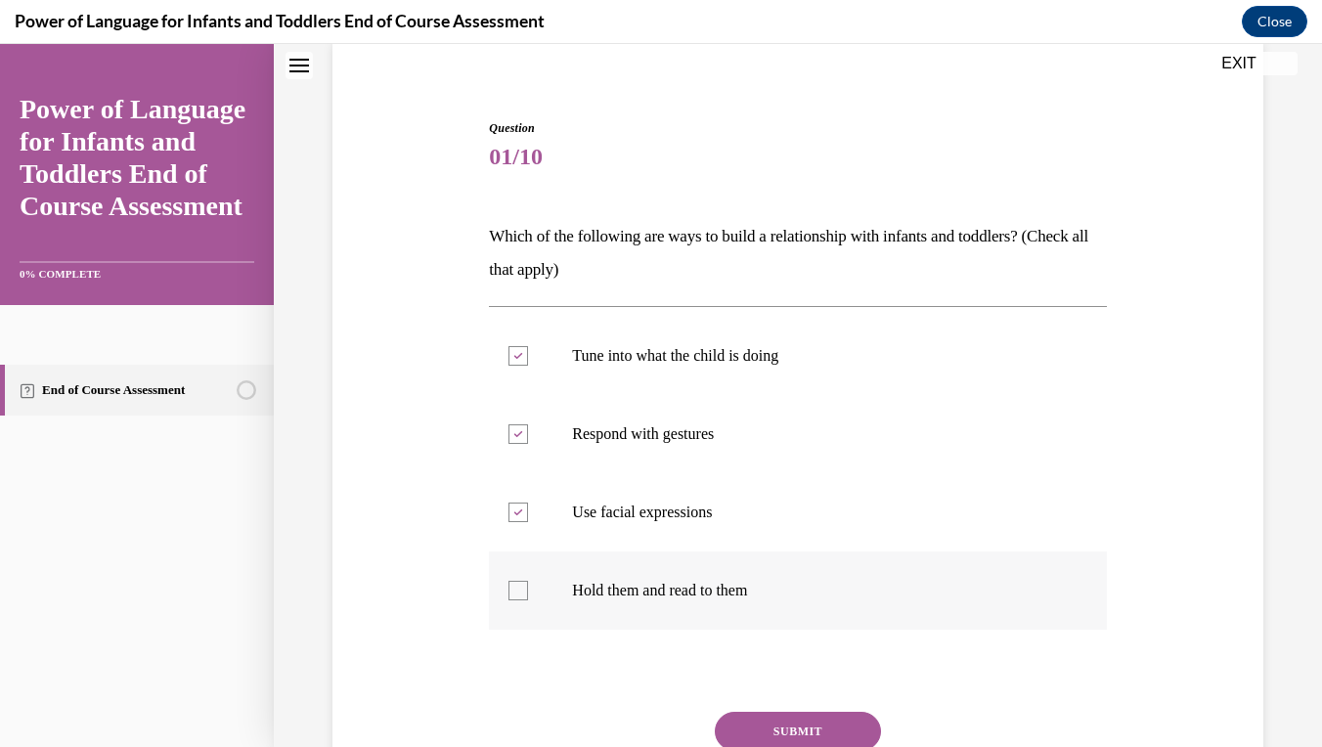
click at [620, 567] on label "Hold them and read to them" at bounding box center [797, 590] width 617 height 78
click at [528, 581] on input "Hold them and read to them" at bounding box center [518, 591] width 20 height 20
checkbox input "true"
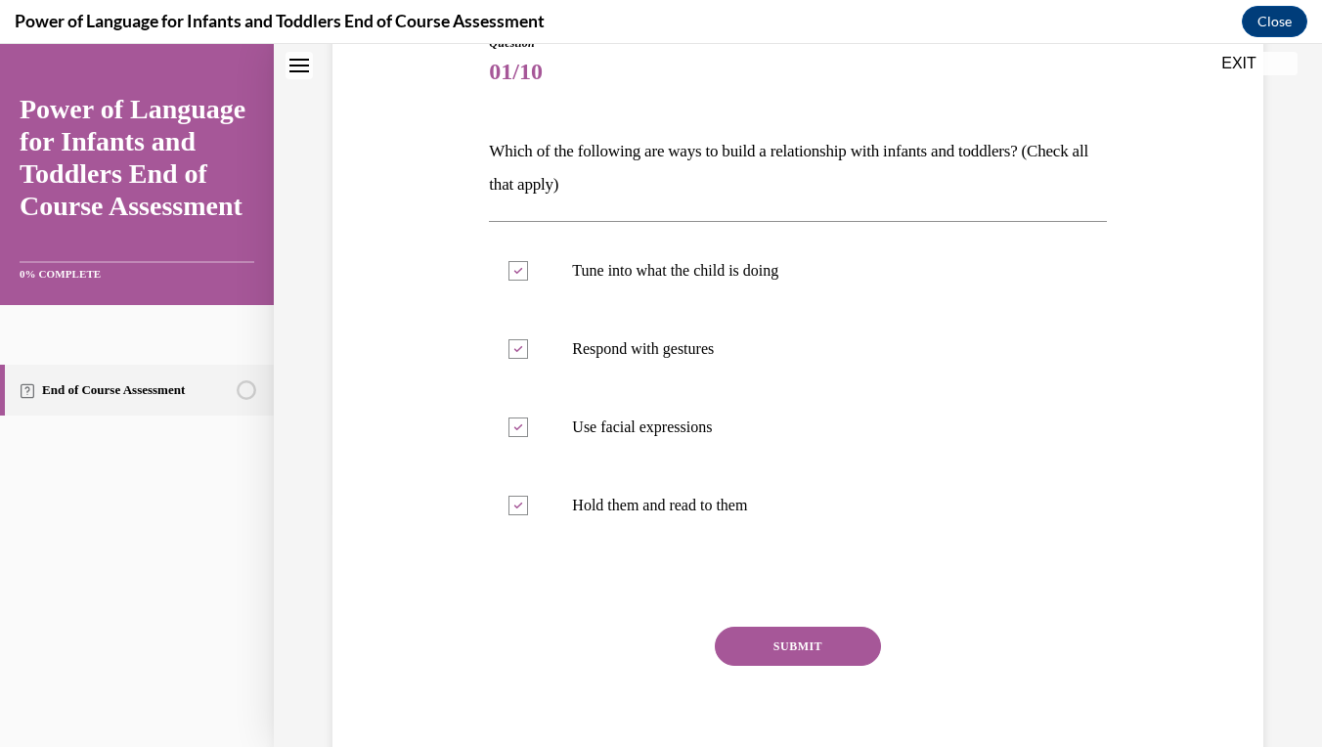
click at [757, 631] on button "SUBMIT" at bounding box center [798, 646] width 166 height 39
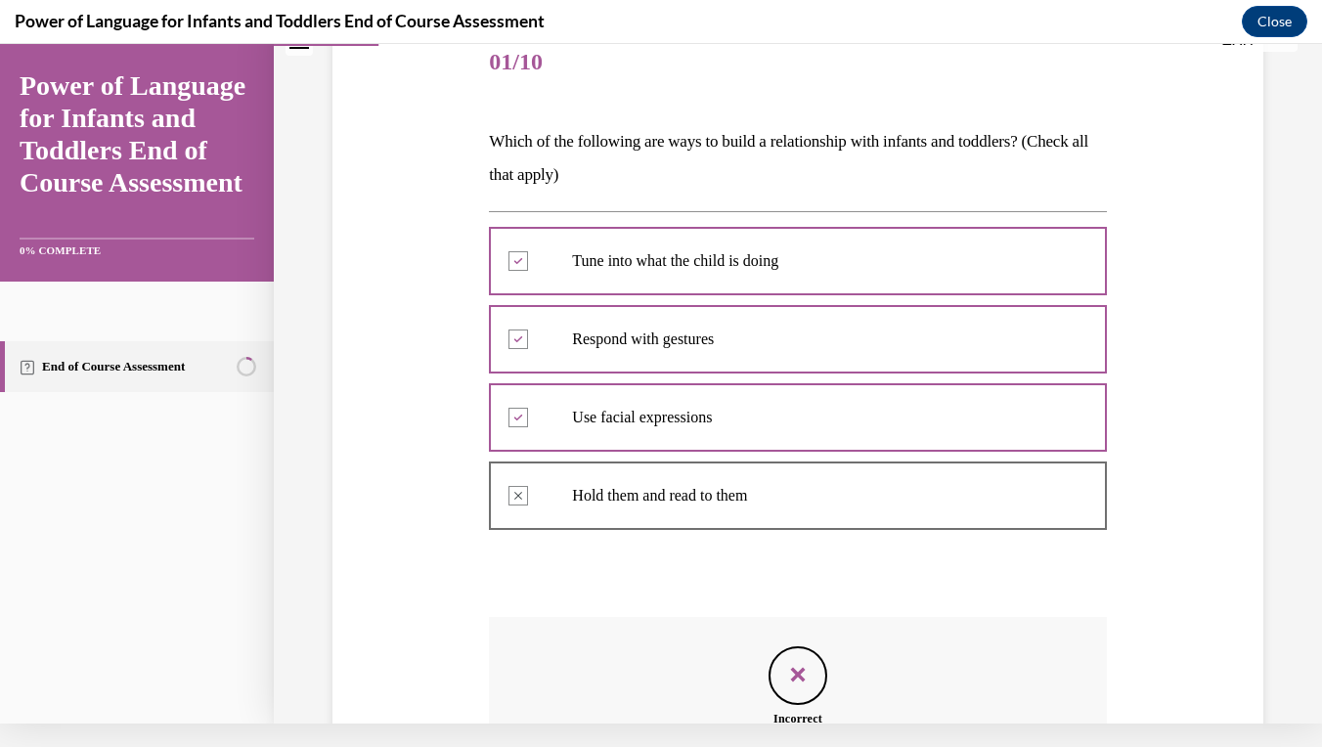
scroll to position [218, 0]
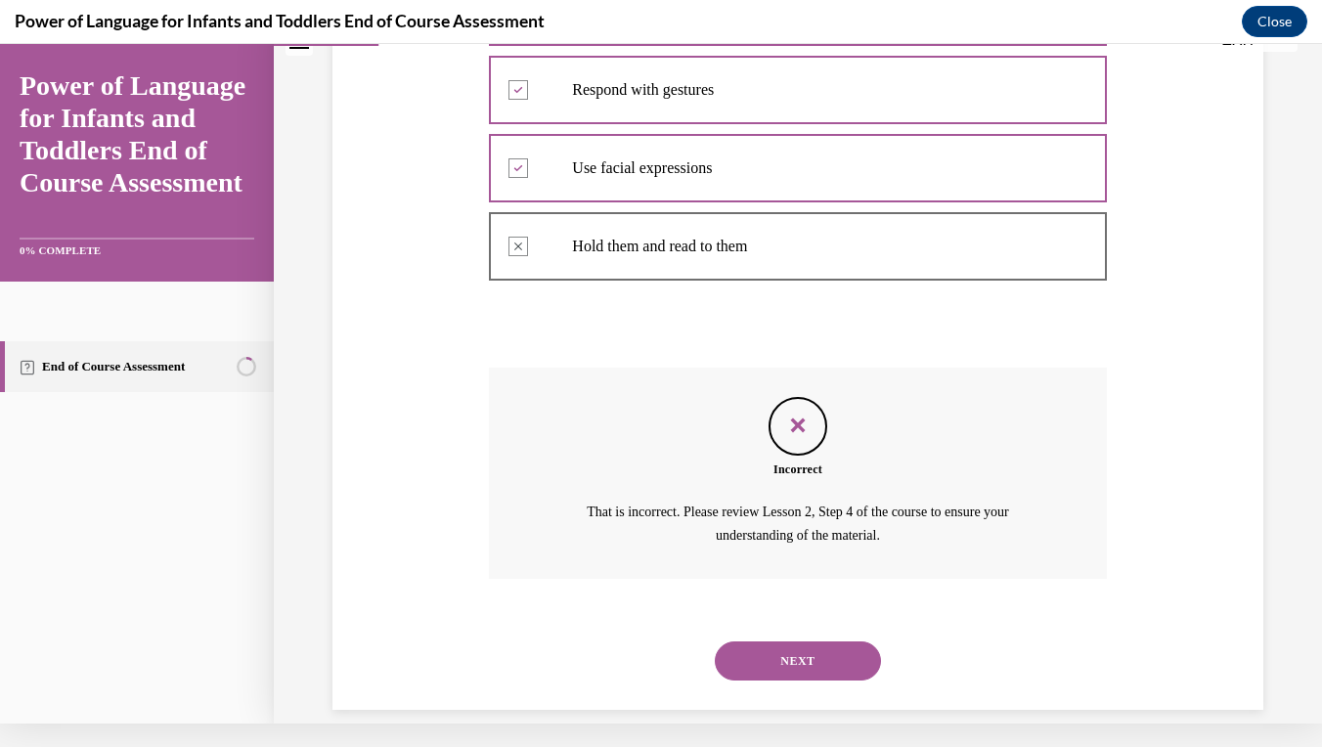
click at [779, 641] on button "NEXT" at bounding box center [798, 660] width 166 height 39
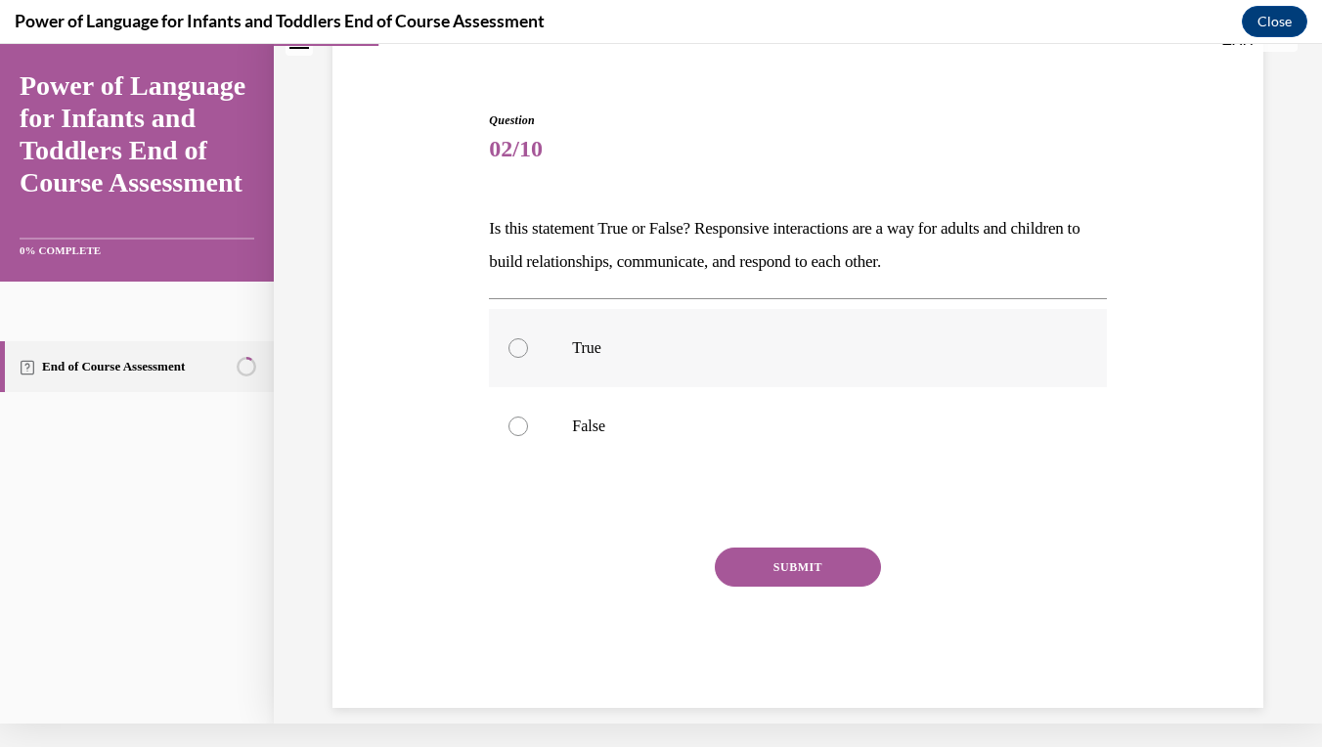
click at [612, 340] on p "True" at bounding box center [814, 348] width 485 height 20
click at [528, 340] on input "True" at bounding box center [518, 348] width 20 height 20
radio input "true"
click at [796, 554] on button "SUBMIT" at bounding box center [798, 566] width 166 height 39
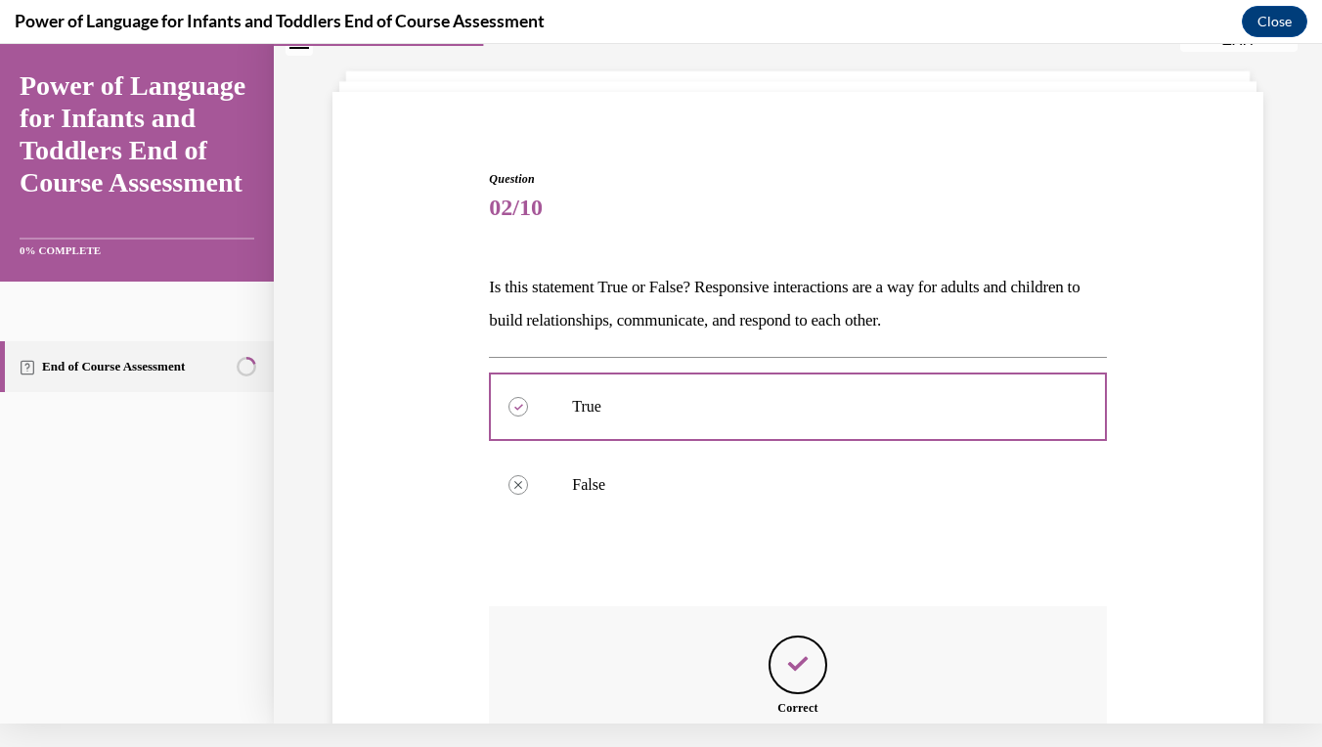
scroll to position [294, 0]
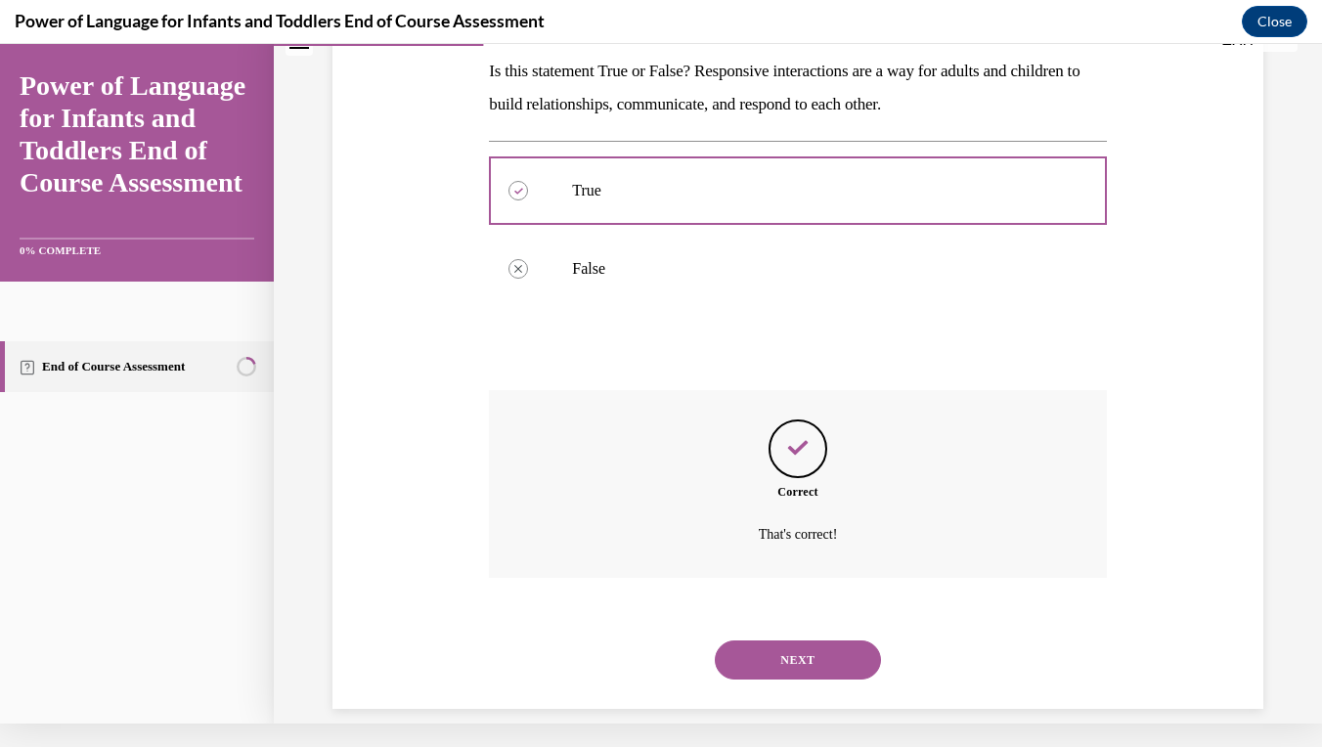
click at [799, 640] on button "NEXT" at bounding box center [798, 659] width 166 height 39
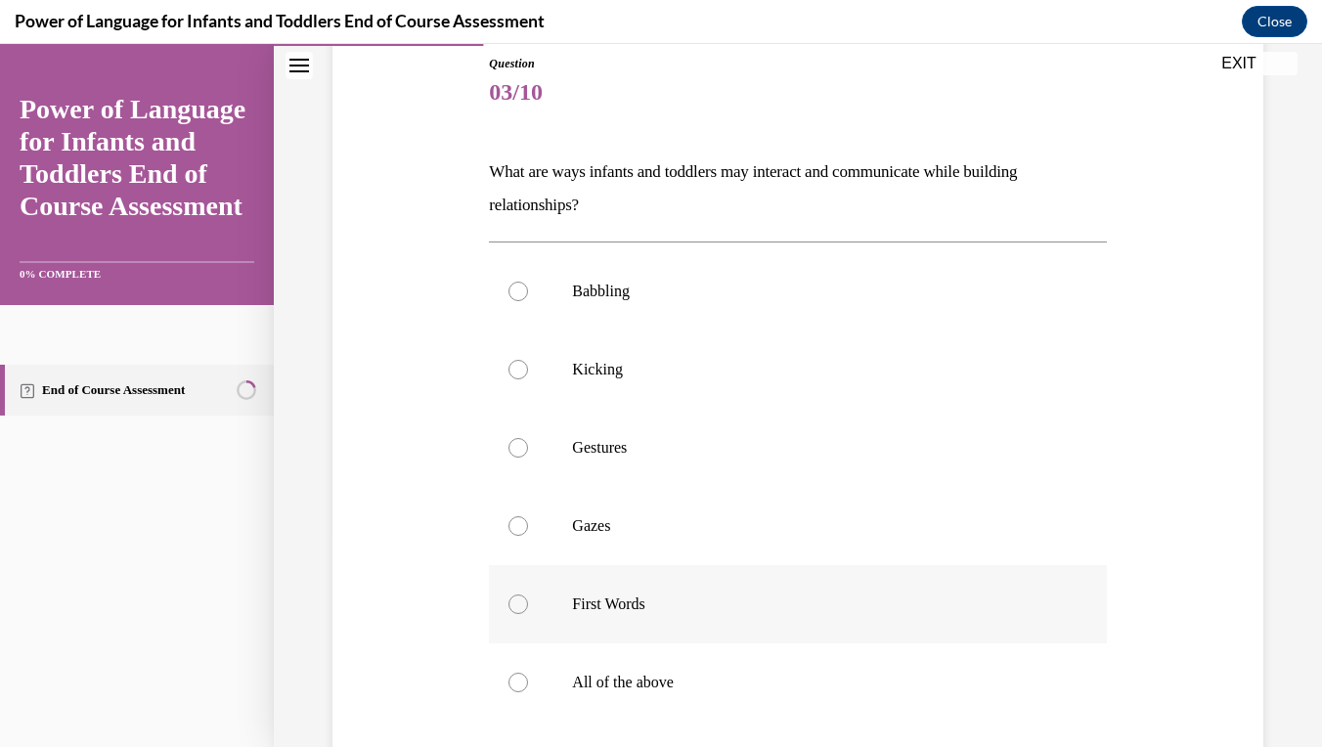
scroll to position [219, 0]
click at [701, 299] on label "Babbling" at bounding box center [797, 289] width 617 height 78
click at [528, 299] on input "Babbling" at bounding box center [518, 290] width 20 height 20
radio input "true"
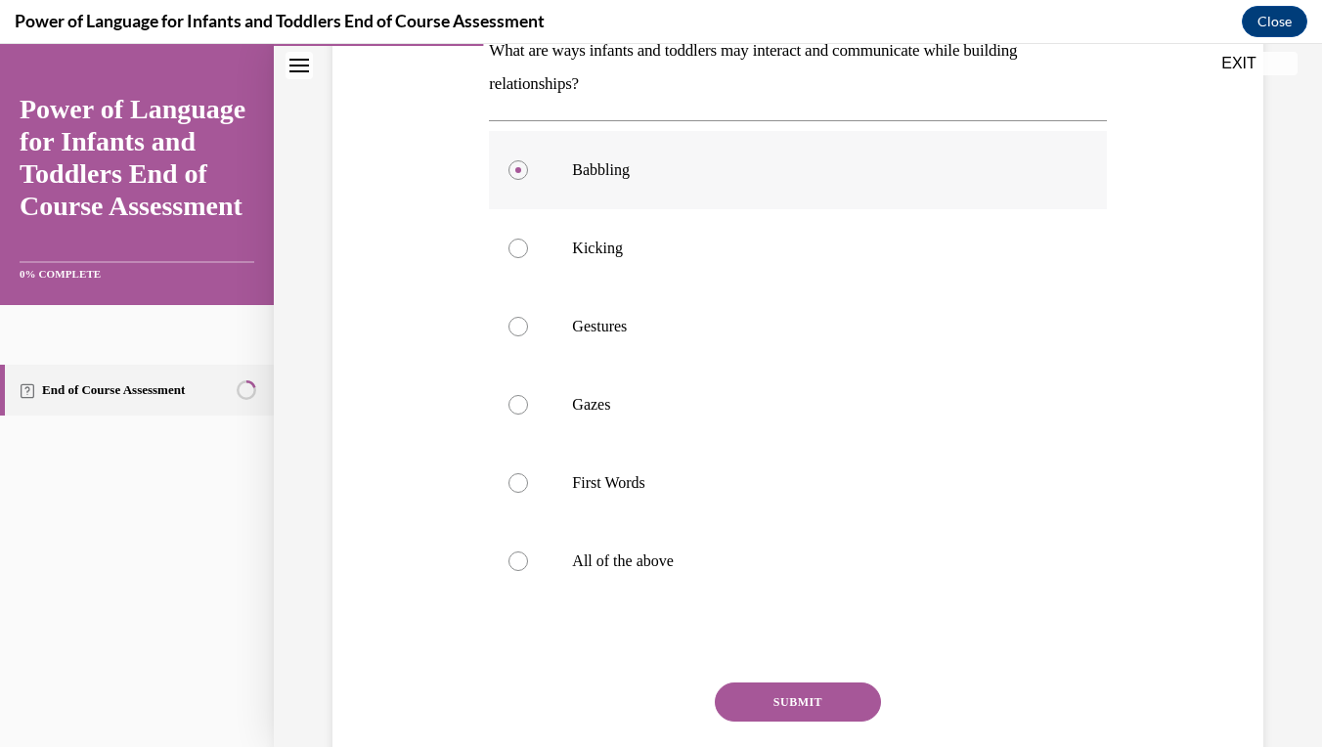
scroll to position [341, 0]
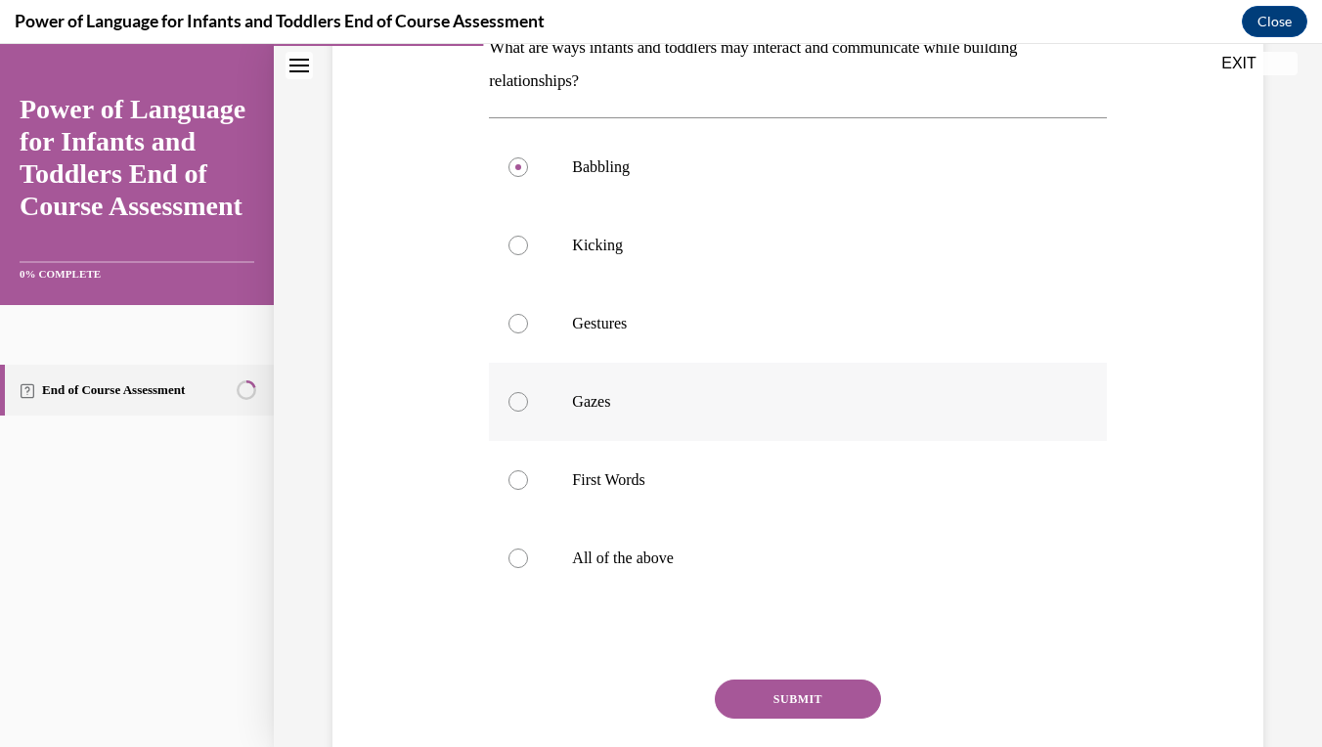
click at [682, 377] on label "Gazes" at bounding box center [797, 402] width 617 height 78
click at [528, 392] on input "Gazes" at bounding box center [518, 402] width 20 height 20
radio input "true"
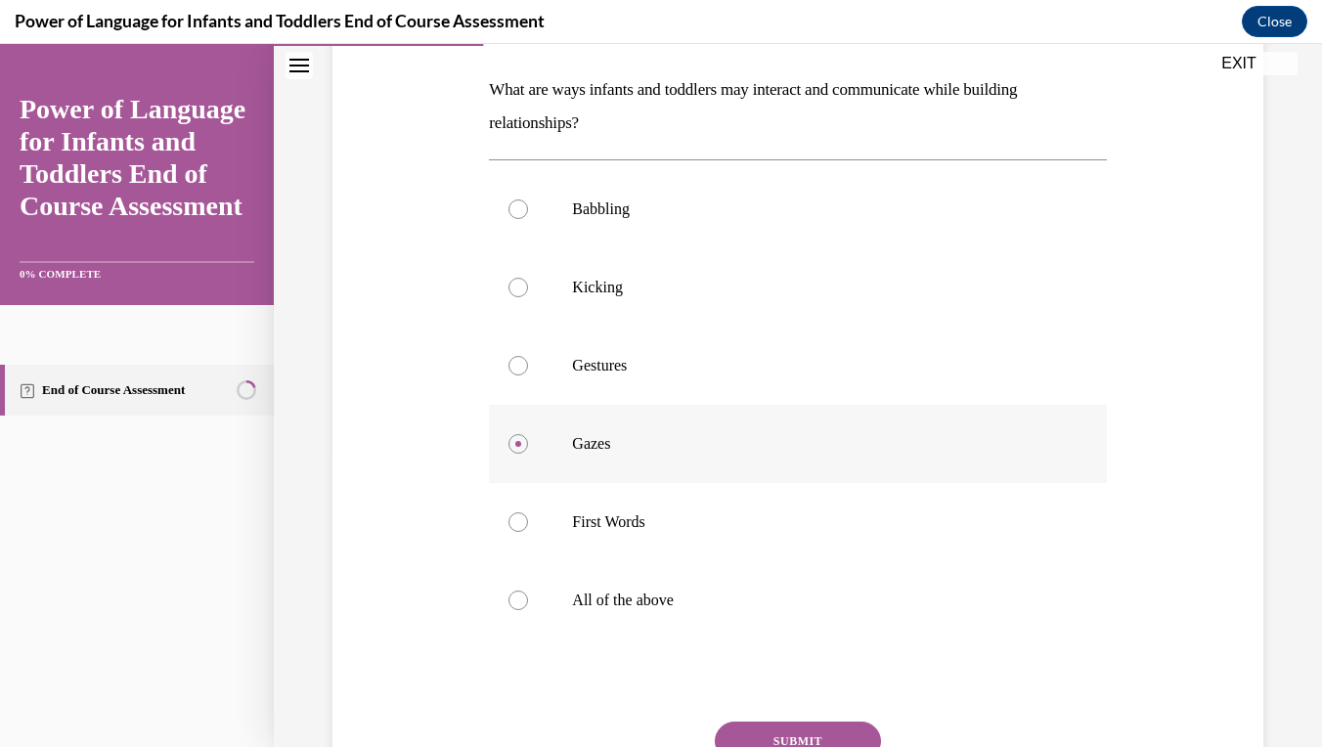
scroll to position [293, 0]
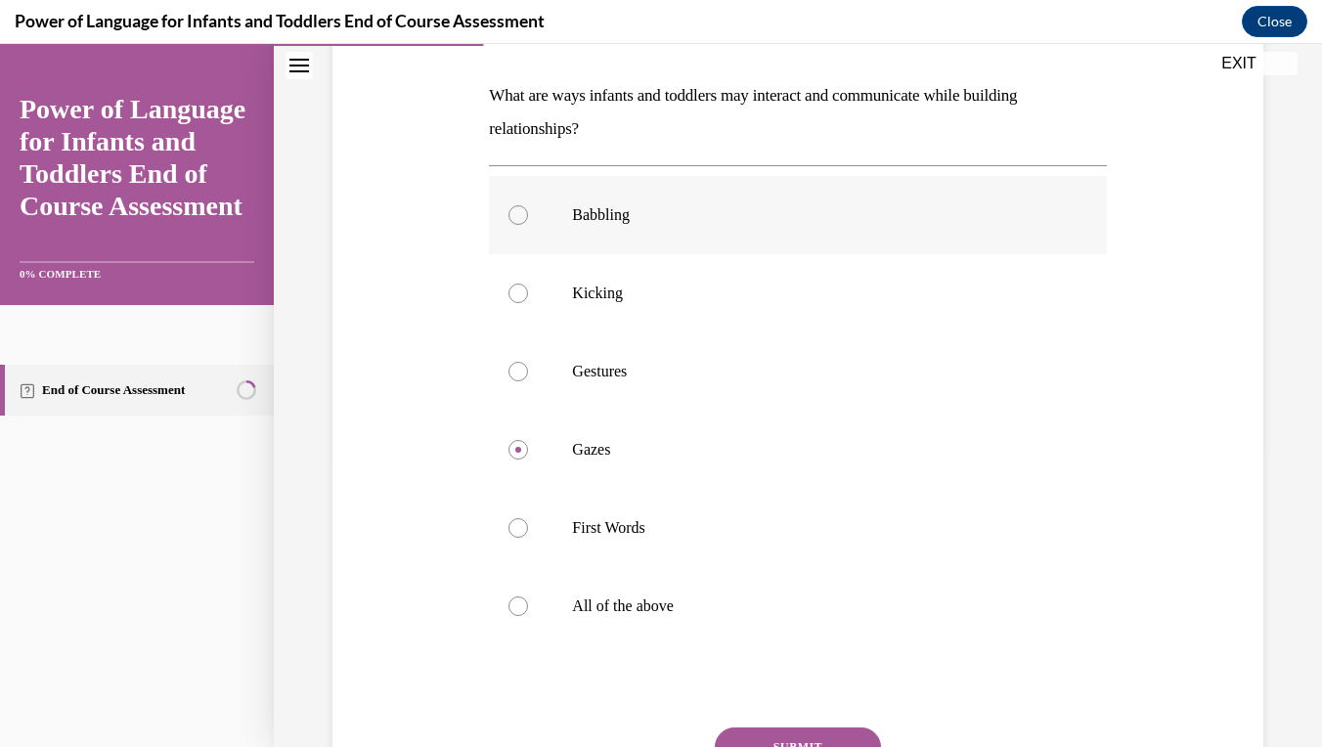
click at [681, 224] on p "Babbling" at bounding box center [814, 215] width 485 height 20
click at [528, 224] on input "Babbling" at bounding box center [518, 215] width 20 height 20
radio input "true"
click at [657, 622] on label "All of the above" at bounding box center [797, 606] width 617 height 78
click at [528, 616] on input "All of the above" at bounding box center [518, 606] width 20 height 20
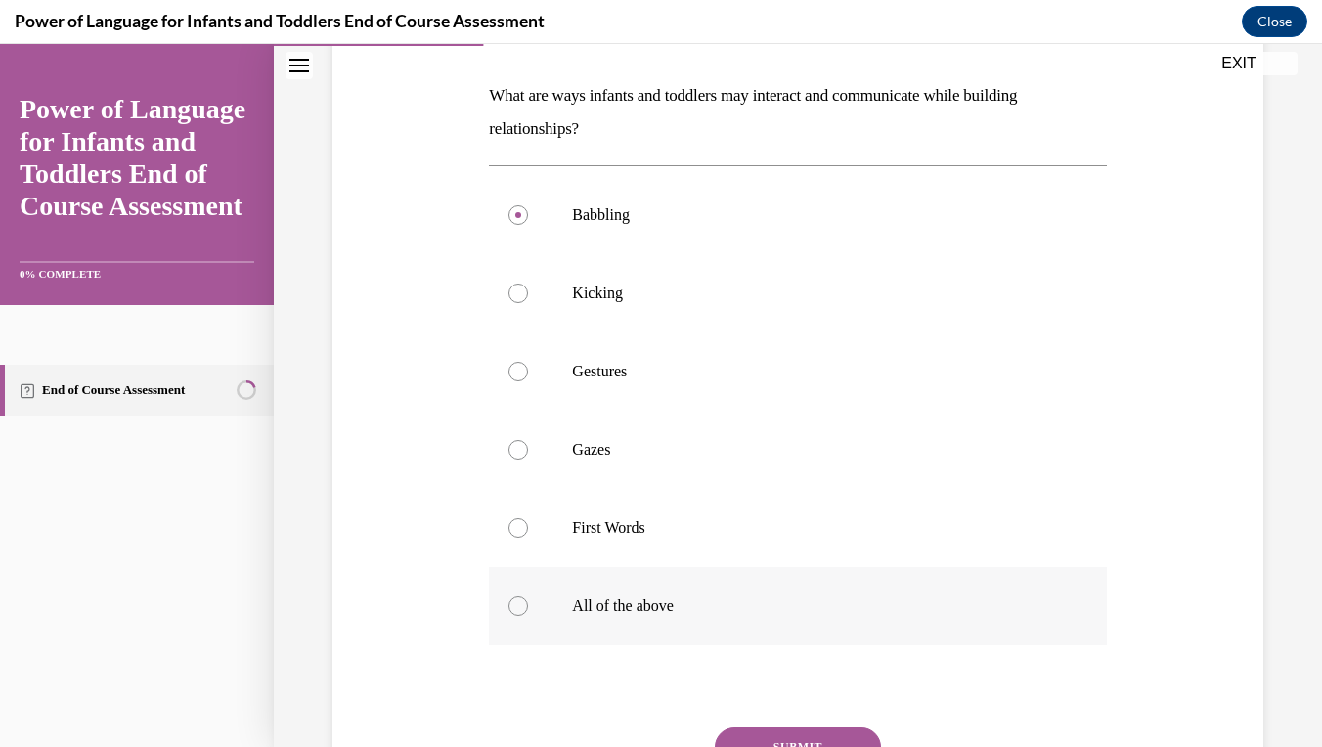
radio input "true"
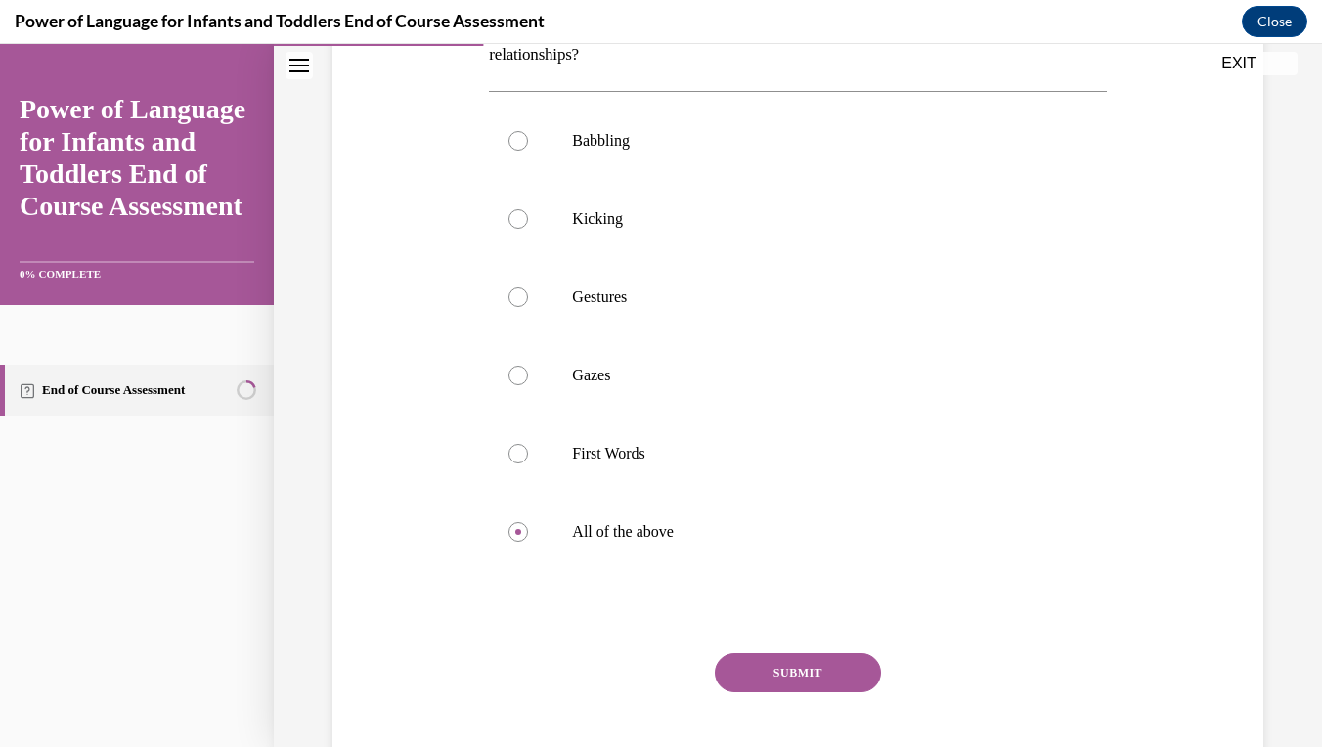
click at [806, 673] on button "SUBMIT" at bounding box center [798, 672] width 166 height 39
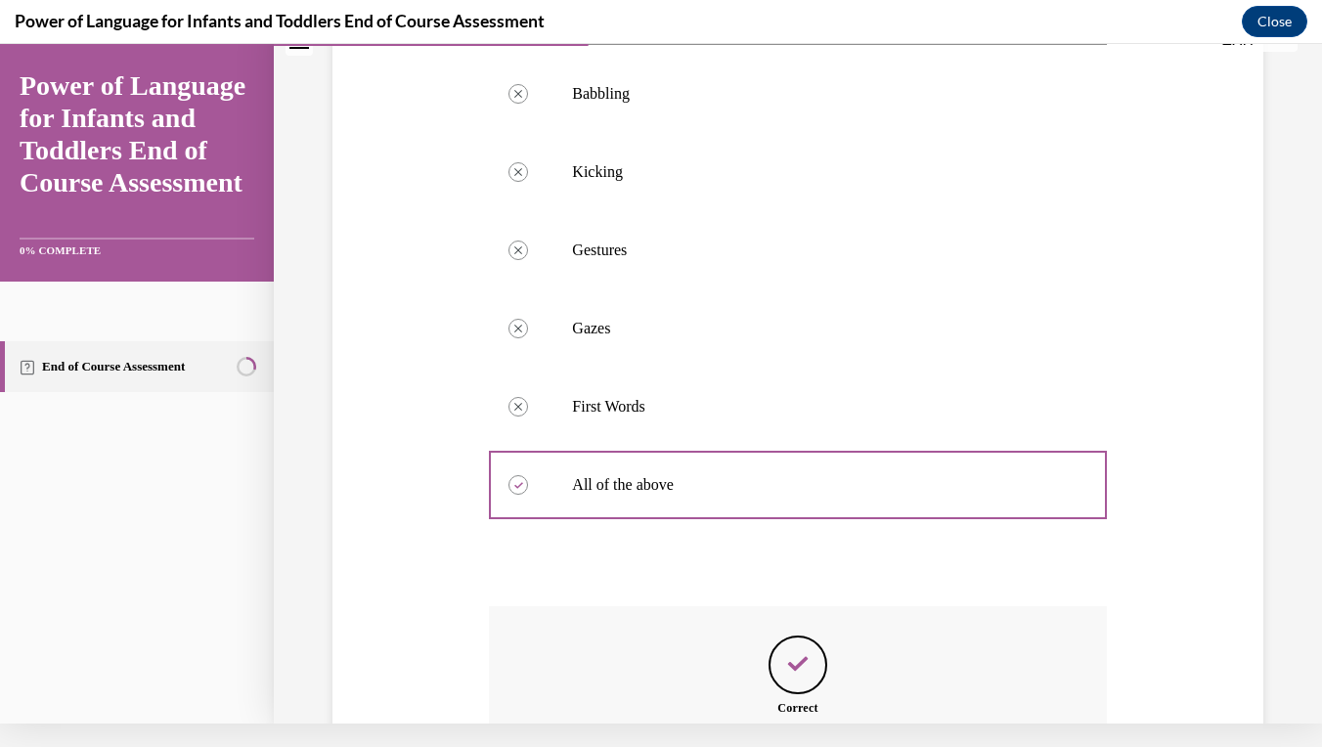
scroll to position [607, 0]
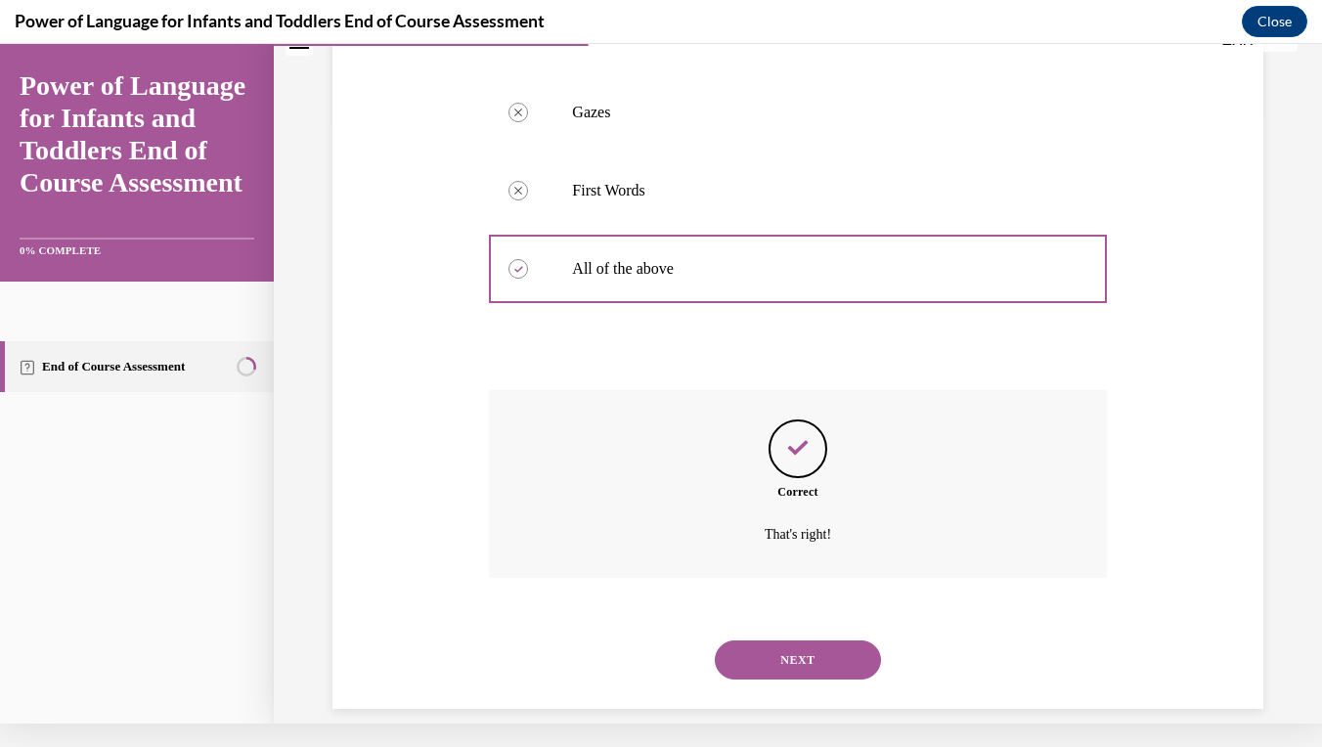
click at [806, 640] on button "NEXT" at bounding box center [798, 659] width 166 height 39
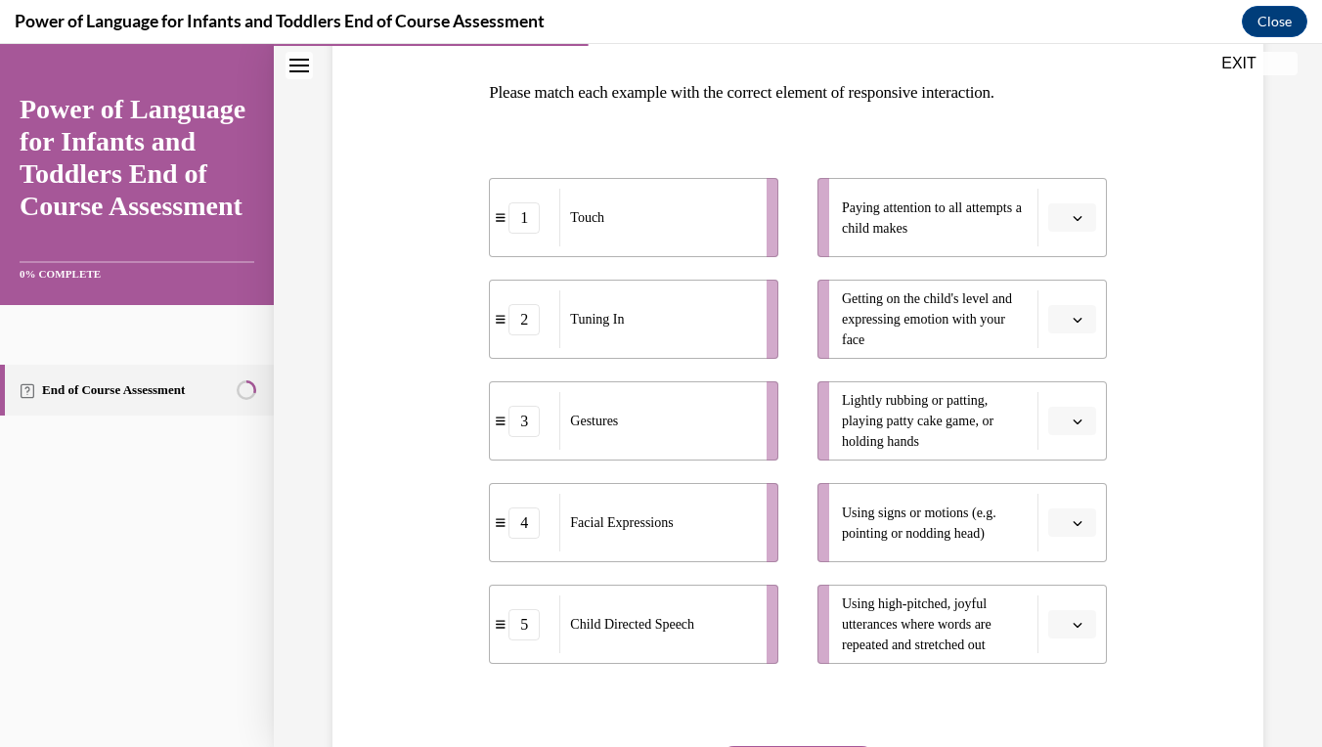
scroll to position [313, 0]
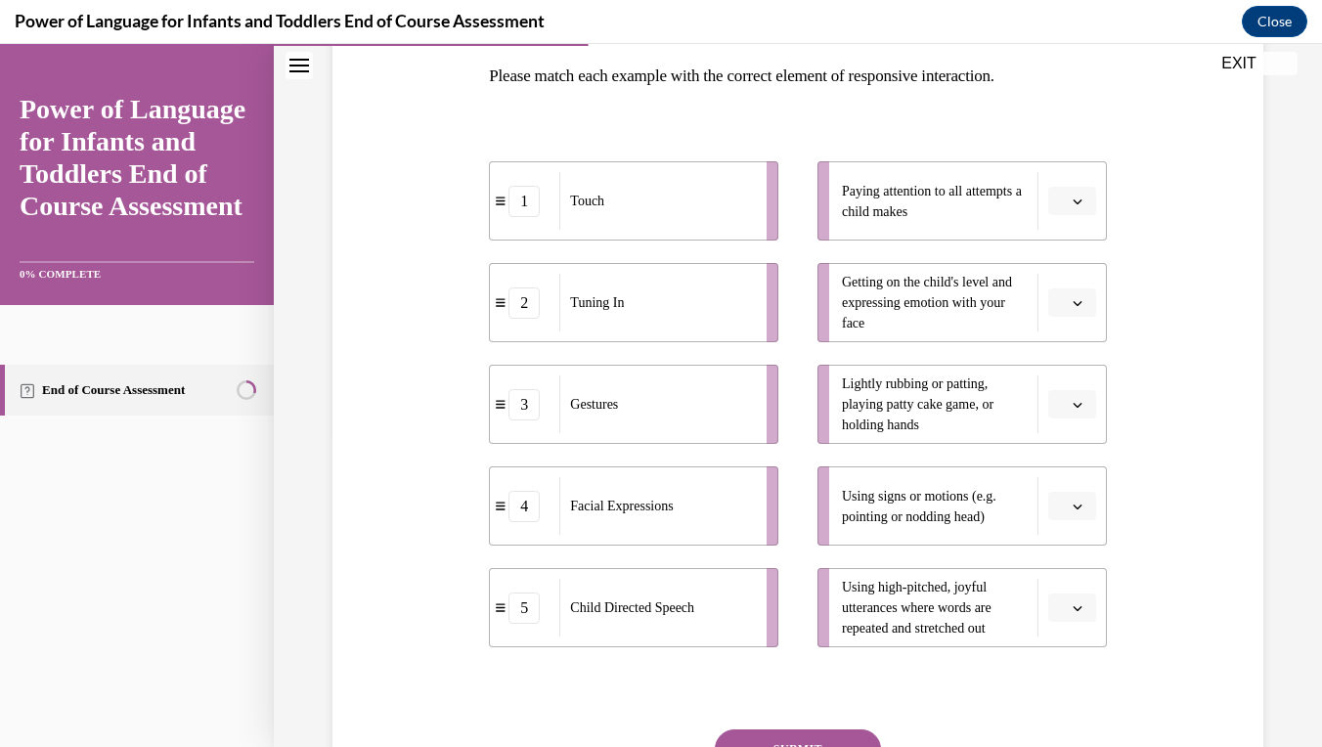
drag, startPoint x: 957, startPoint y: 319, endPoint x: 879, endPoint y: 331, distance: 79.2
click at [879, 331] on span "Getting on the child's level and expressing emotion with your face" at bounding box center [935, 303] width 186 height 62
click at [1067, 304] on button "button" at bounding box center [1072, 302] width 48 height 29
click at [1061, 495] on span "4" at bounding box center [1064, 503] width 7 height 16
click at [1061, 206] on span "Please select an option" at bounding box center [1063, 202] width 7 height 20
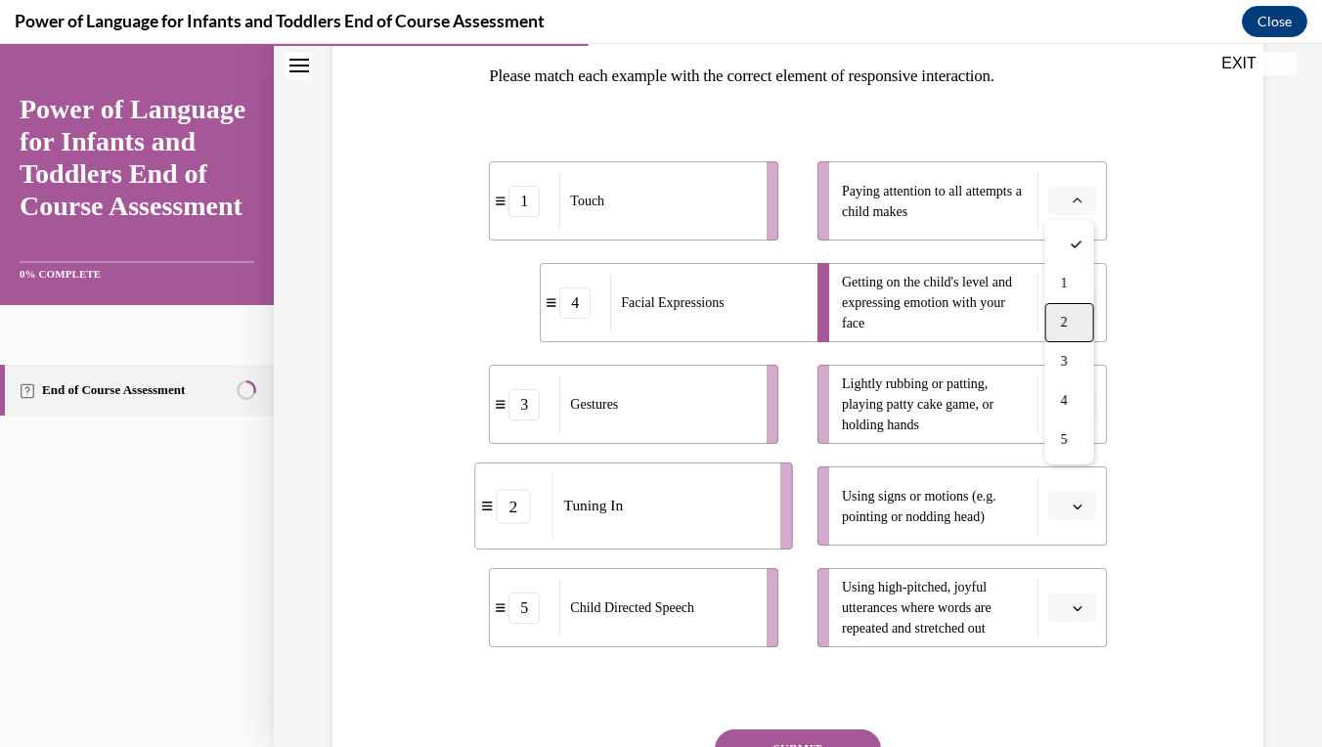
click at [1070, 315] on div "2" at bounding box center [1069, 322] width 49 height 39
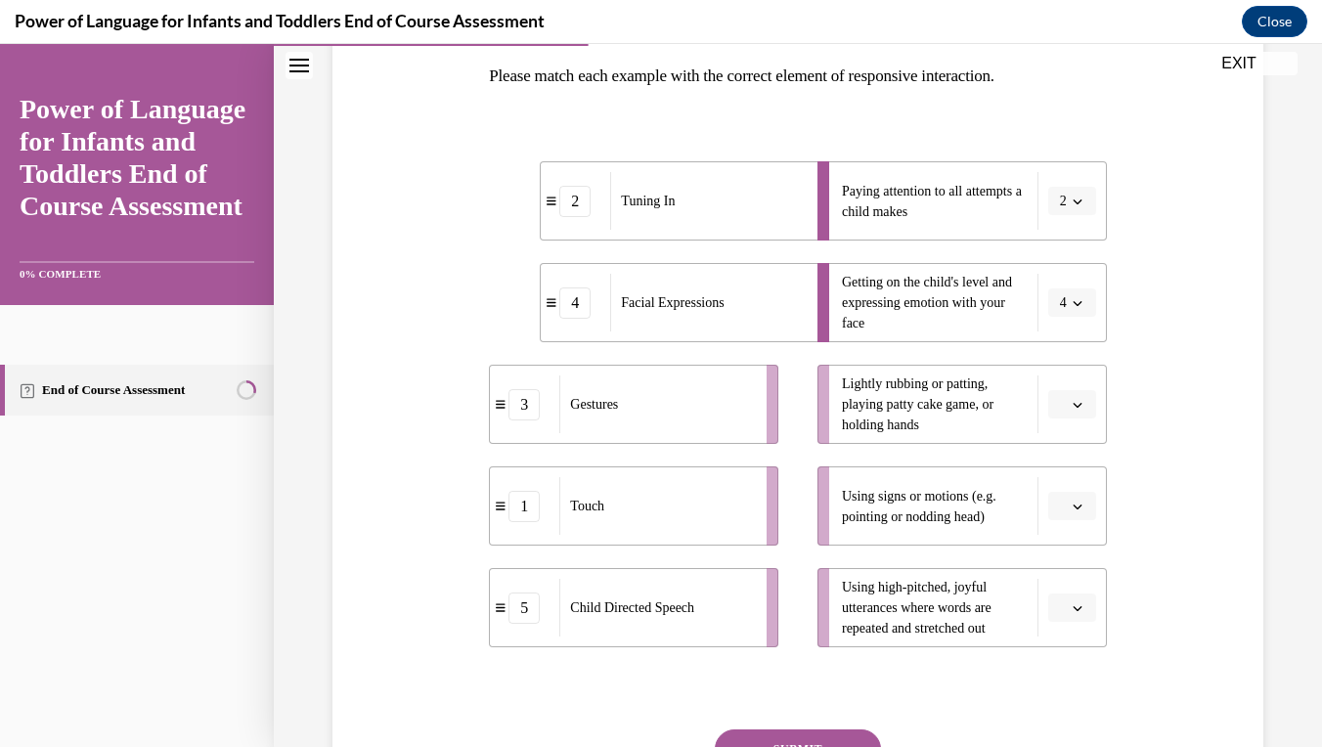
click at [1082, 400] on span "button" at bounding box center [1077, 405] width 14 height 14
click at [1067, 480] on span "1" at bounding box center [1064, 487] width 7 height 16
click at [1070, 493] on button "button" at bounding box center [1072, 506] width 48 height 29
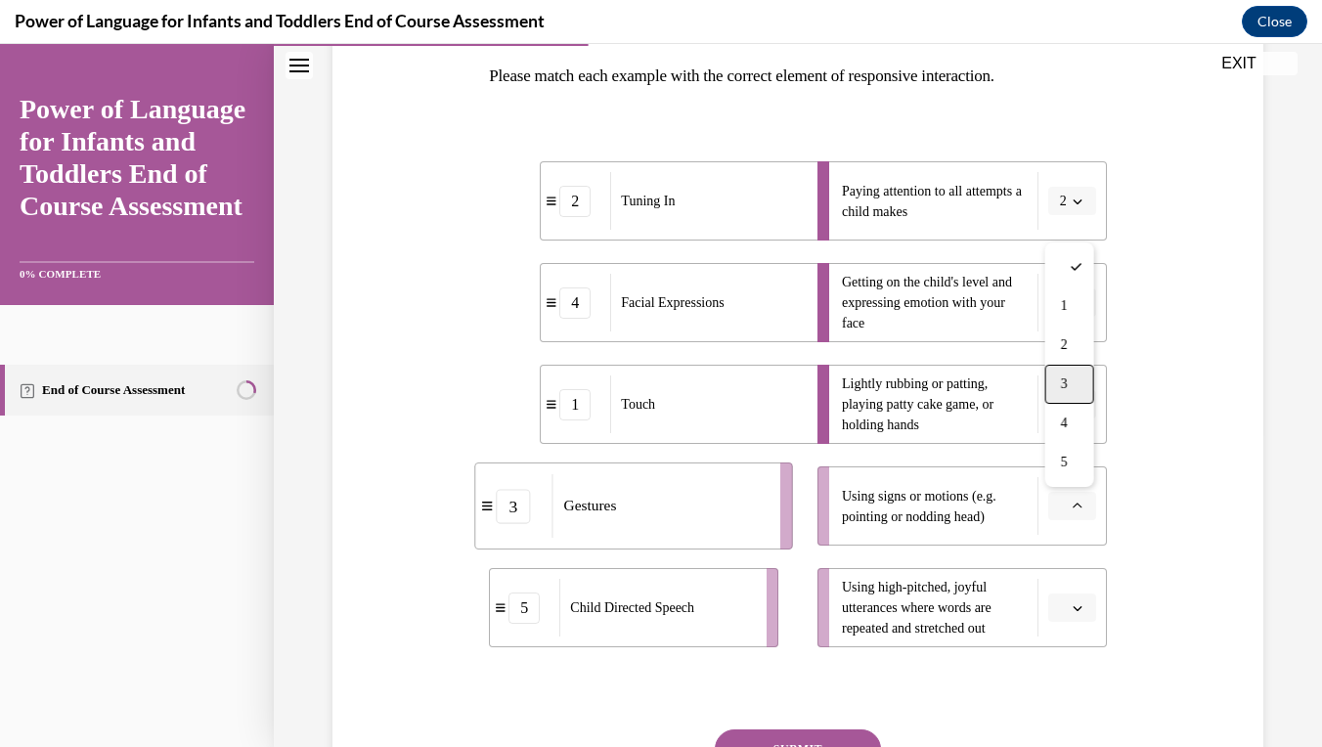
click at [1079, 377] on div "3" at bounding box center [1069, 384] width 49 height 39
click at [1088, 609] on button "button" at bounding box center [1072, 607] width 48 height 29
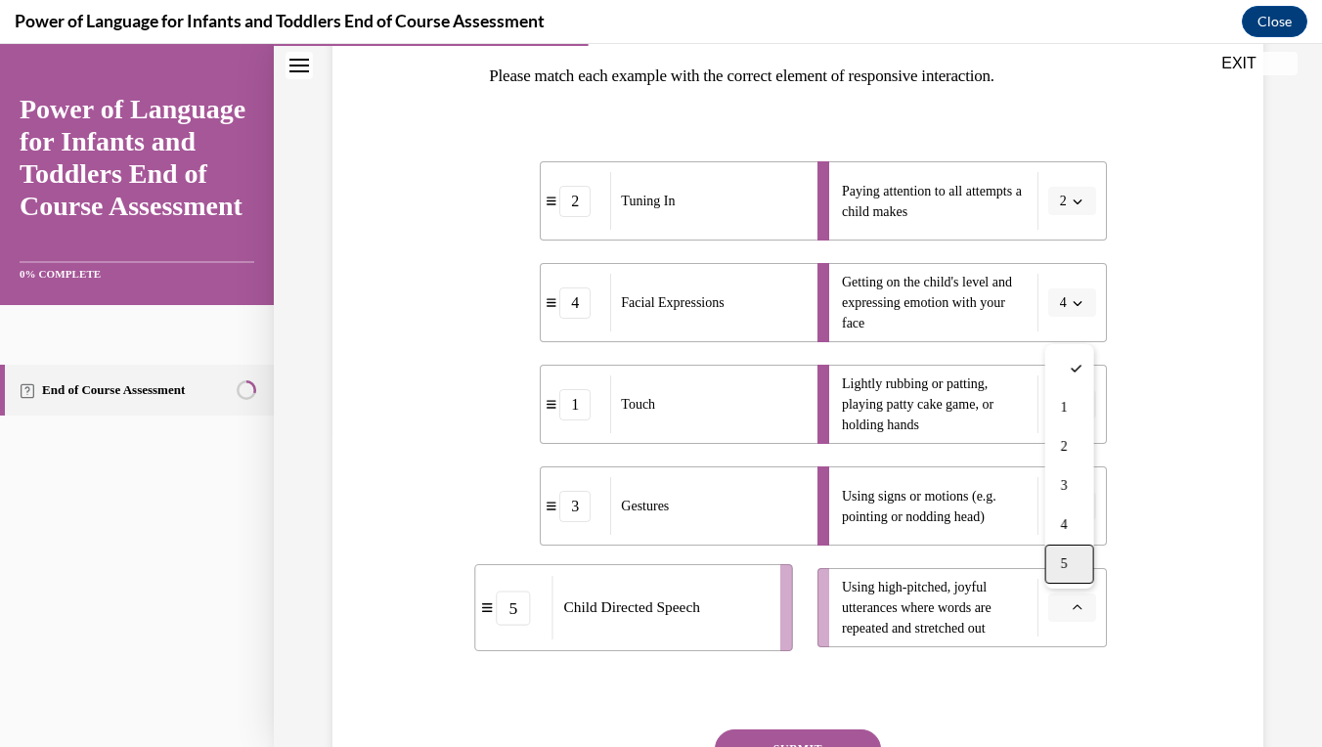
click at [1065, 547] on div "5" at bounding box center [1069, 563] width 49 height 39
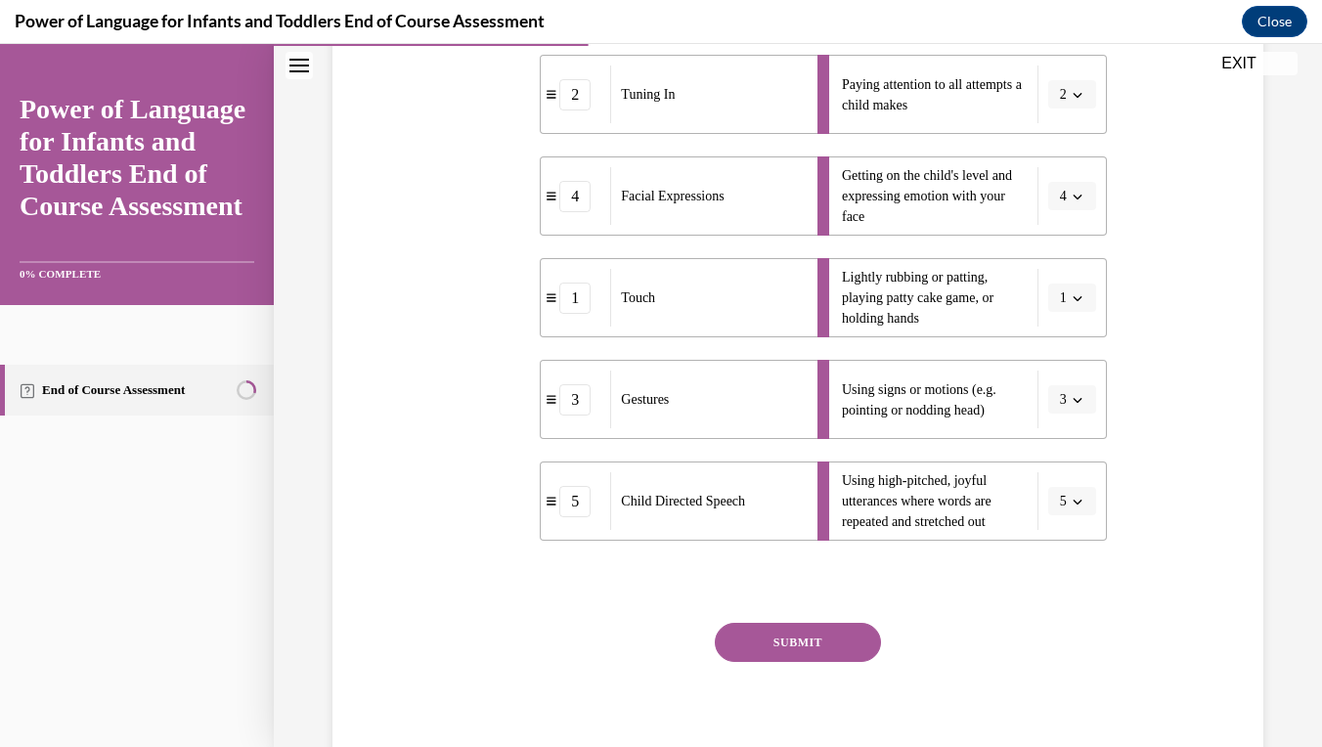
scroll to position [421, 0]
click at [833, 643] on button "SUBMIT" at bounding box center [798, 640] width 166 height 39
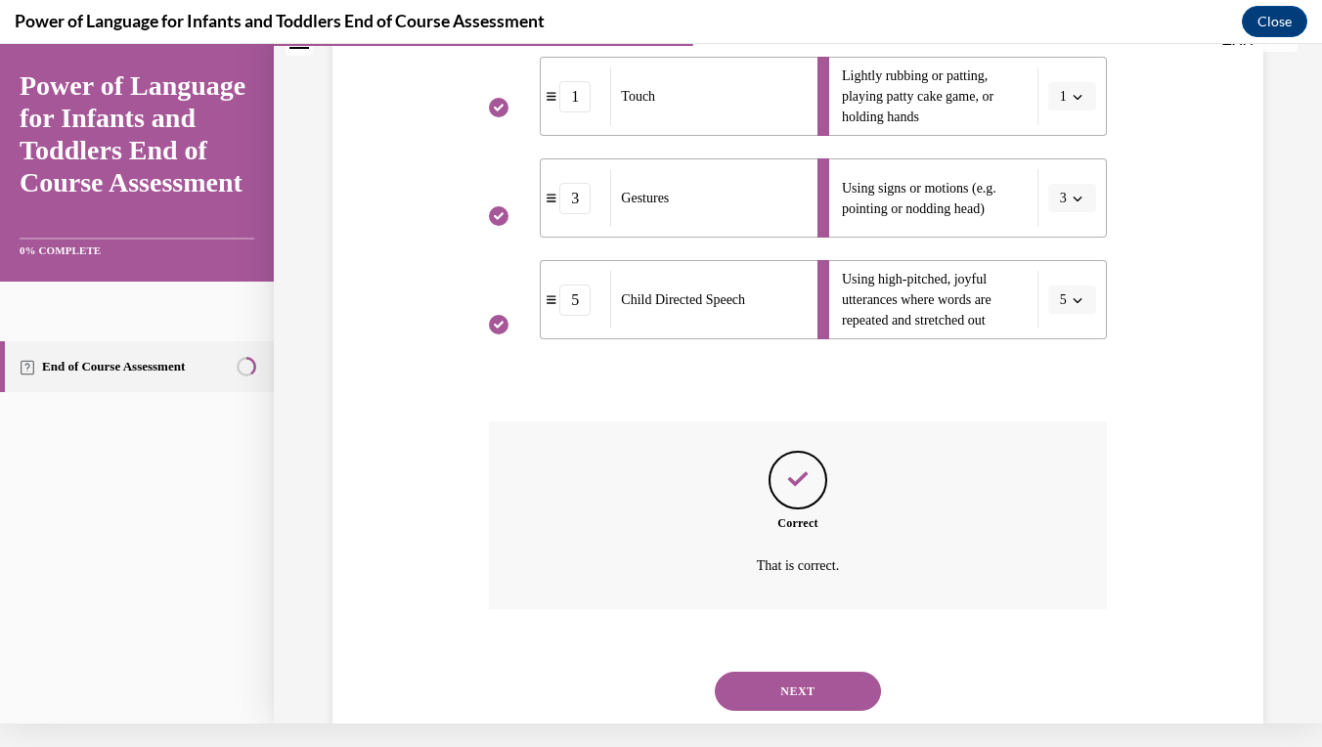
scroll to position [629, 0]
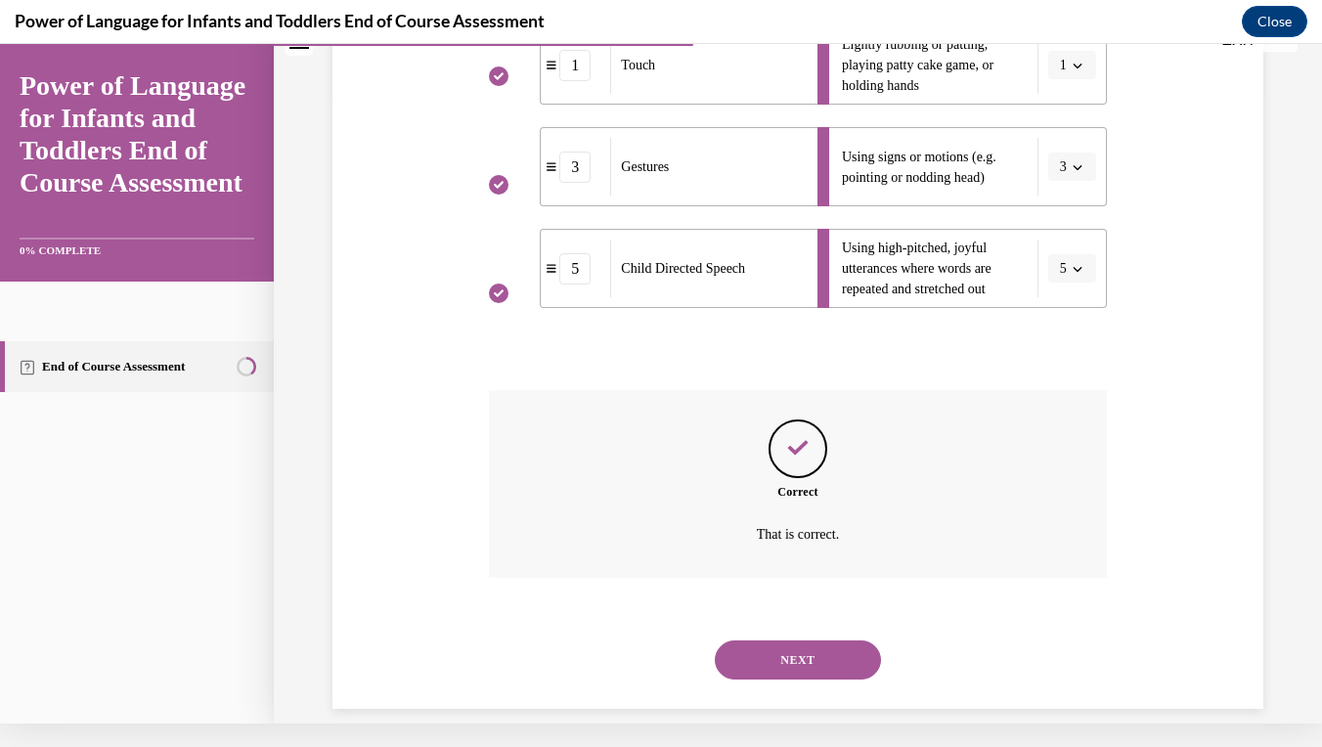
click at [833, 643] on button "NEXT" at bounding box center [798, 659] width 166 height 39
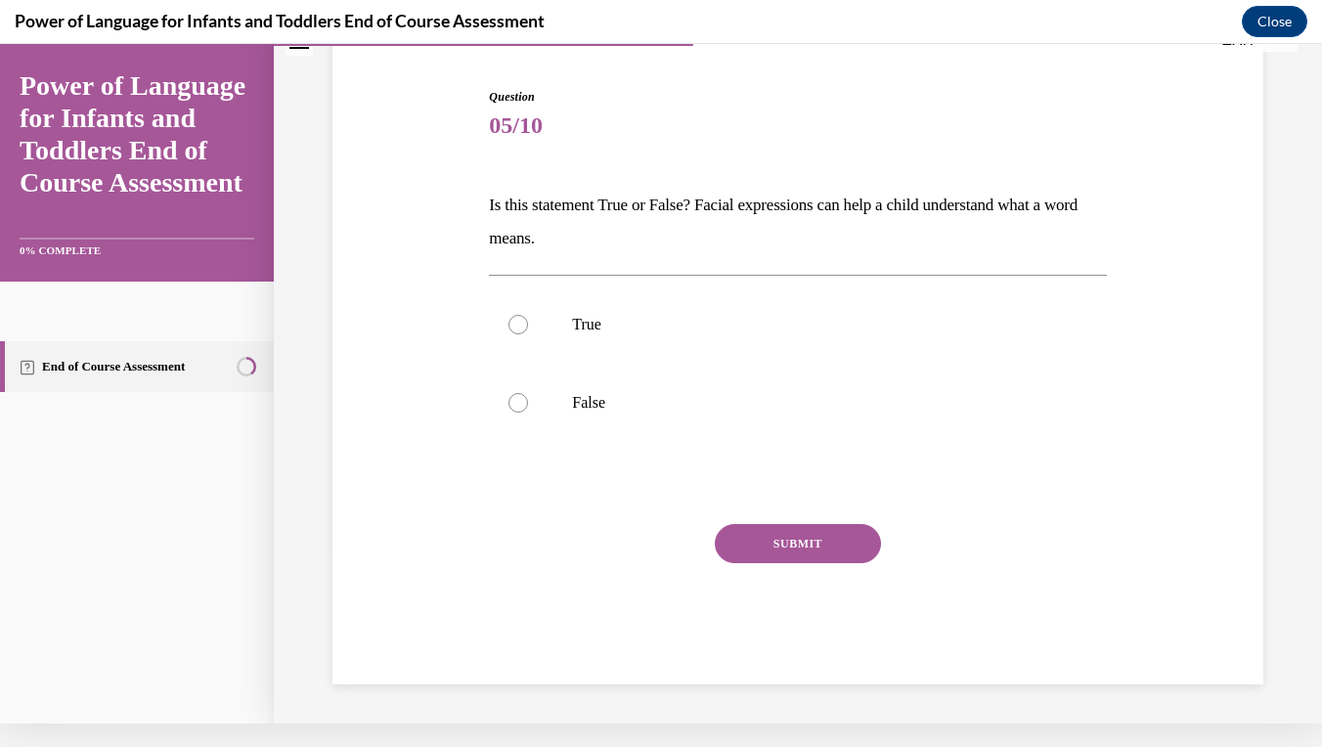
scroll to position [136, 0]
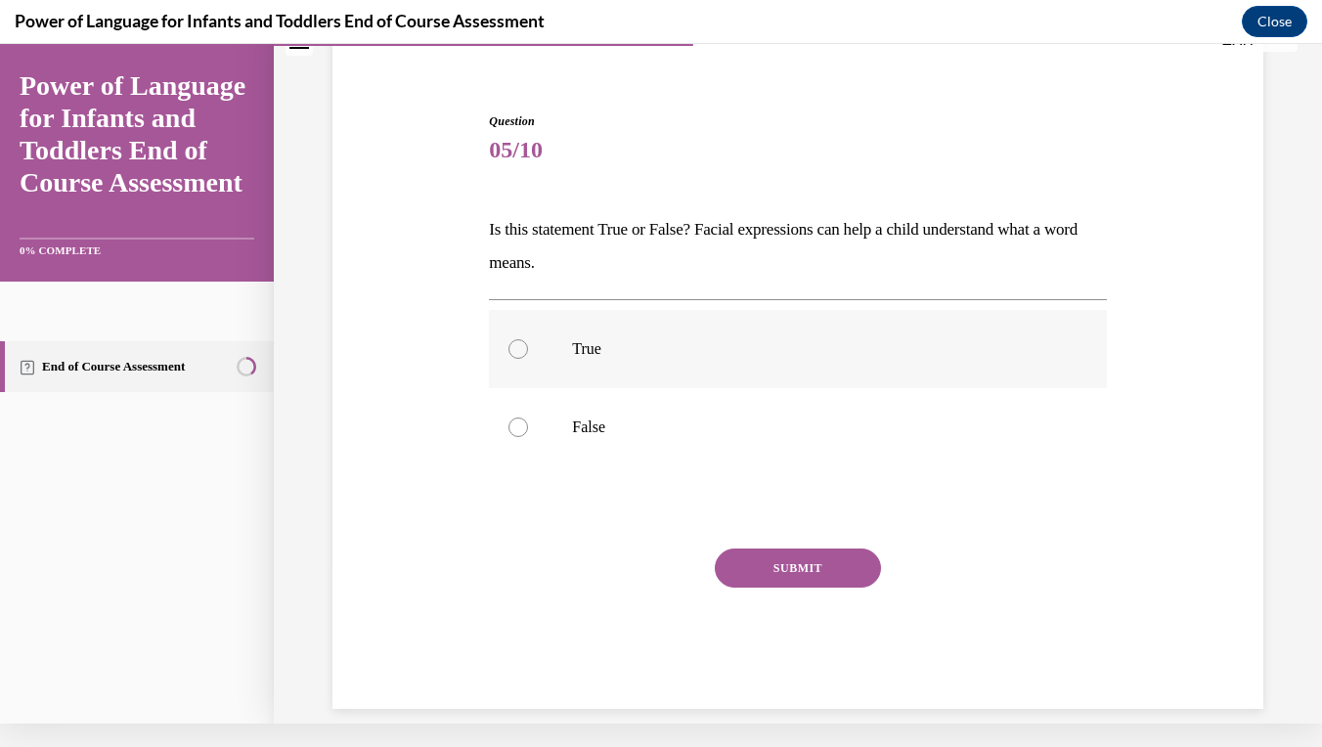
click at [601, 362] on label "True" at bounding box center [797, 349] width 617 height 78
click at [528, 359] on input "True" at bounding box center [518, 349] width 20 height 20
radio input "true"
click at [776, 573] on button "SUBMIT" at bounding box center [798, 567] width 166 height 39
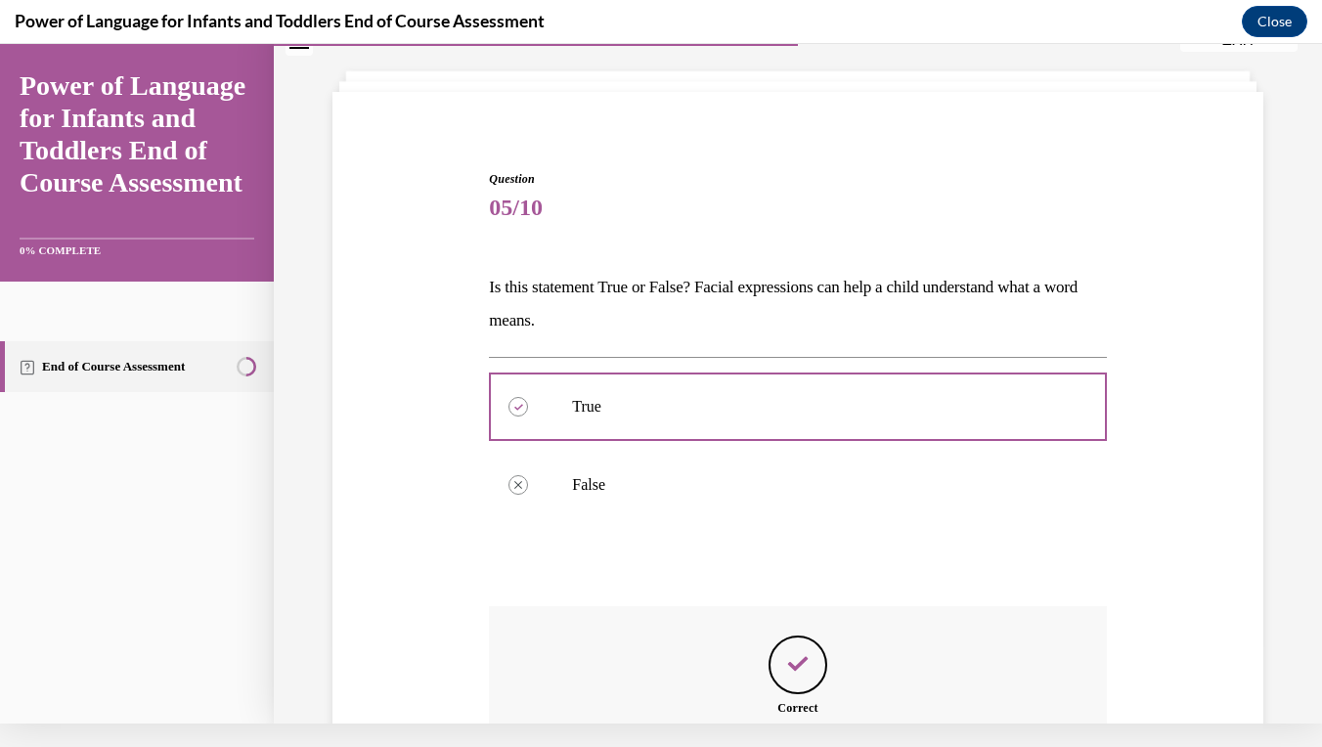
scroll to position [294, 0]
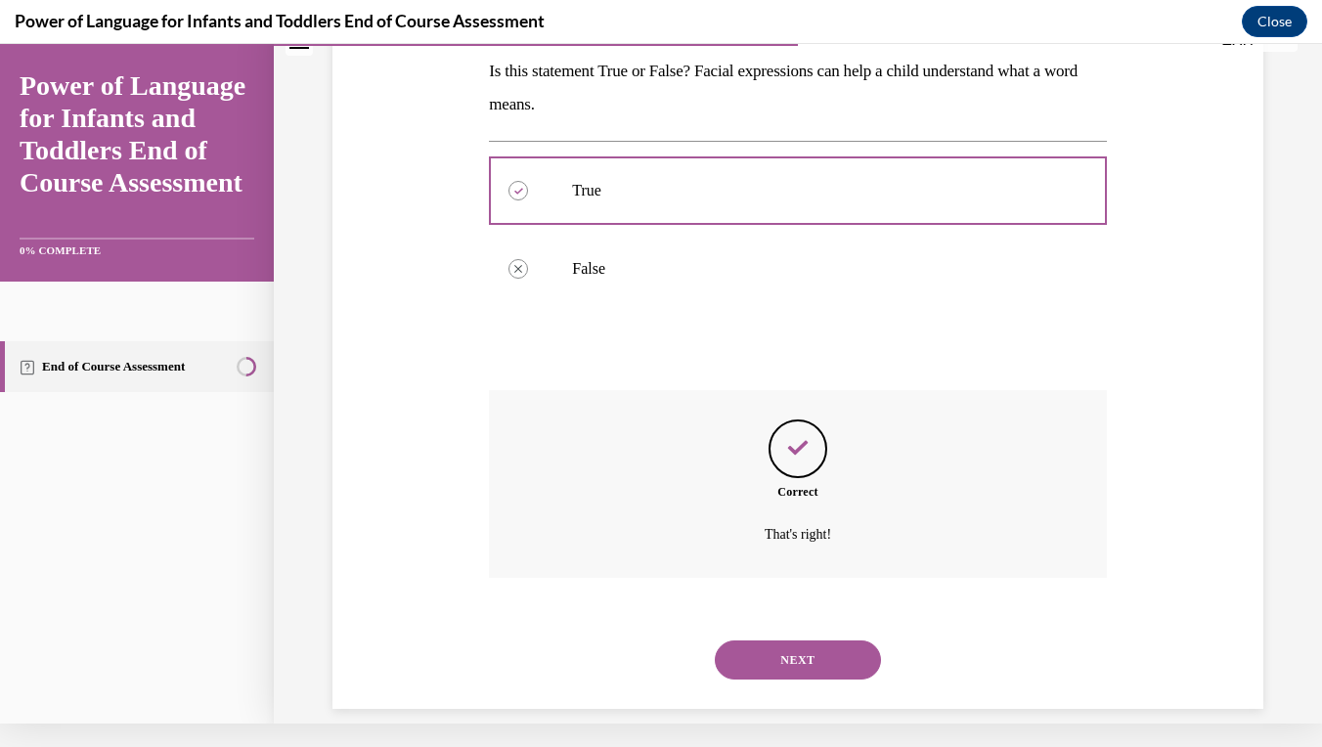
click at [783, 640] on button "NEXT" at bounding box center [798, 659] width 166 height 39
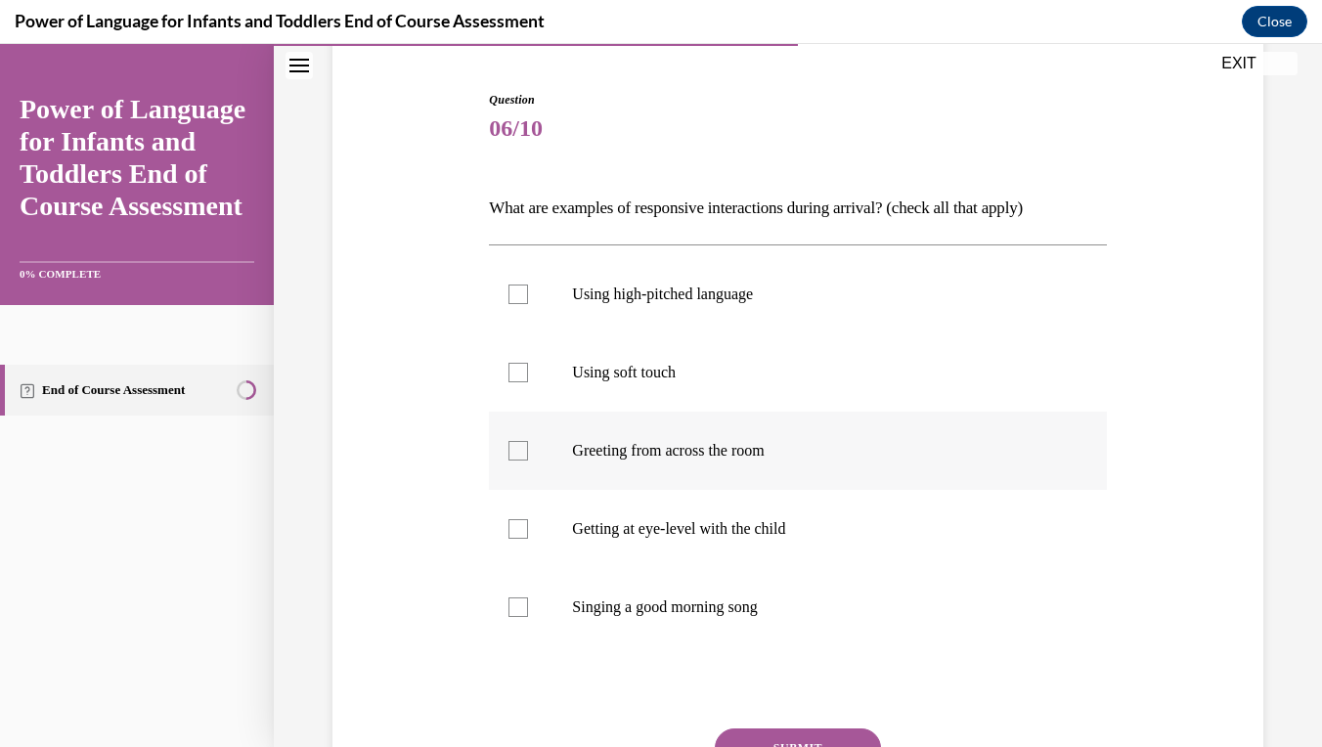
scroll to position [217, 0]
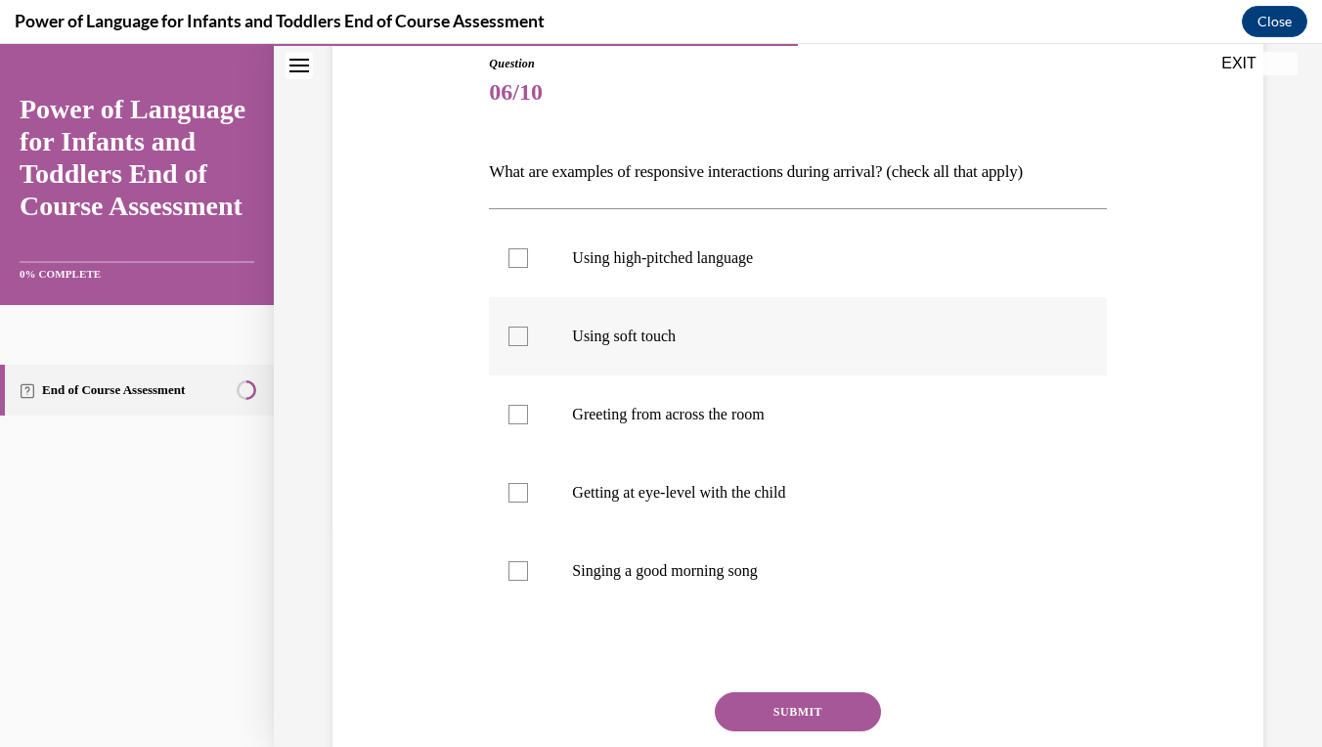
click at [652, 322] on label "Using soft touch" at bounding box center [797, 336] width 617 height 78
click at [528, 326] on input "Using soft touch" at bounding box center [518, 336] width 20 height 20
checkbox input "true"
click at [695, 474] on label "Getting at eye-level with the child" at bounding box center [797, 493] width 617 height 78
click at [528, 483] on input "Getting at eye-level with the child" at bounding box center [518, 493] width 20 height 20
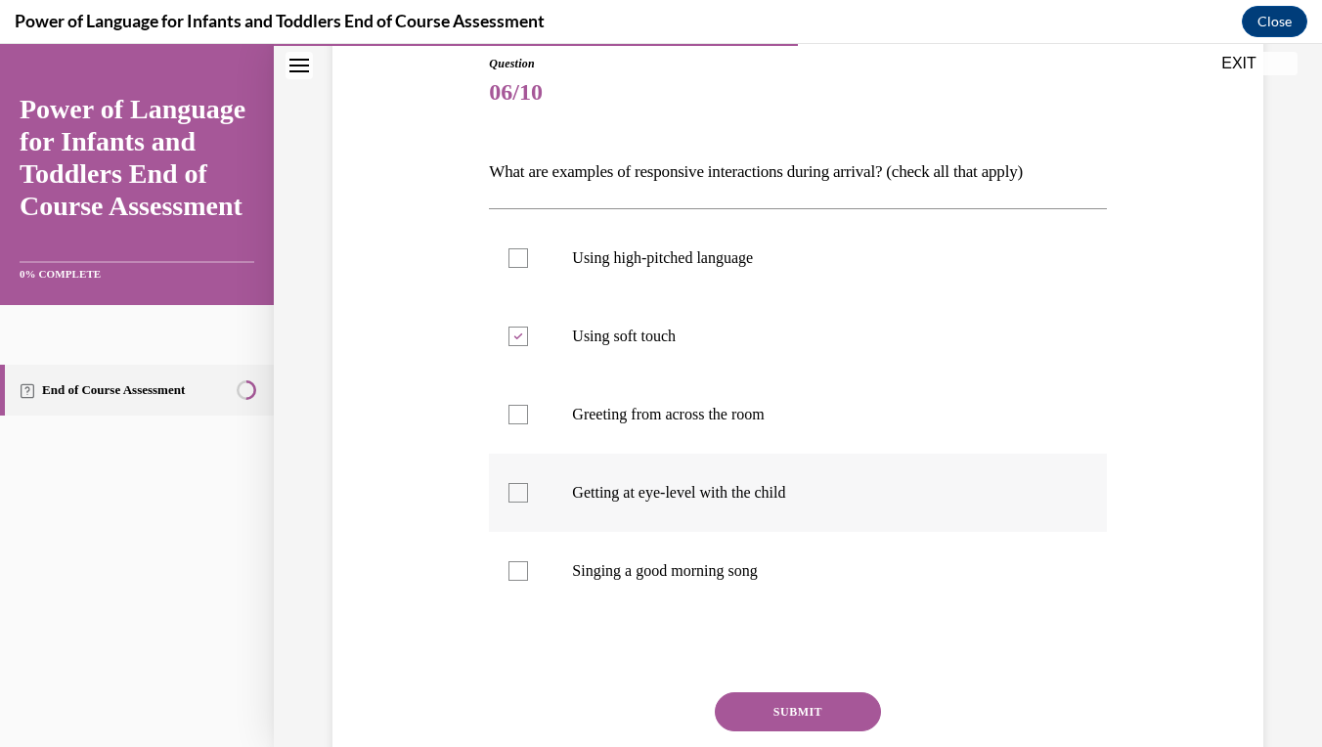
checkbox input "true"
click at [694, 562] on p "Singing a good morning song" at bounding box center [814, 571] width 485 height 20
click at [528, 562] on input "Singing a good morning song" at bounding box center [518, 571] width 20 height 20
checkbox input "true"
click at [745, 249] on p "Using high-pitched language" at bounding box center [814, 258] width 485 height 20
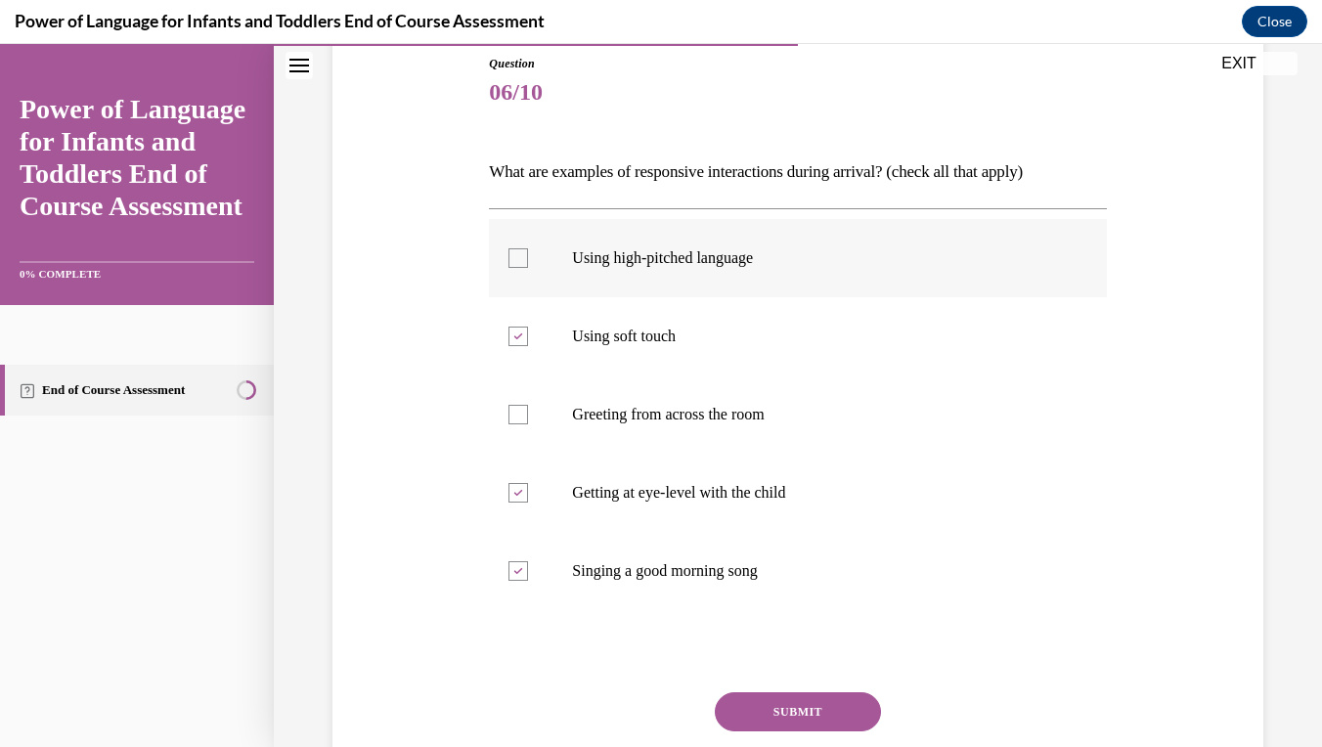
click at [528, 249] on input "Using high-pitched language" at bounding box center [518, 258] width 20 height 20
checkbox input "true"
click at [779, 711] on button "SUBMIT" at bounding box center [798, 711] width 166 height 39
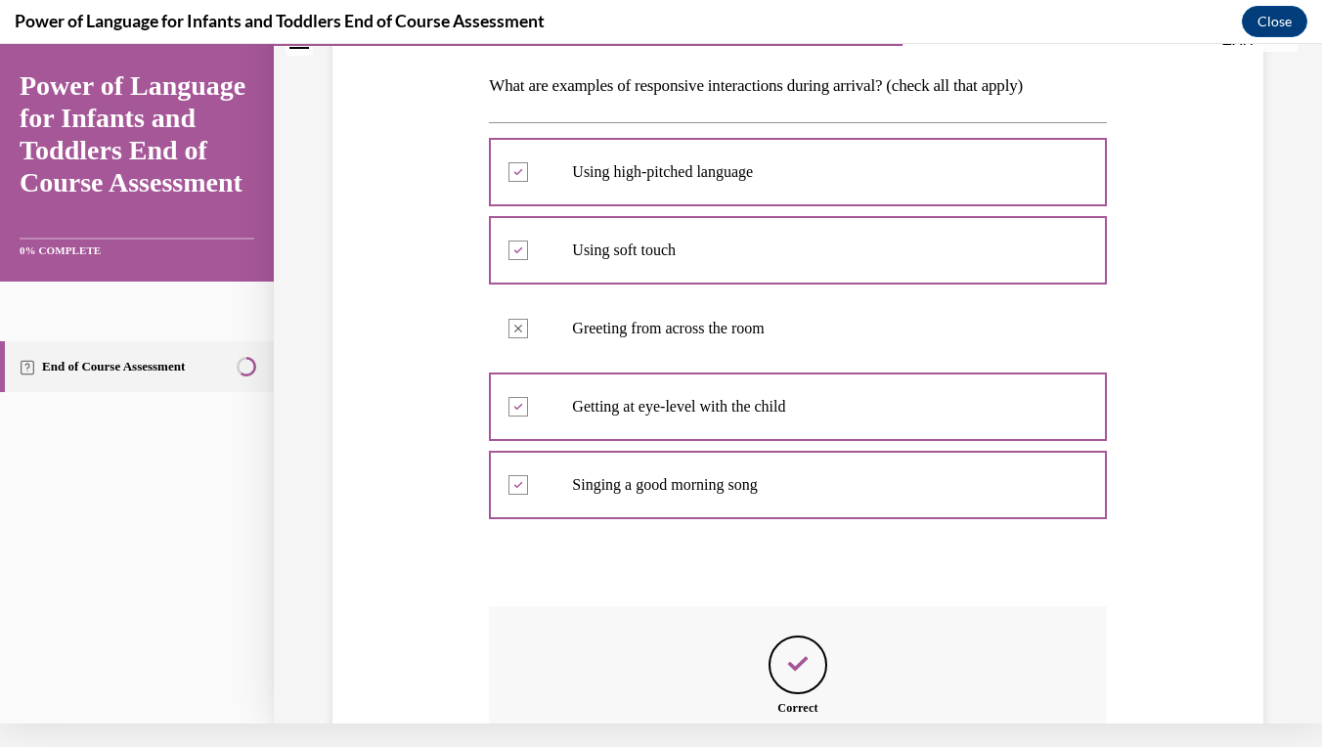
scroll to position [496, 0]
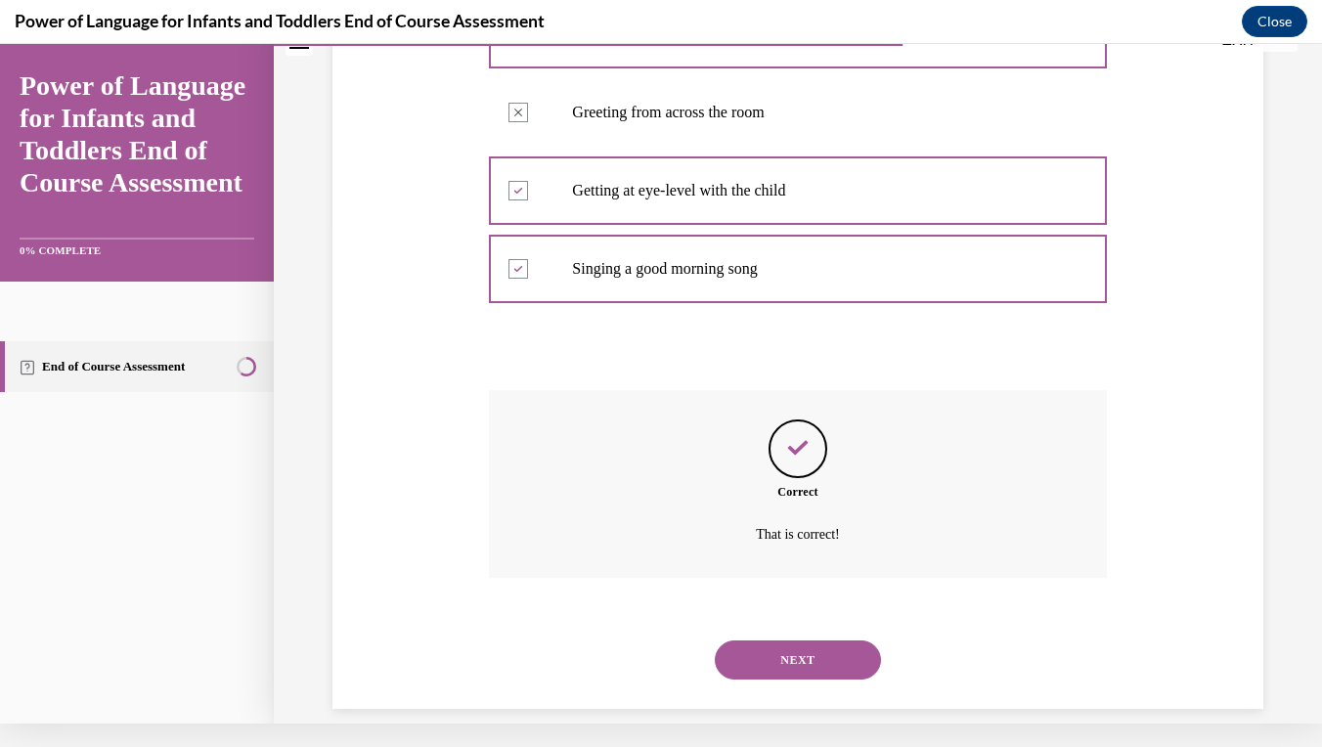
click at [799, 648] on button "NEXT" at bounding box center [798, 659] width 166 height 39
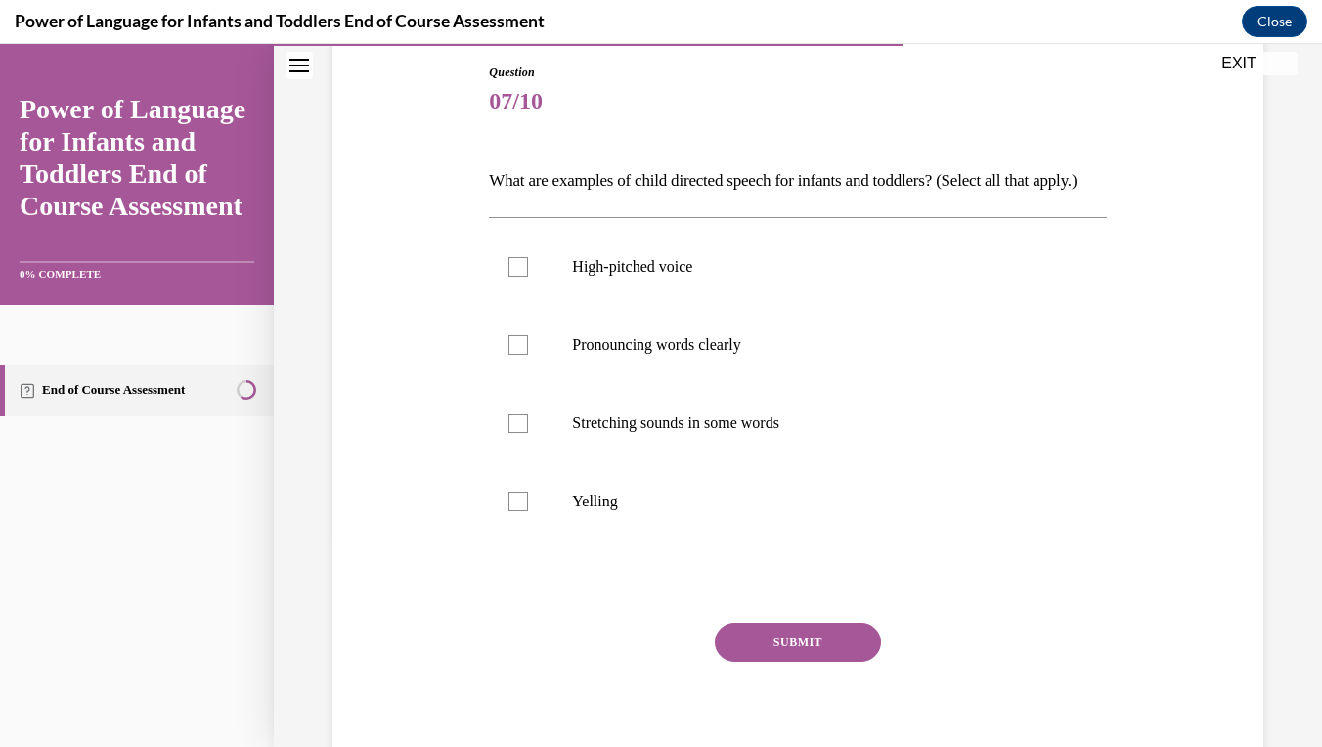
scroll to position [202, 0]
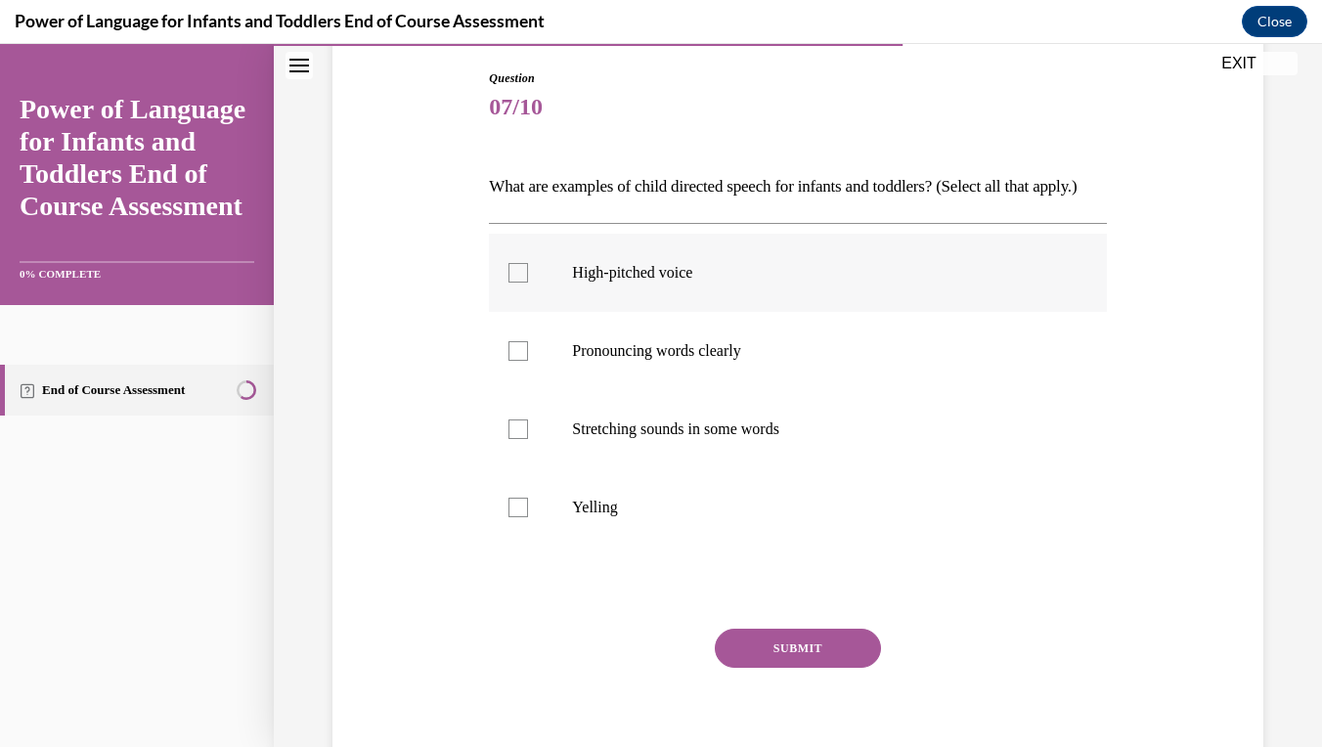
click at [696, 312] on label "High-pitched voice" at bounding box center [797, 273] width 617 height 78
click at [528, 283] on input "High-pitched voice" at bounding box center [518, 273] width 20 height 20
checkbox input "true"
click at [693, 361] on p "Pronouncing words clearly" at bounding box center [814, 351] width 485 height 20
click at [528, 361] on input "Pronouncing words clearly" at bounding box center [518, 351] width 20 height 20
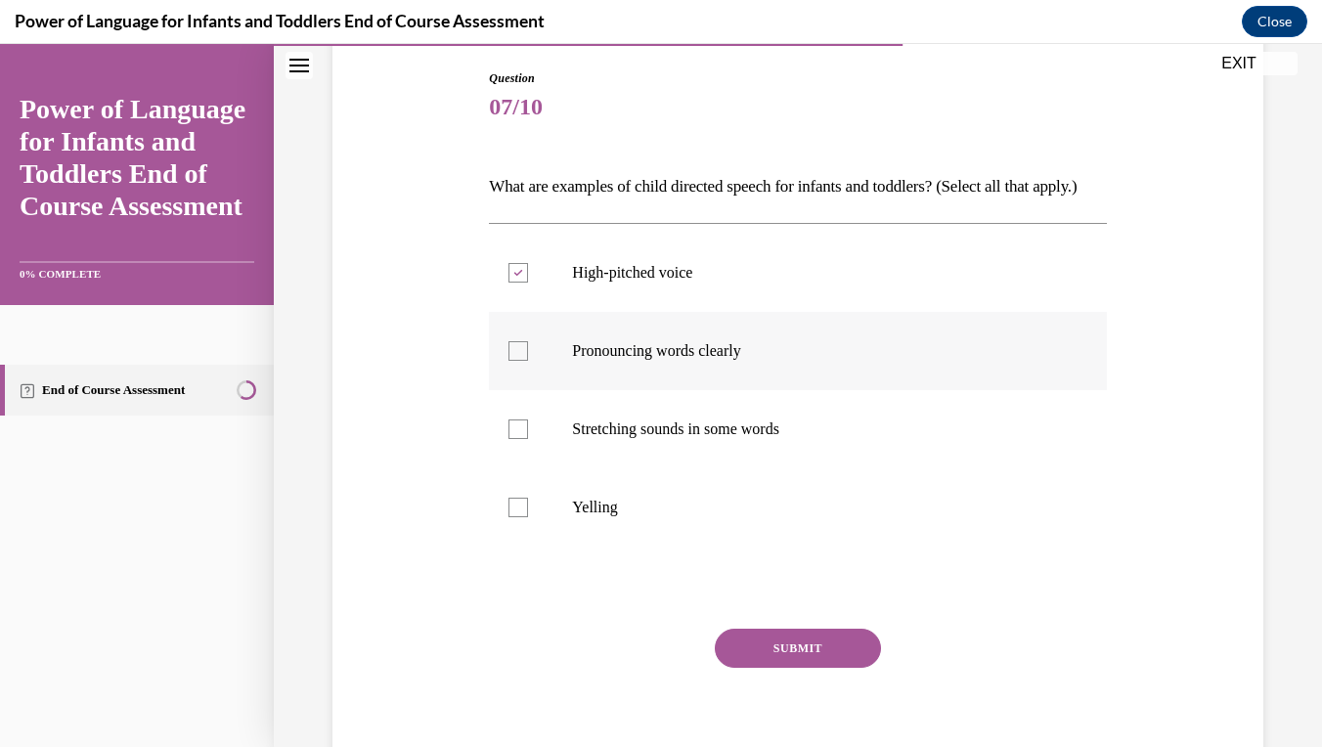
checkbox input "true"
click at [722, 439] on p "Stretching sounds in some words" at bounding box center [814, 429] width 485 height 20
click at [528, 439] on input "Stretching sounds in some words" at bounding box center [518, 429] width 20 height 20
checkbox input "true"
click at [786, 668] on button "SUBMIT" at bounding box center [798, 648] width 166 height 39
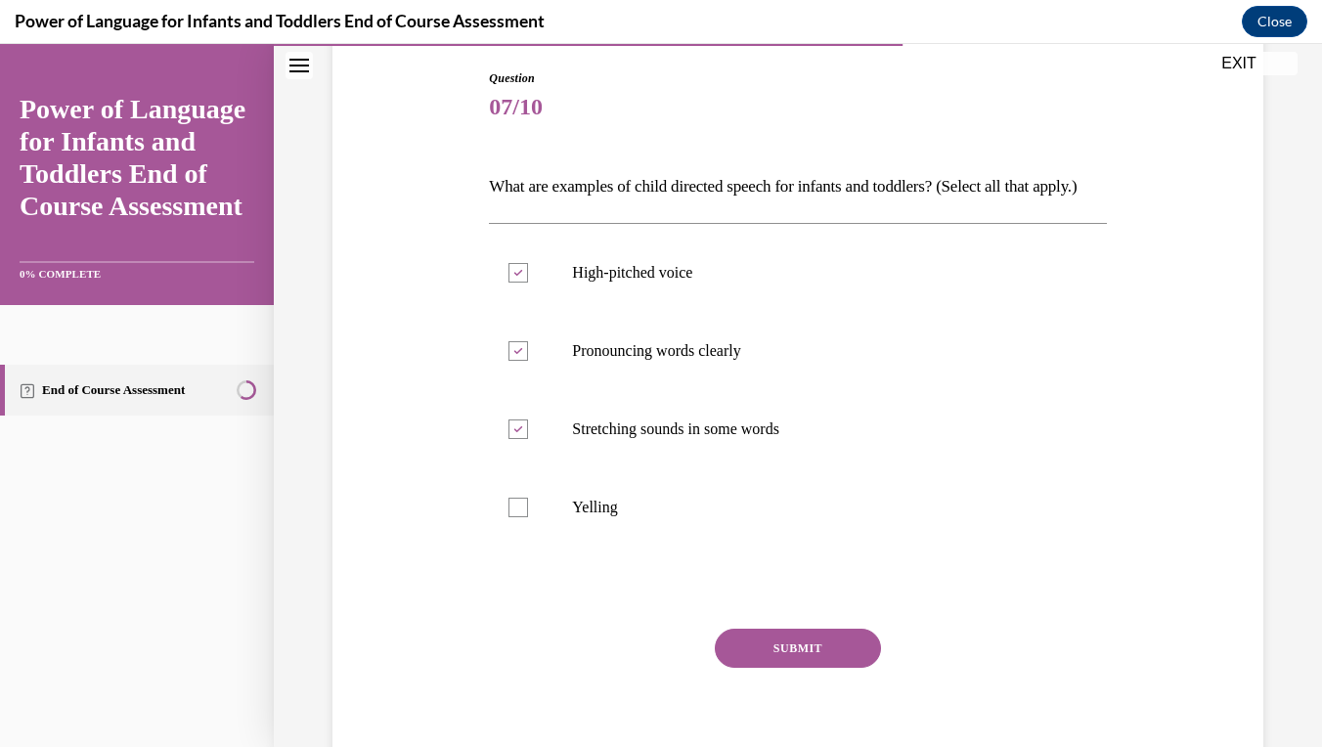
scroll to position [23, 0]
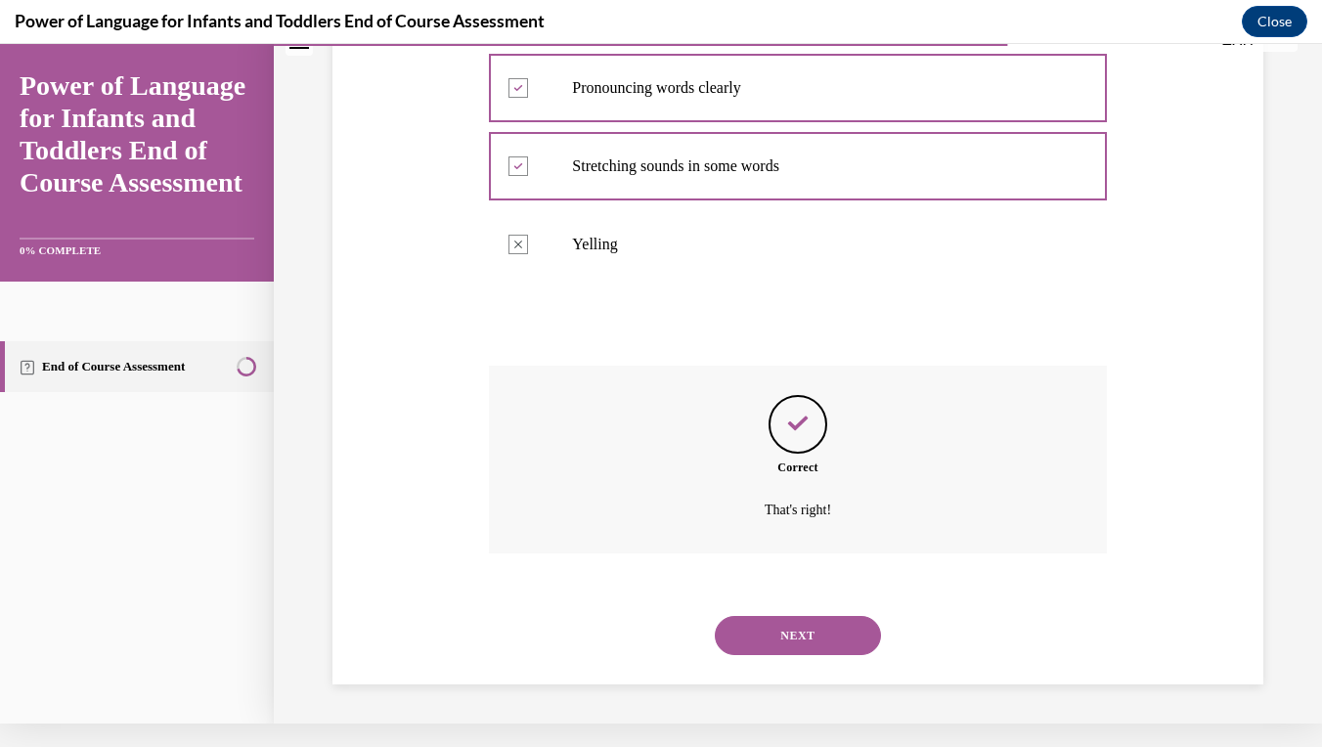
click at [794, 643] on button "NEXT" at bounding box center [798, 635] width 166 height 39
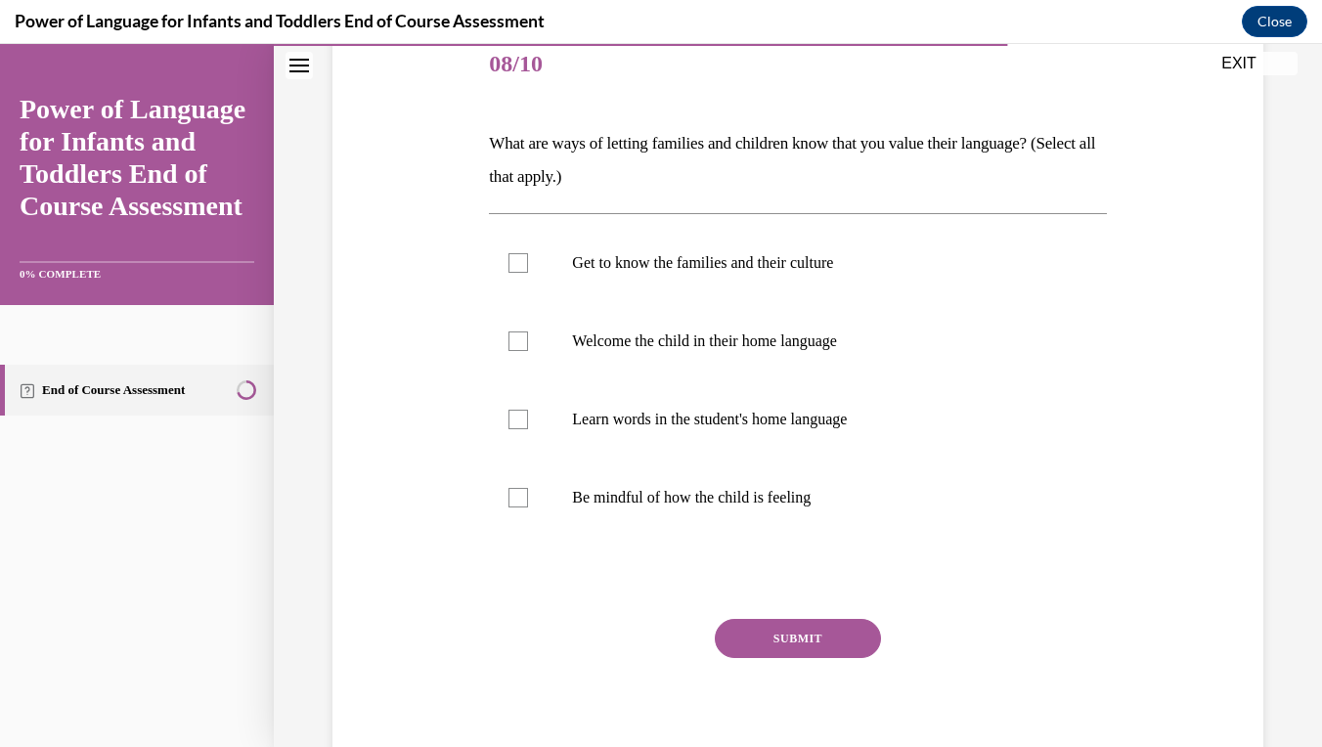
scroll to position [247, 0]
click at [809, 289] on label "Get to know the families and their culture" at bounding box center [797, 261] width 617 height 78
click at [528, 271] on input "Get to know the families and their culture" at bounding box center [518, 261] width 20 height 20
checkbox input "true"
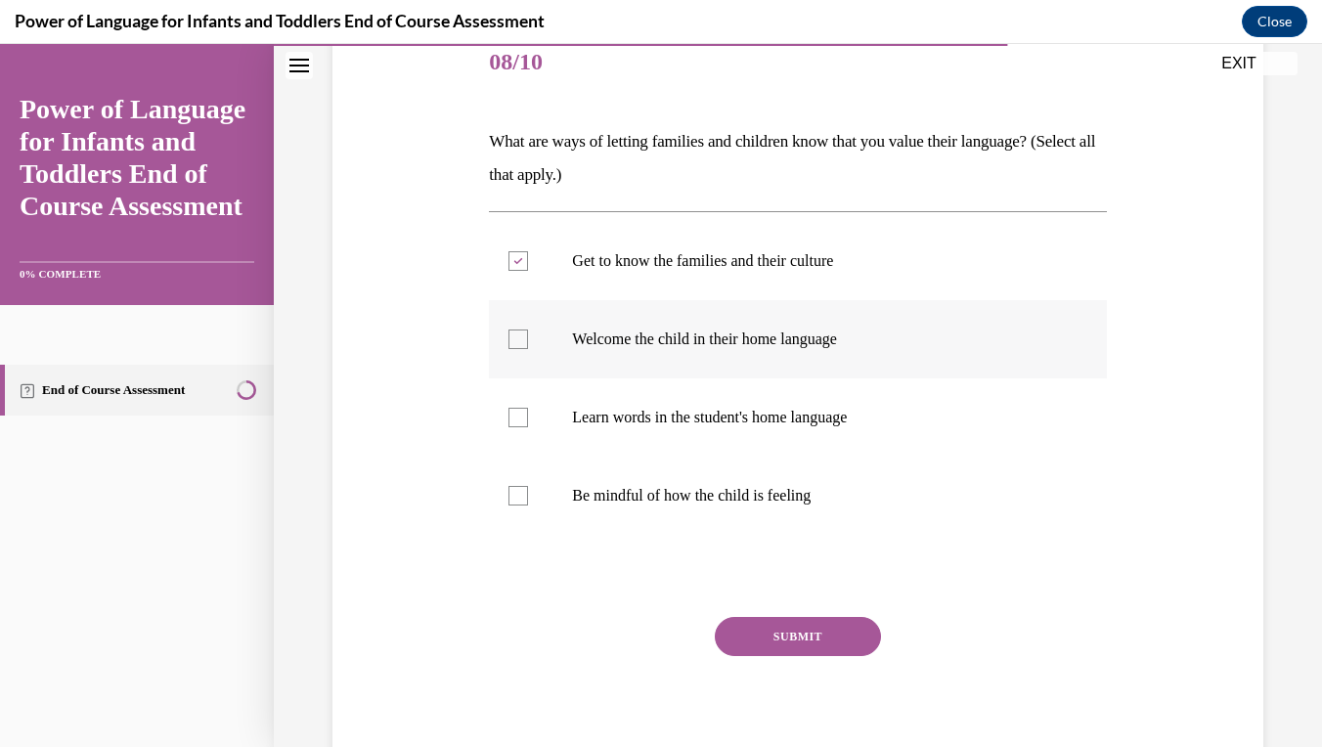
click at [810, 330] on p "Welcome the child in their home language" at bounding box center [814, 339] width 485 height 20
click at [528, 330] on input "Welcome the child in their home language" at bounding box center [518, 339] width 20 height 20
checkbox input "true"
click at [829, 409] on p "Learn words in the student's home language" at bounding box center [814, 418] width 485 height 20
click at [528, 409] on input "Learn words in the student's home language" at bounding box center [518, 418] width 20 height 20
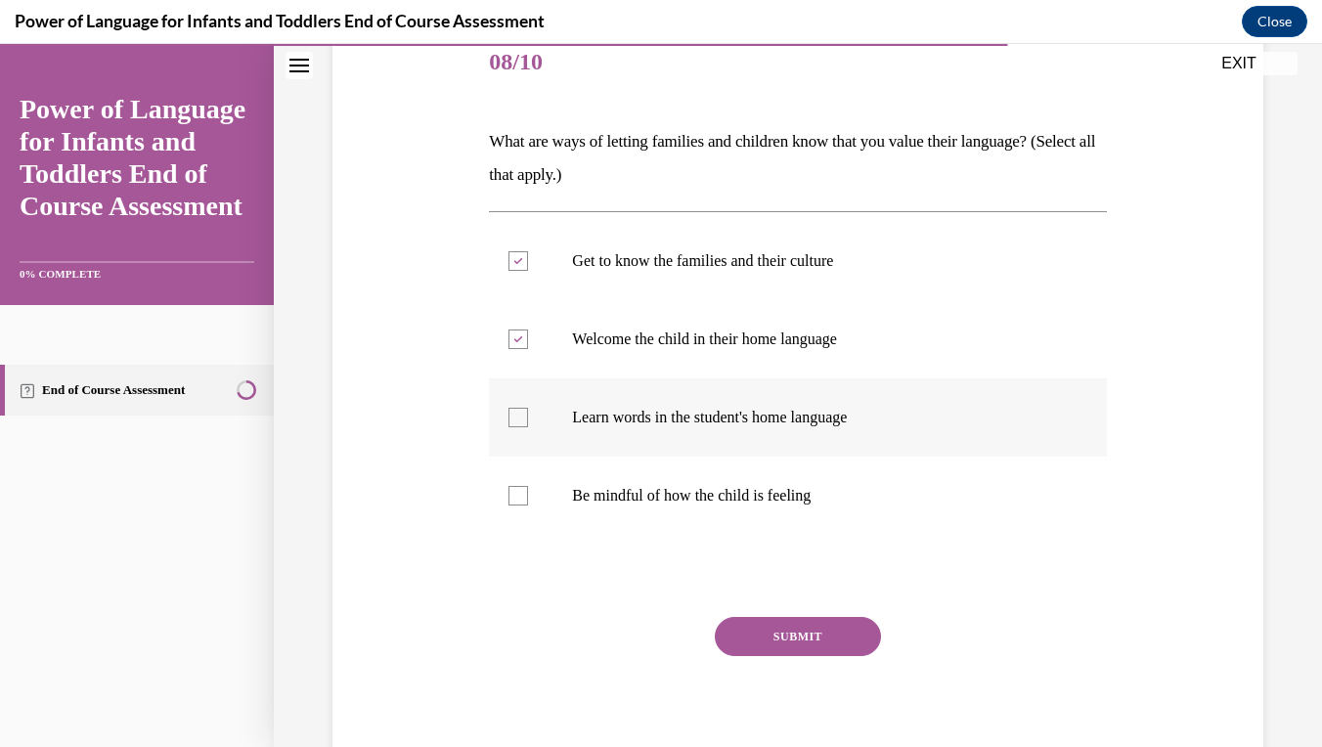
checkbox input "true"
click at [767, 642] on button "SUBMIT" at bounding box center [798, 636] width 166 height 39
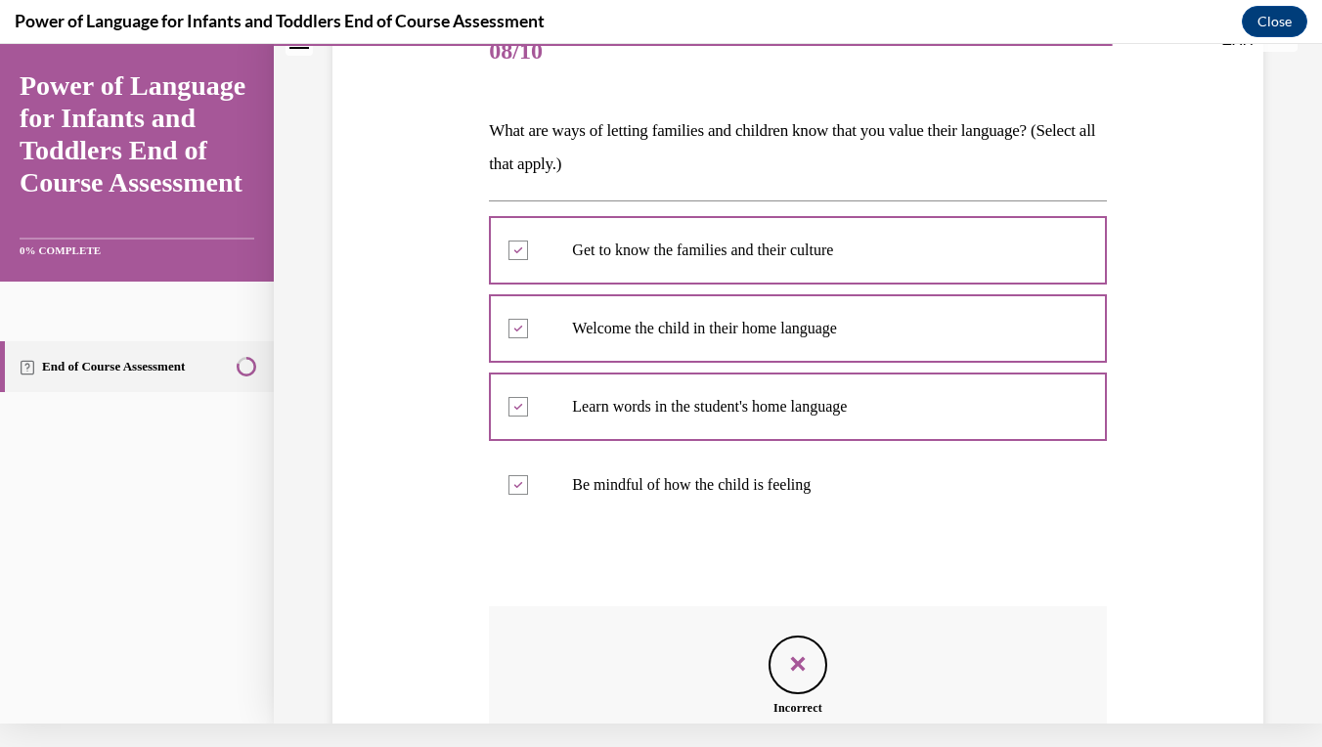
scroll to position [473, 0]
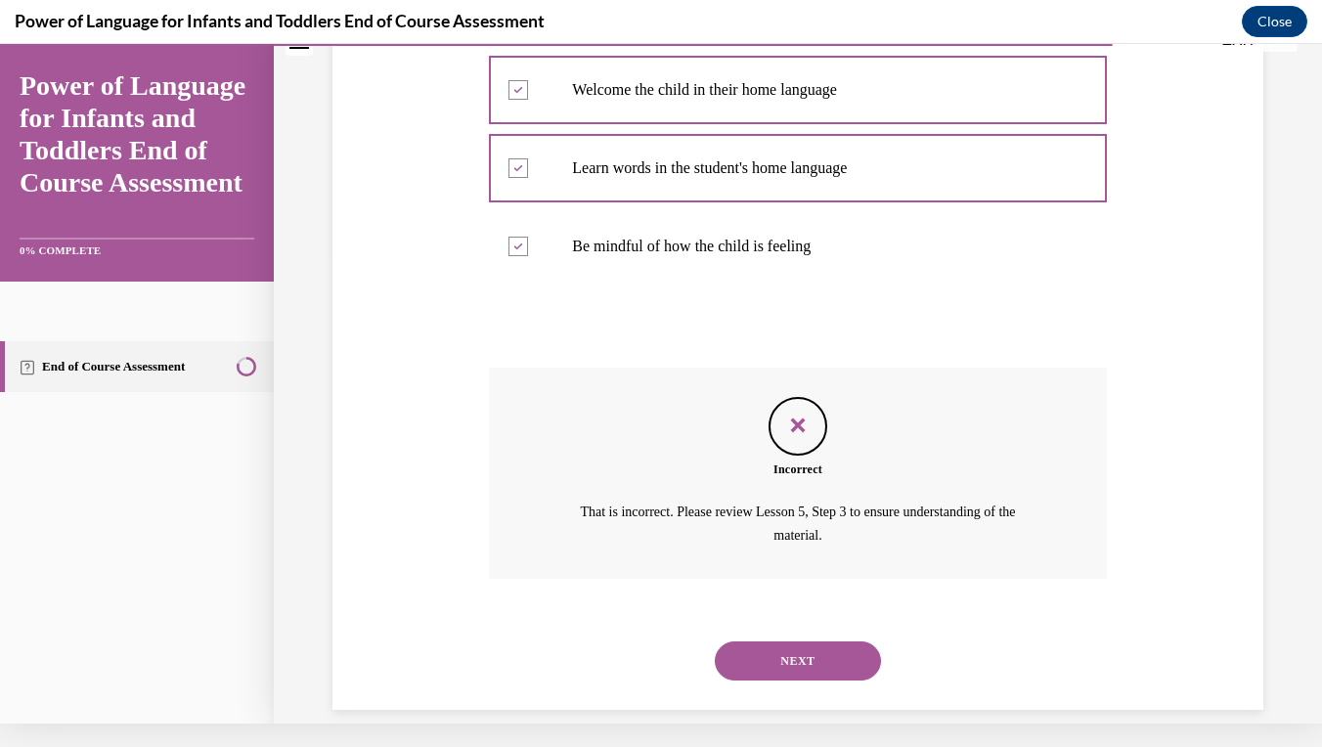
click at [799, 641] on button "NEXT" at bounding box center [798, 660] width 166 height 39
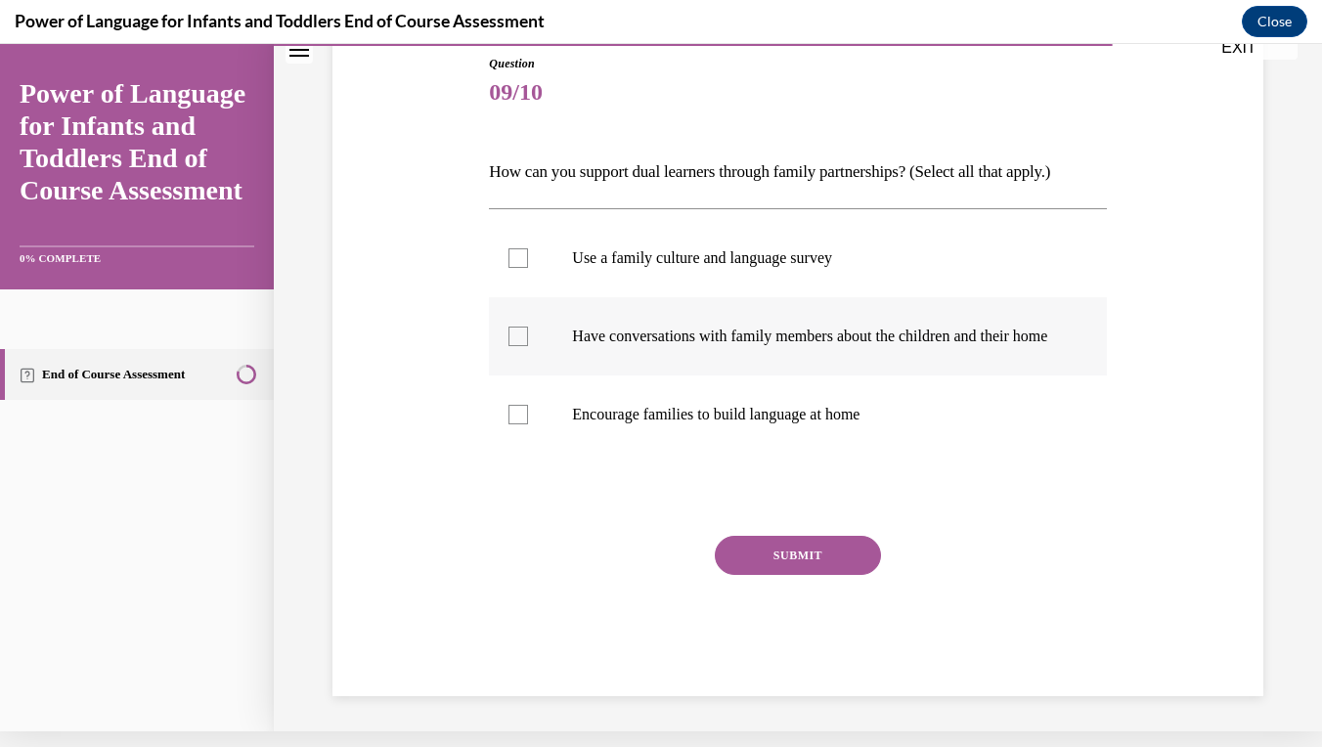
click at [842, 328] on p "Have conversations with family members about the children and their home" at bounding box center [814, 336] width 485 height 20
click at [528, 328] on input "Have conversations with family members about the children and their home" at bounding box center [518, 336] width 20 height 20
checkbox input "true"
click at [785, 454] on label "Encourage families to build language at home" at bounding box center [797, 414] width 617 height 78
click at [528, 424] on input "Encourage families to build language at home" at bounding box center [518, 415] width 20 height 20
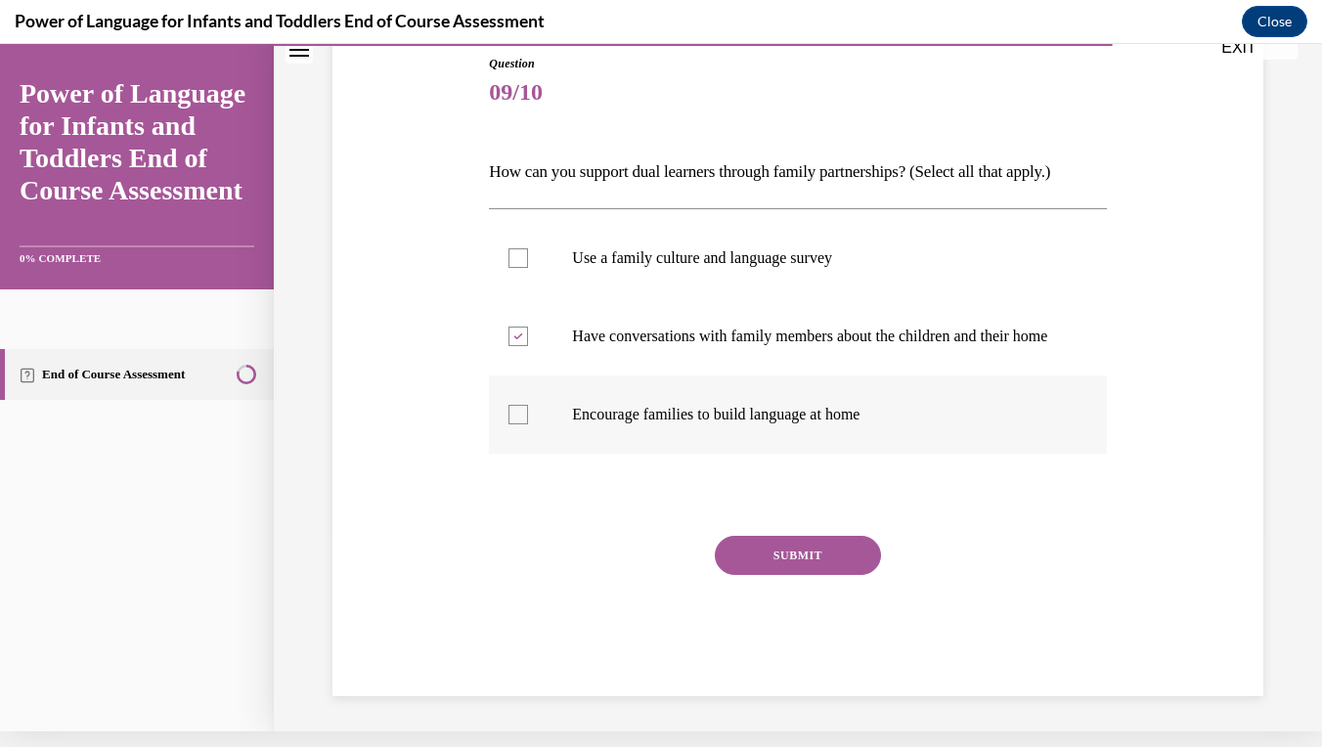
checkbox input "true"
click at [768, 280] on label "Use a family culture and language survey" at bounding box center [797, 258] width 617 height 78
click at [528, 268] on input "Use a family culture and language survey" at bounding box center [518, 258] width 20 height 20
checkbox input "true"
click at [785, 568] on button "SUBMIT" at bounding box center [798, 555] width 166 height 39
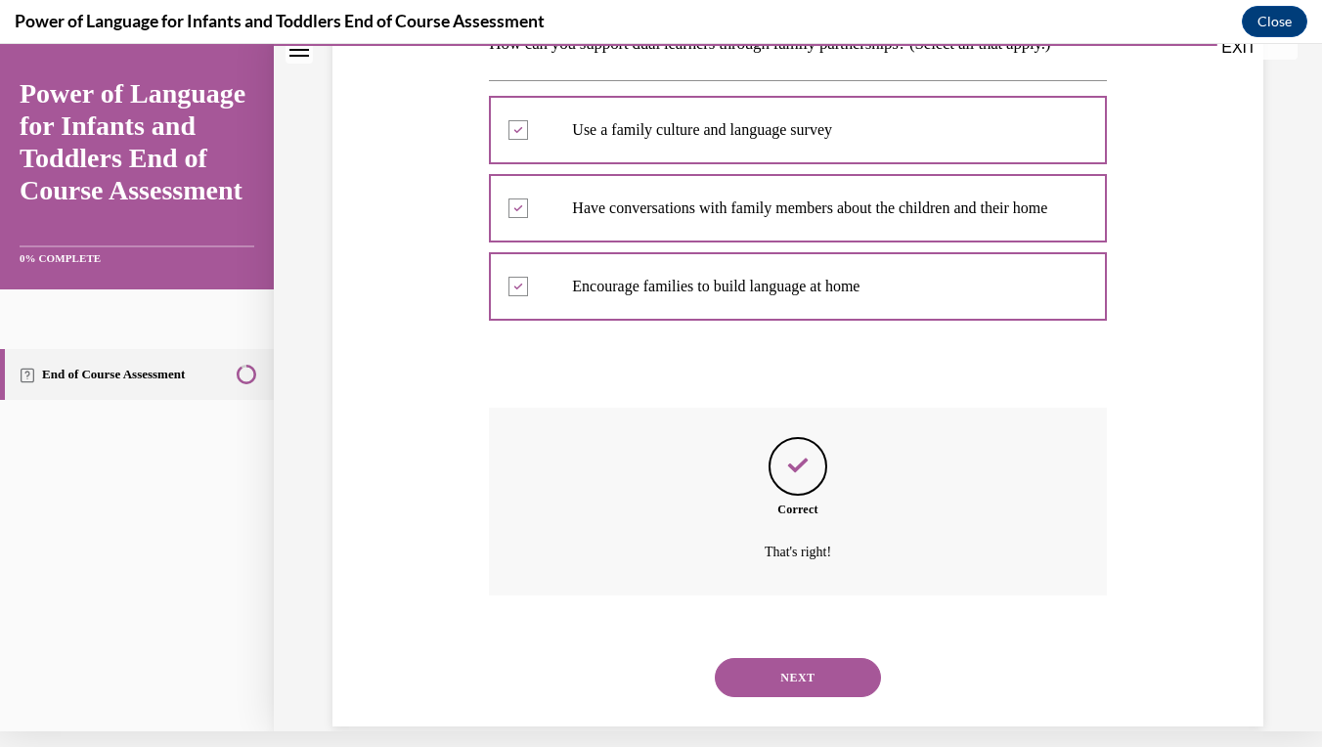
scroll to position [359, 0]
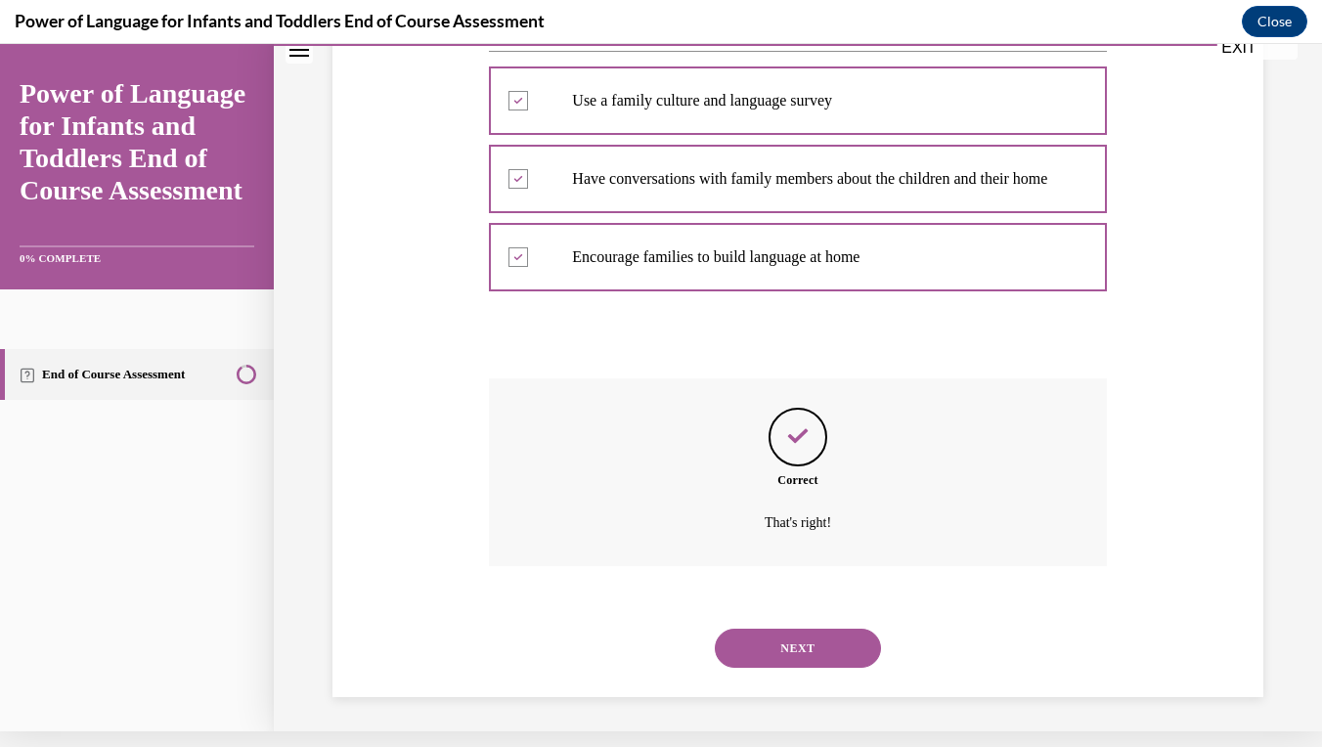
click at [791, 631] on button "NEXT" at bounding box center [798, 648] width 166 height 39
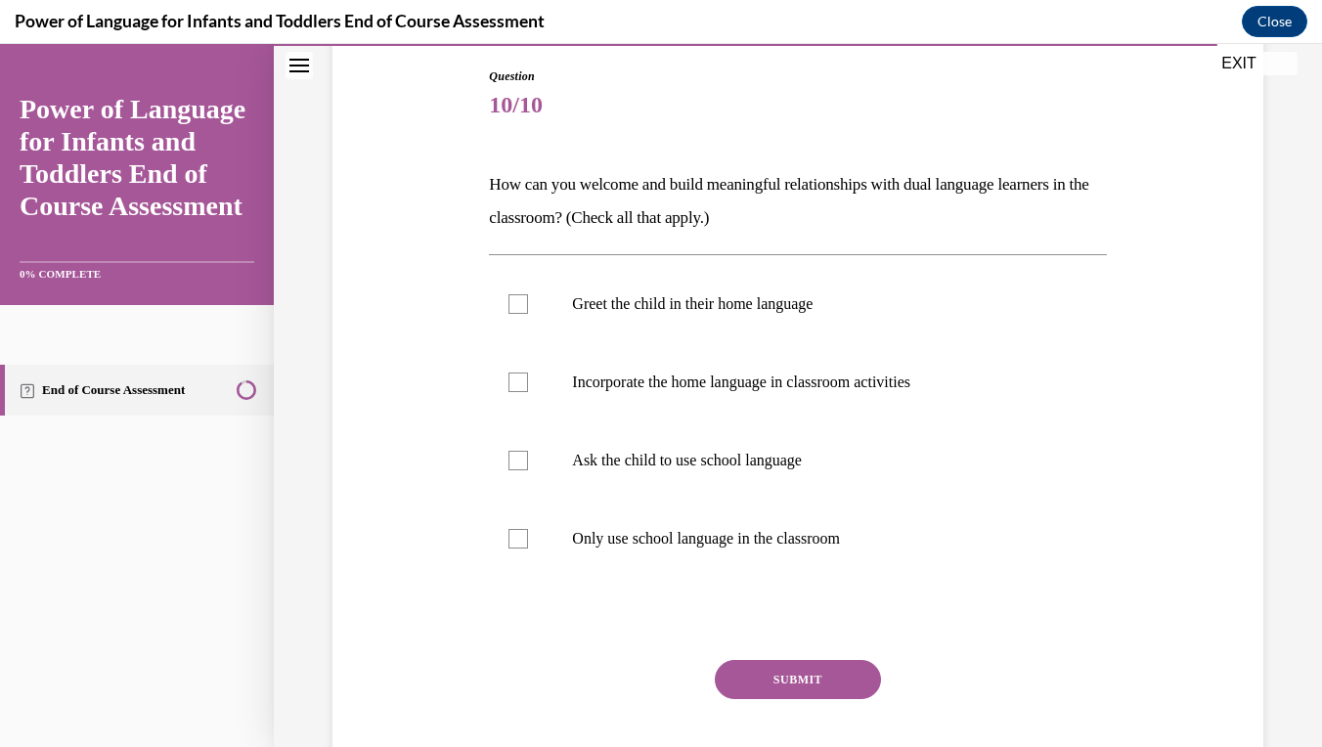
scroll to position [206, 0]
click at [804, 299] on p "Greet the child in their home language" at bounding box center [814, 302] width 485 height 20
click at [528, 299] on input "Greet the child in their home language" at bounding box center [518, 302] width 20 height 20
checkbox input "true"
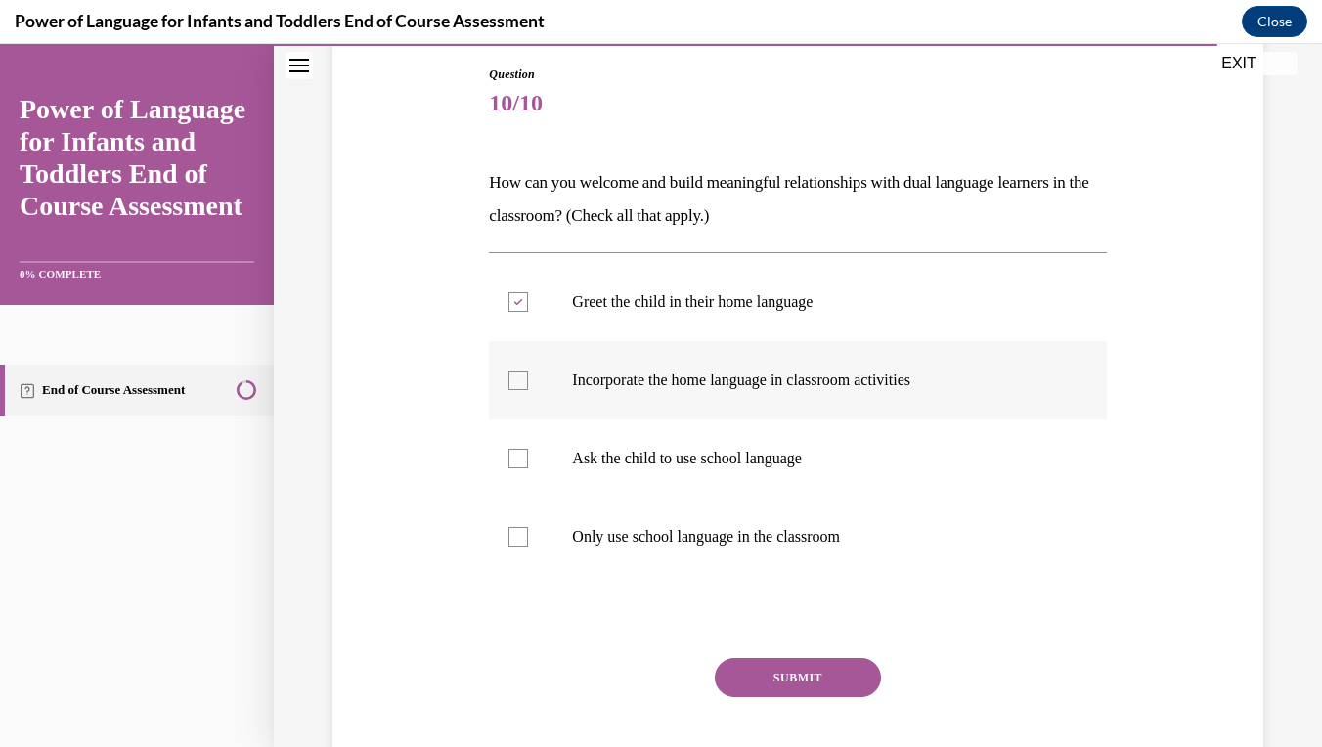
click at [796, 377] on p "Incorporate the home language in classroom activities" at bounding box center [814, 380] width 485 height 20
click at [528, 377] on input "Incorporate the home language in classroom activities" at bounding box center [518, 380] width 20 height 20
checkbox input "true"
click at [793, 672] on button "SUBMIT" at bounding box center [798, 677] width 166 height 39
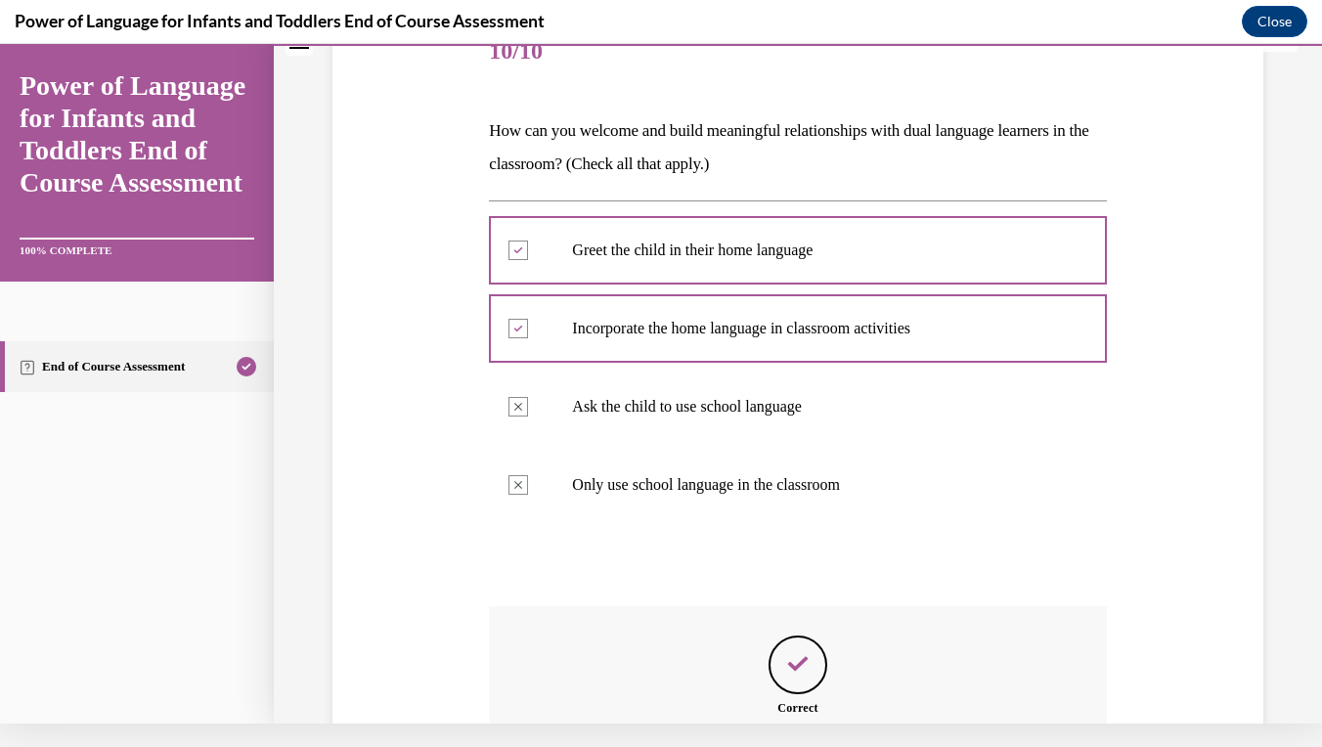
scroll to position [451, 0]
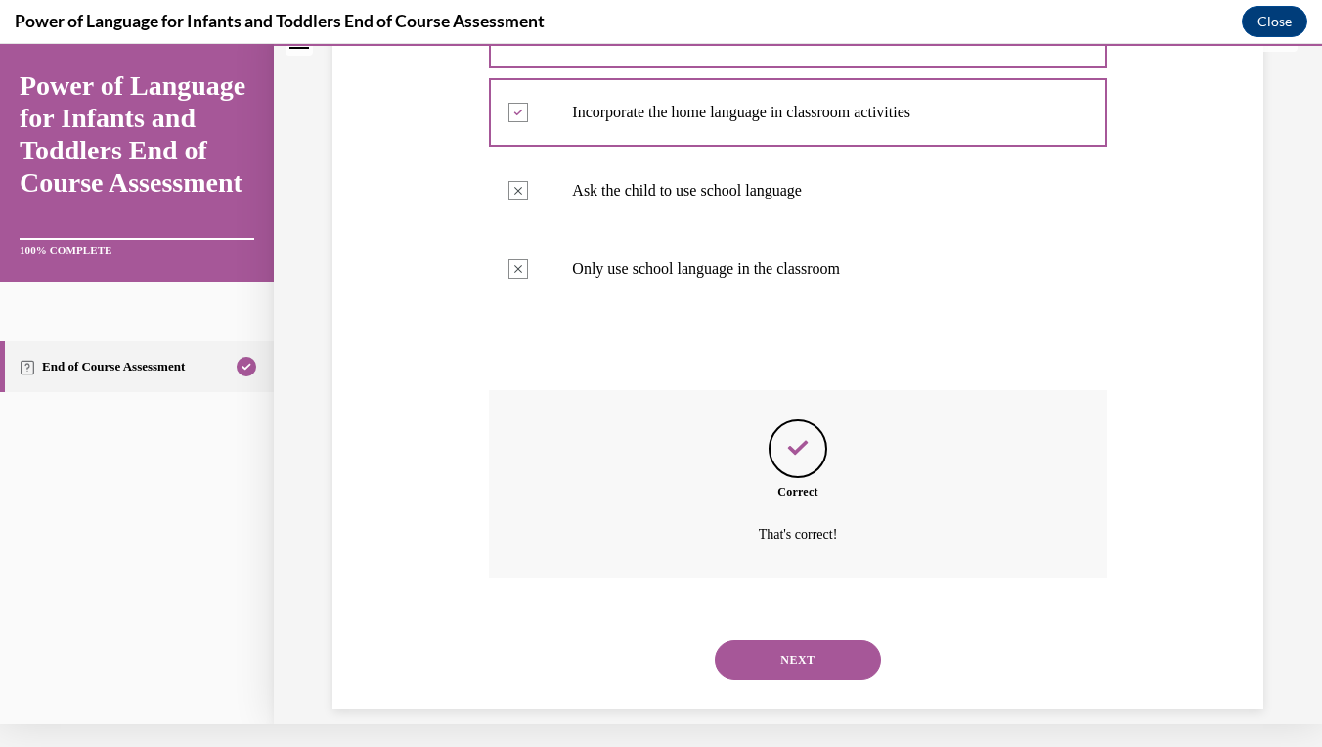
click at [799, 640] on button "NEXT" at bounding box center [798, 659] width 166 height 39
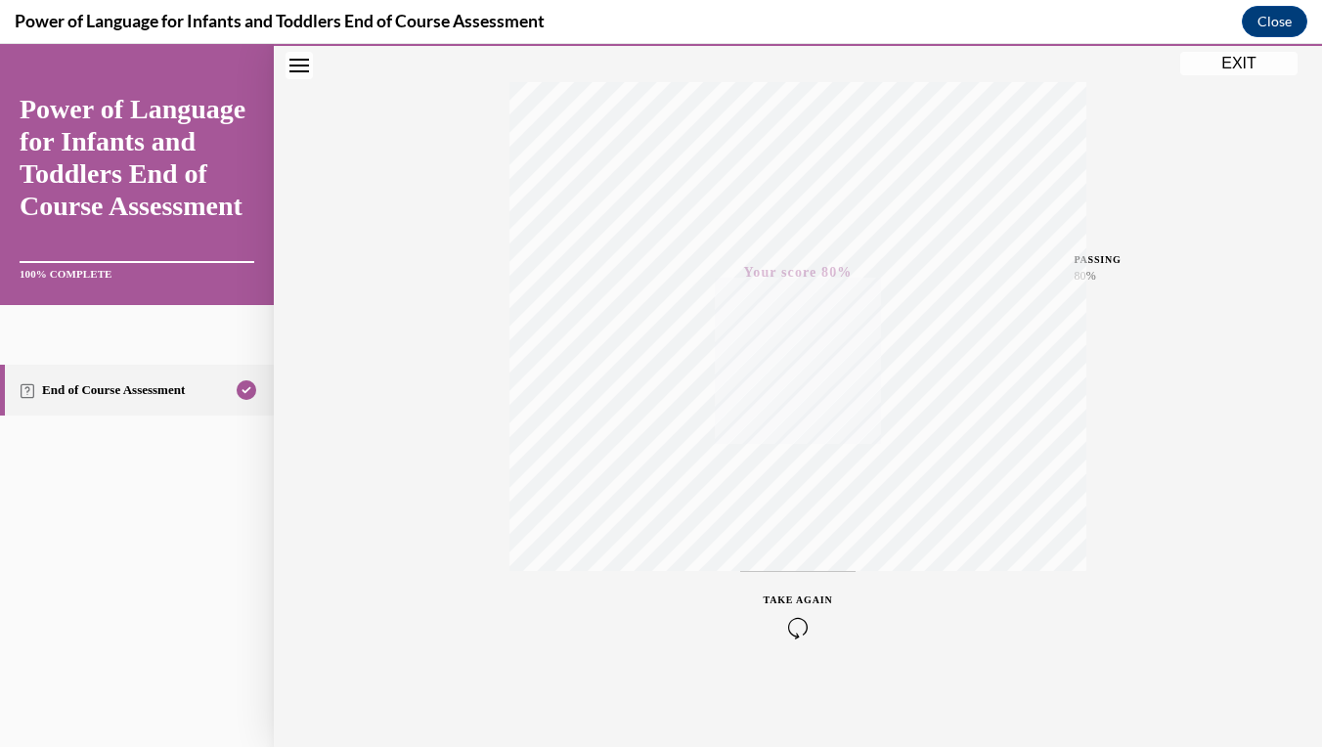
scroll to position [299, 0]
click at [1229, 67] on button "EXIT" at bounding box center [1238, 63] width 117 height 23
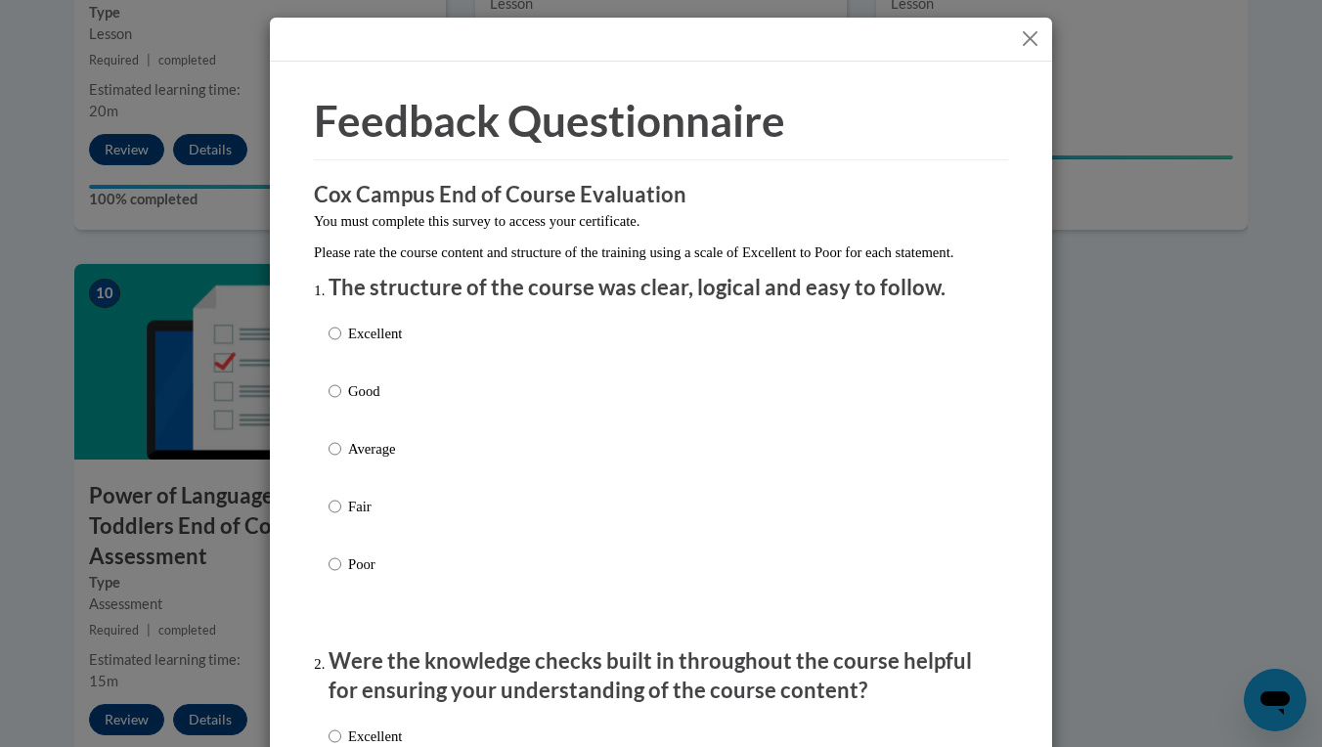
click at [402, 344] on p "Excellent" at bounding box center [375, 334] width 54 height 22
click at [341, 344] on input "Excellent" at bounding box center [334, 334] width 13 height 22
radio input "true"
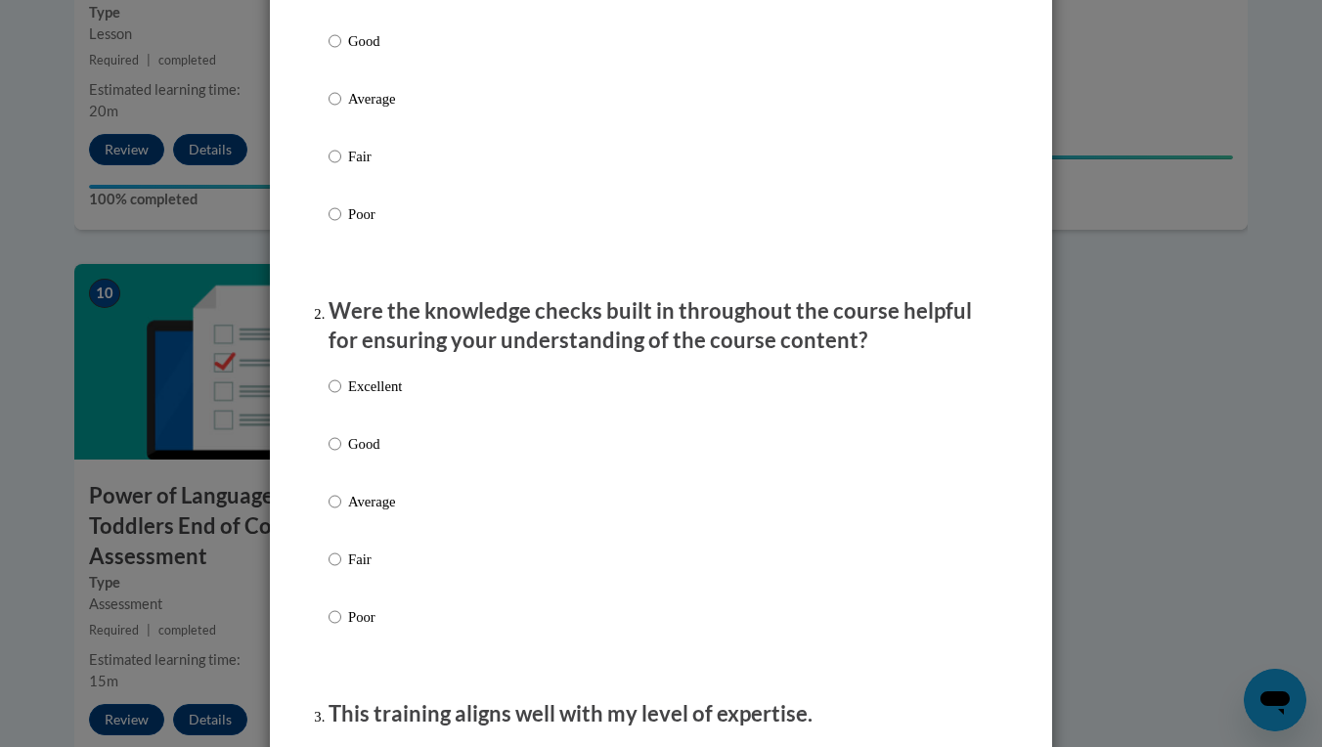
scroll to position [370, 0]
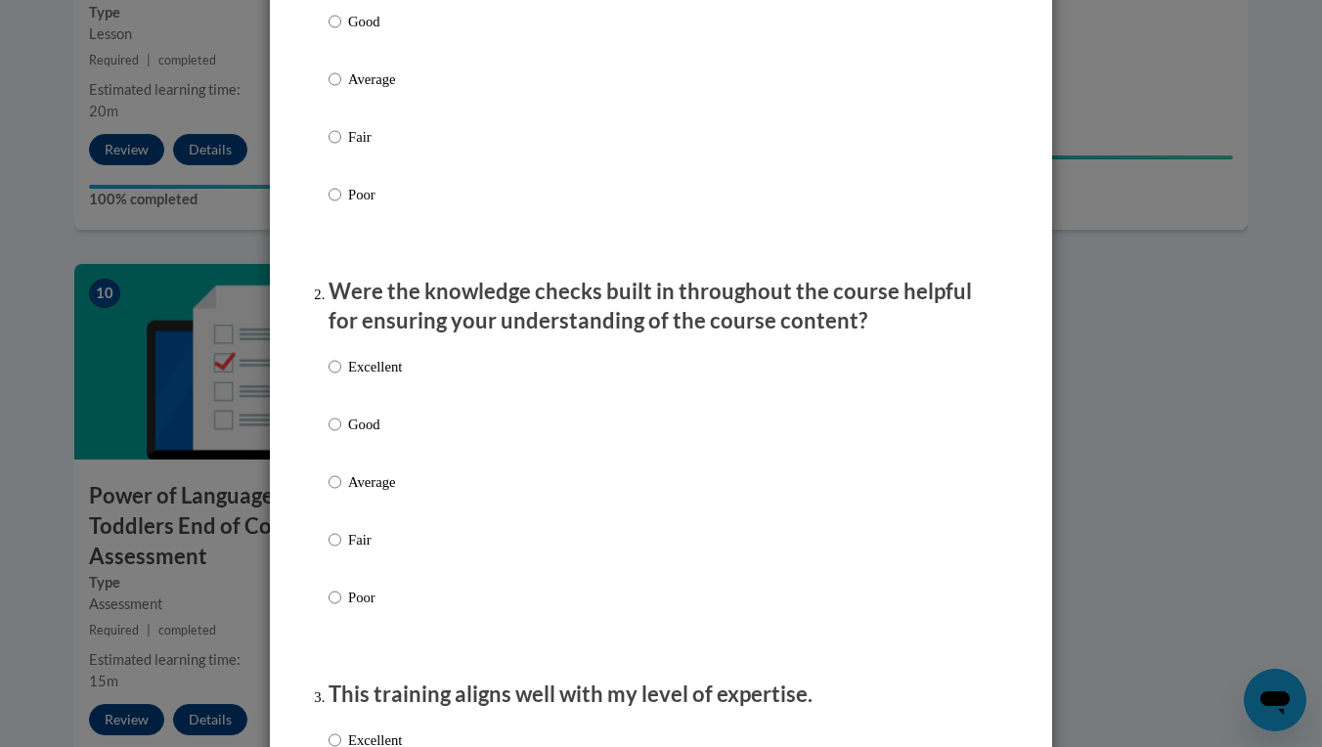
click at [386, 409] on label "Excellent" at bounding box center [364, 382] width 73 height 53
click at [341, 377] on input "Excellent" at bounding box center [334, 367] width 13 height 22
radio input "true"
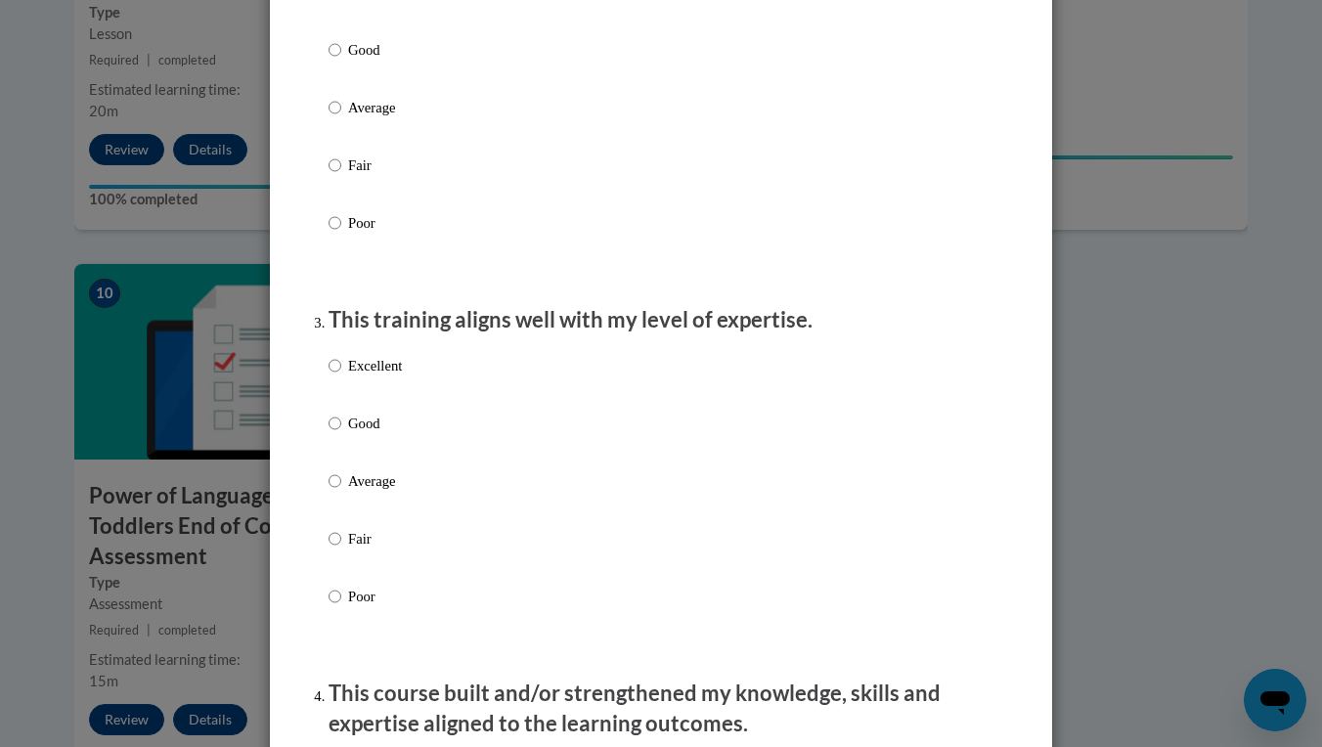
scroll to position [752, 0]
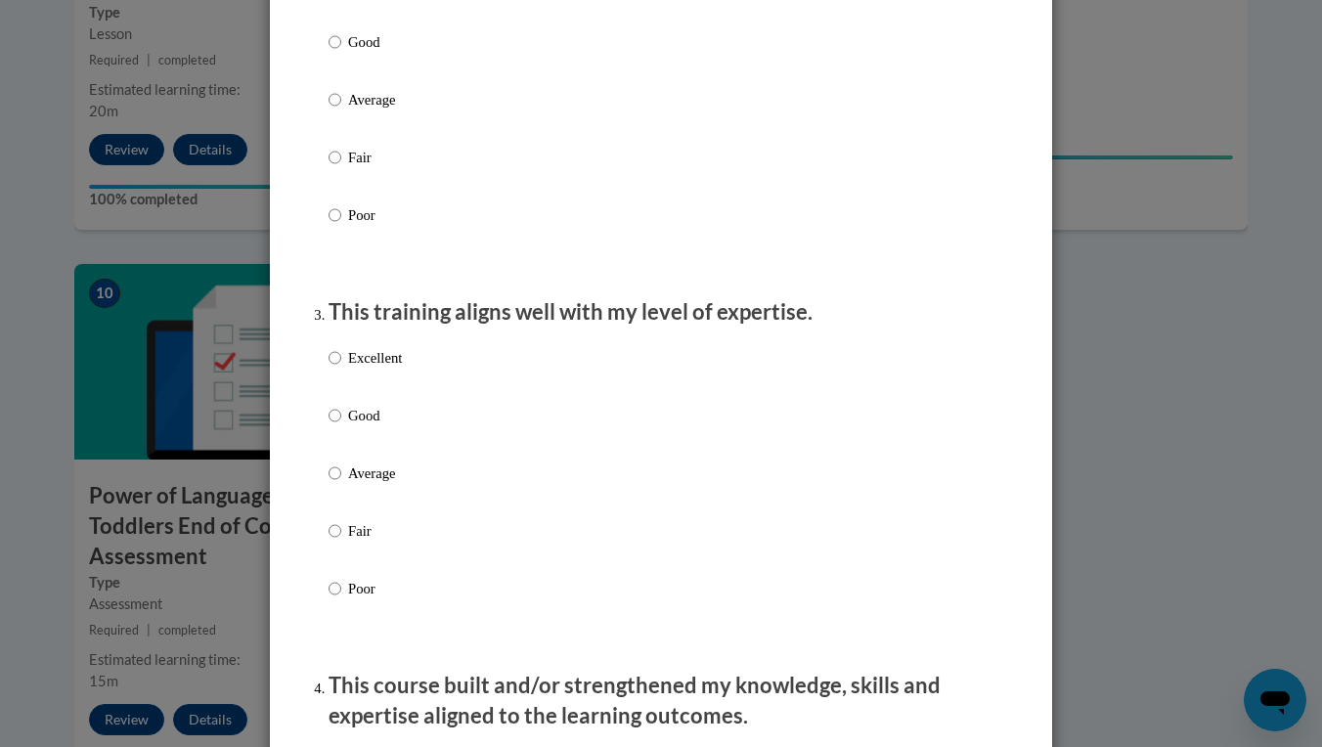
click at [384, 369] on p "Excellent" at bounding box center [375, 358] width 54 height 22
click at [341, 369] on input "Excellent" at bounding box center [334, 358] width 13 height 22
radio input "true"
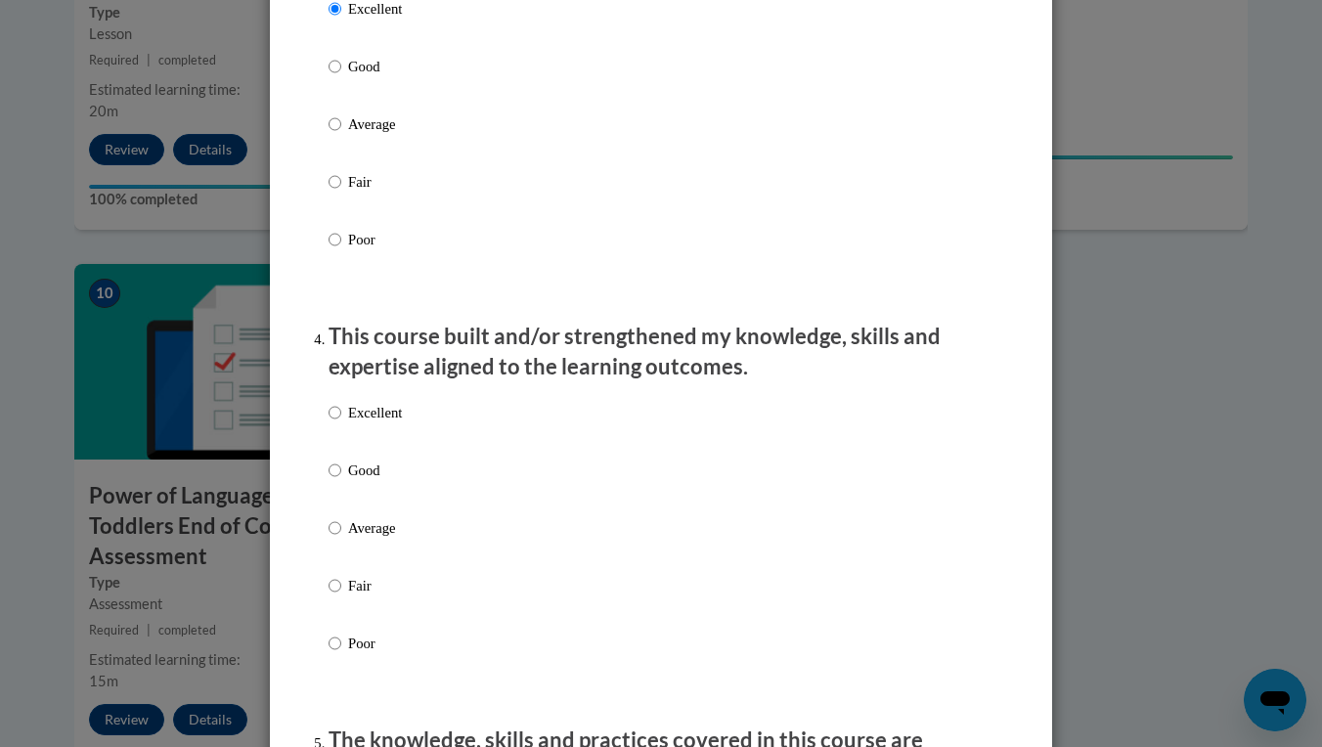
click at [382, 423] on p "Excellent" at bounding box center [375, 413] width 54 height 22
click at [341, 423] on input "Excellent" at bounding box center [334, 413] width 13 height 22
radio input "true"
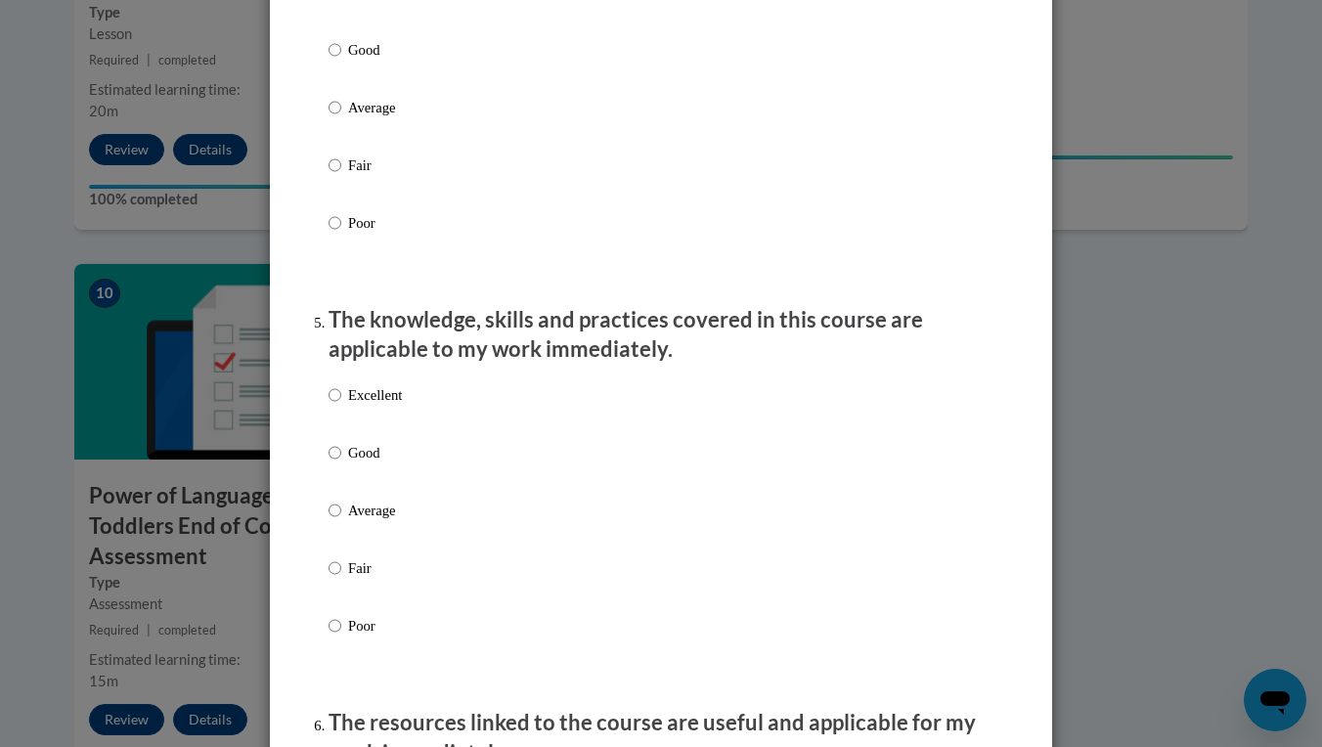
click at [387, 406] on p "Excellent" at bounding box center [375, 395] width 54 height 22
click at [341, 406] on input "Excellent" at bounding box center [334, 395] width 13 height 22
radio input "true"
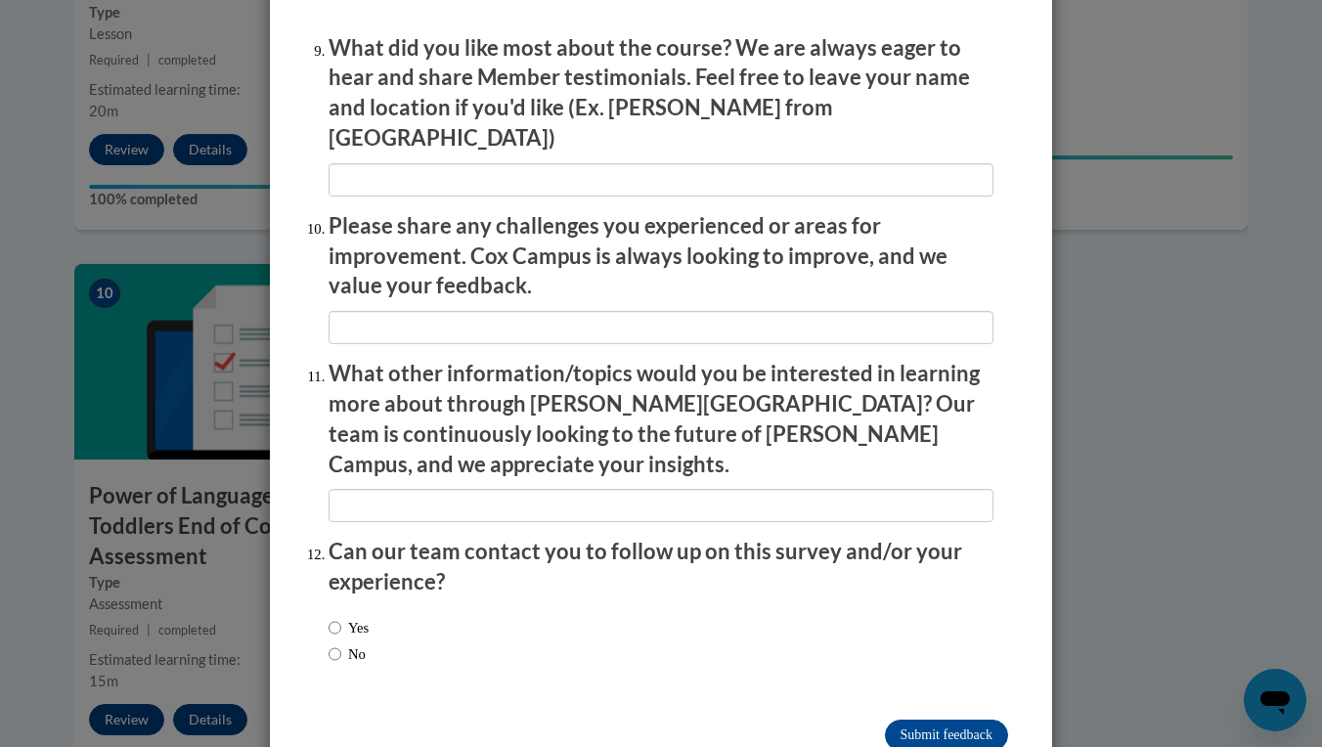
scroll to position [3292, 0]
click at [906, 720] on input "Submit feedback" at bounding box center [946, 735] width 123 height 31
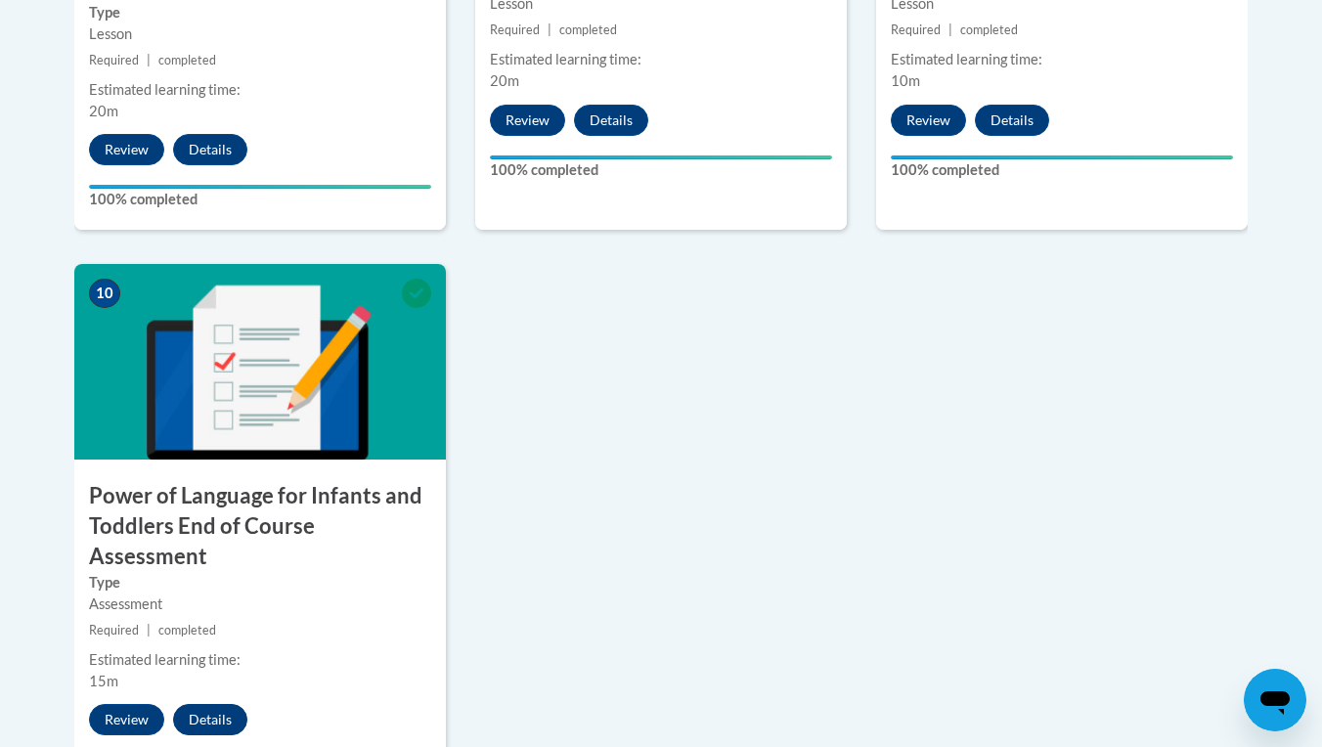
click at [217, 704] on button "Details" at bounding box center [210, 719] width 74 height 31
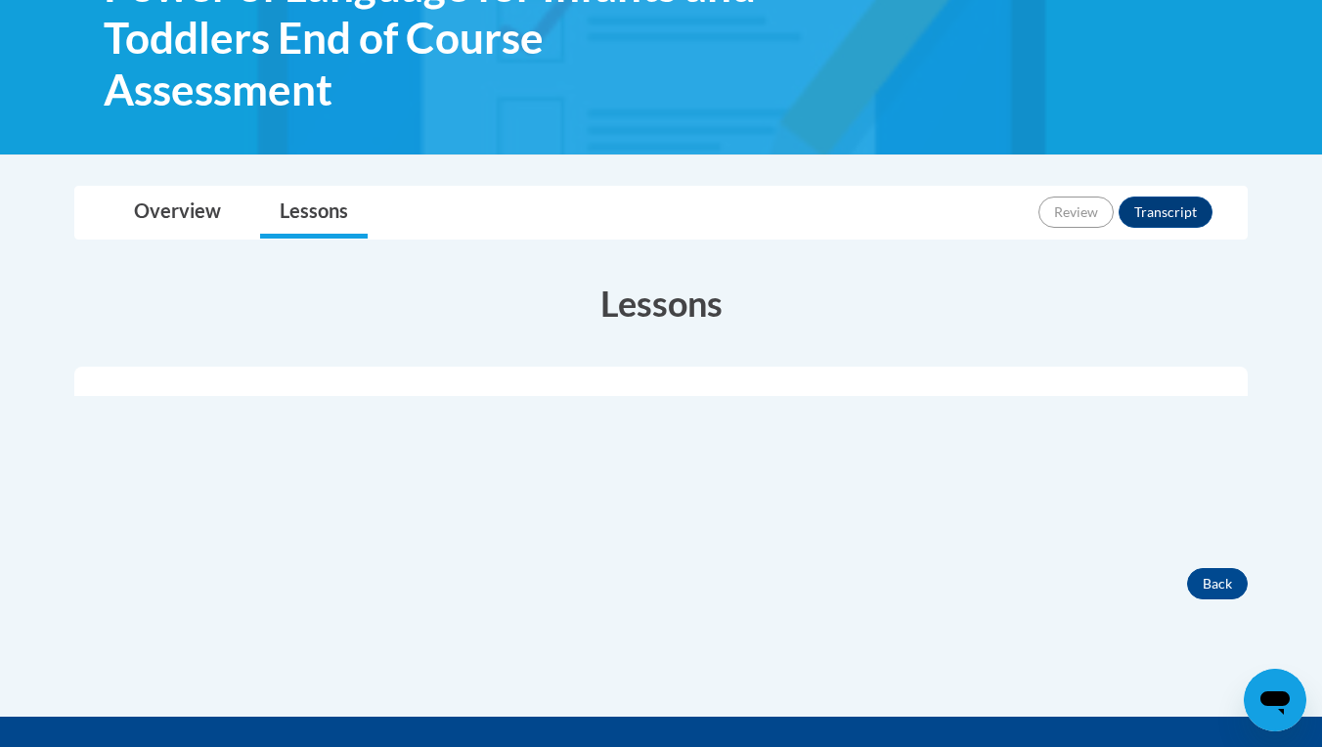
scroll to position [359, 0]
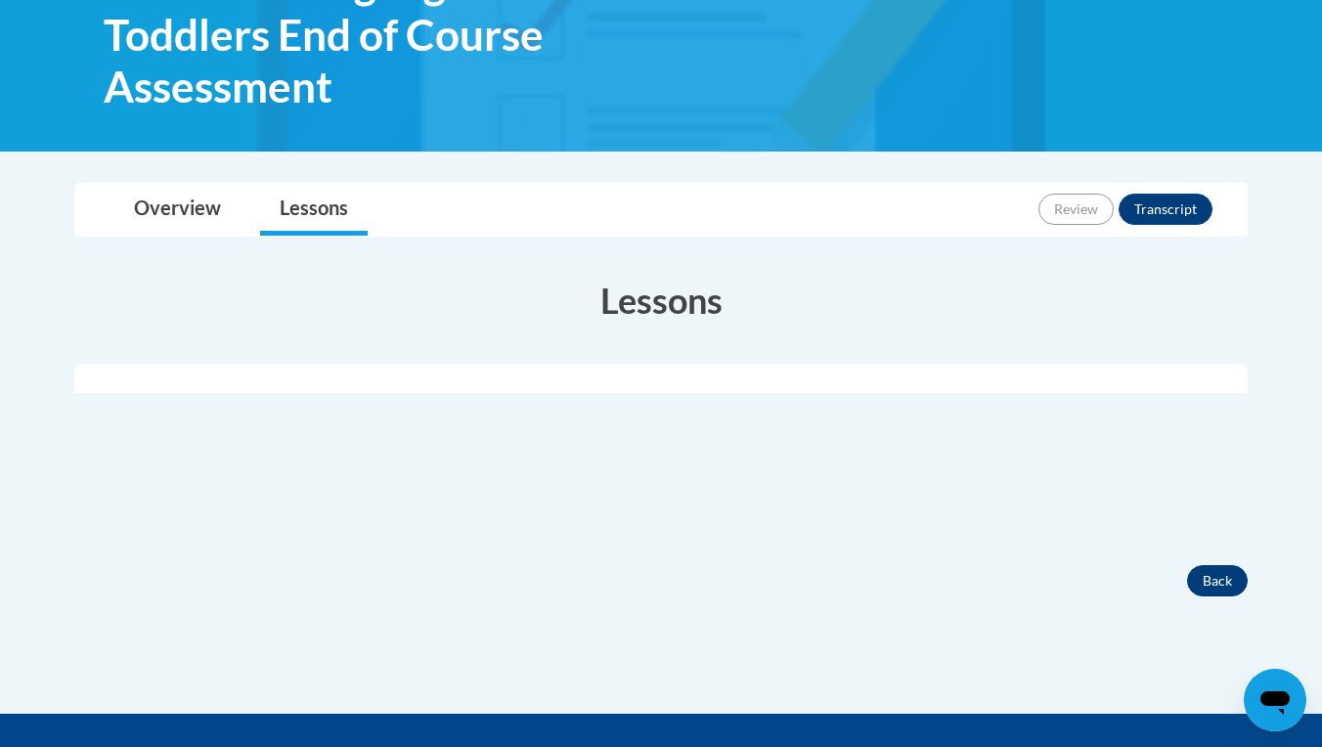
click at [1216, 582] on button "Back" at bounding box center [1217, 580] width 61 height 31
